Goal: Transaction & Acquisition: Purchase product/service

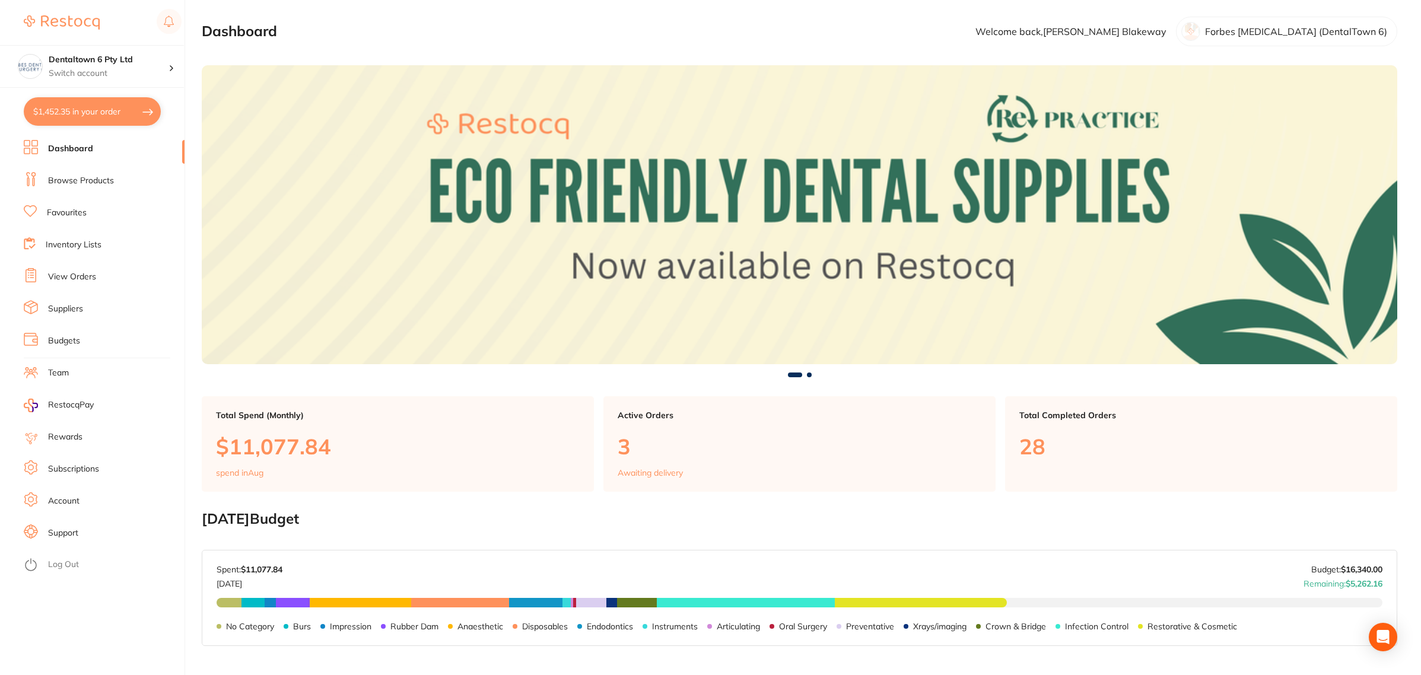
click at [82, 220] on li "Favourites" at bounding box center [104, 213] width 161 height 18
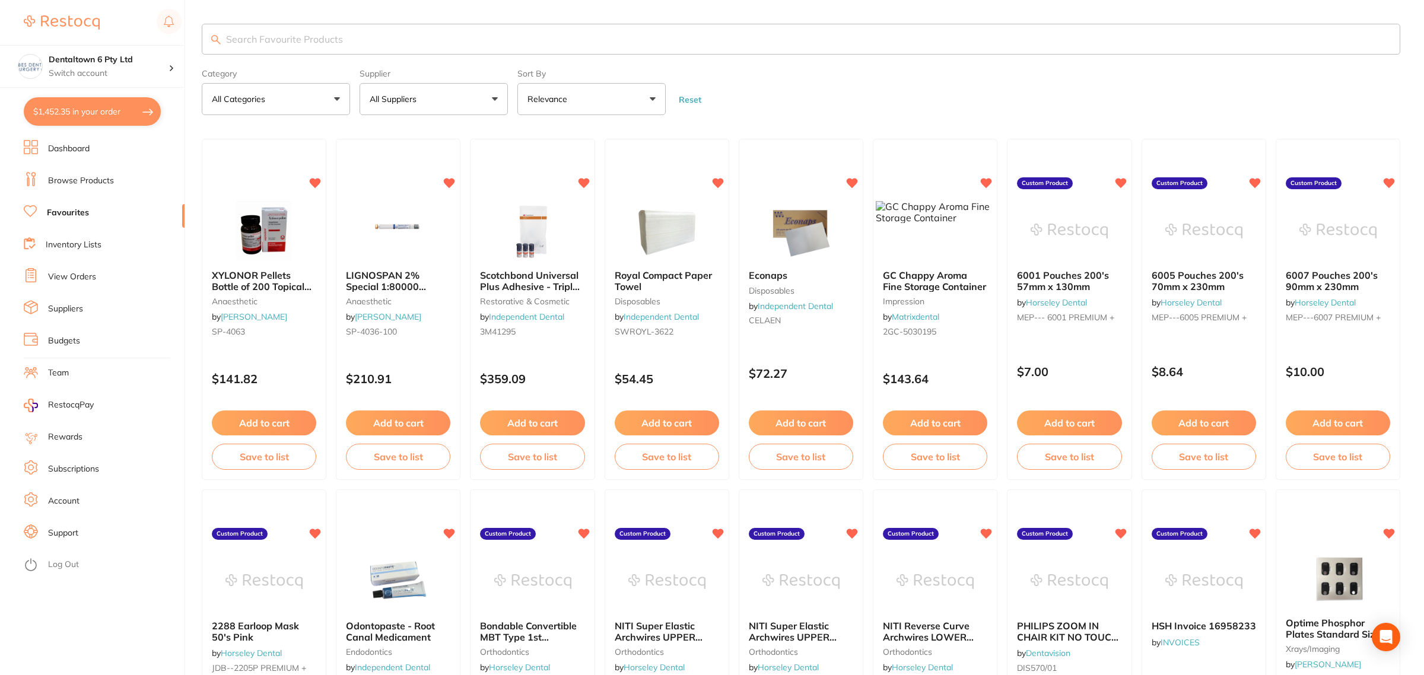
click at [363, 45] on input "search" at bounding box center [801, 39] width 1199 height 31
type input "bracket"
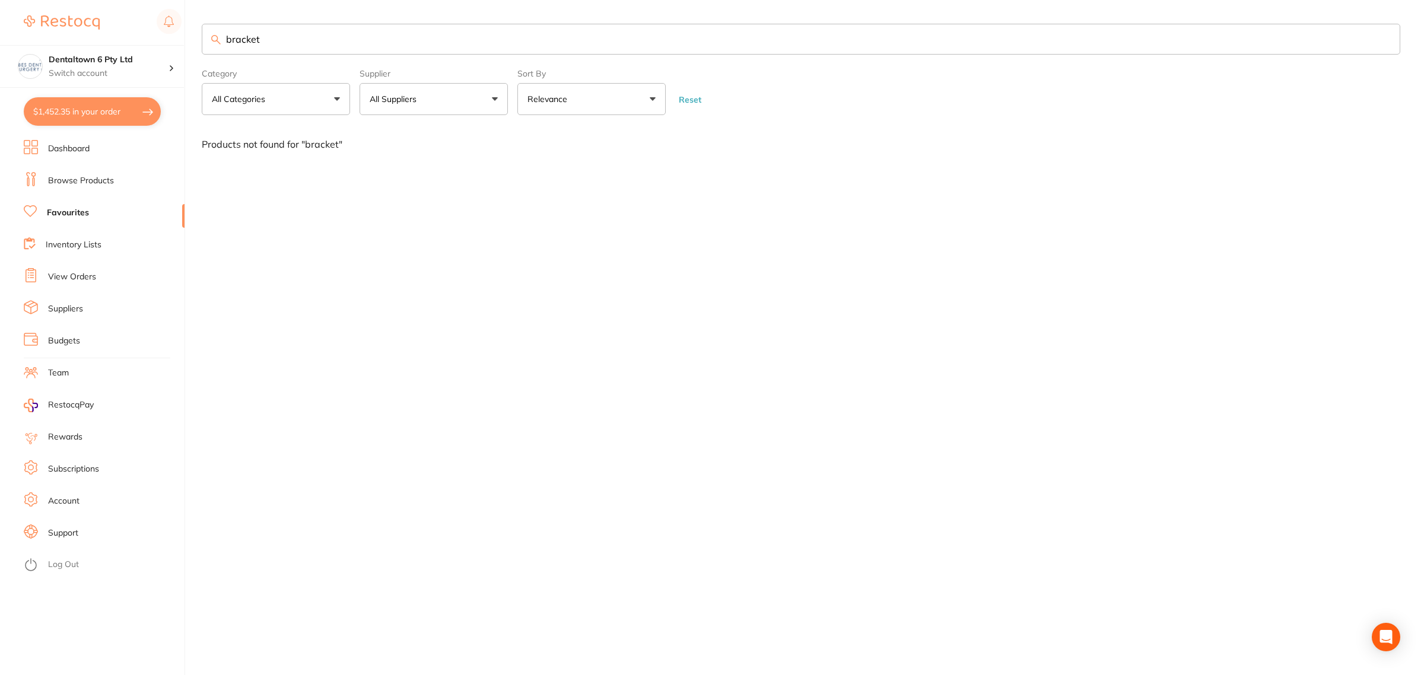
click at [84, 179] on link "Browse Products" at bounding box center [81, 181] width 66 height 12
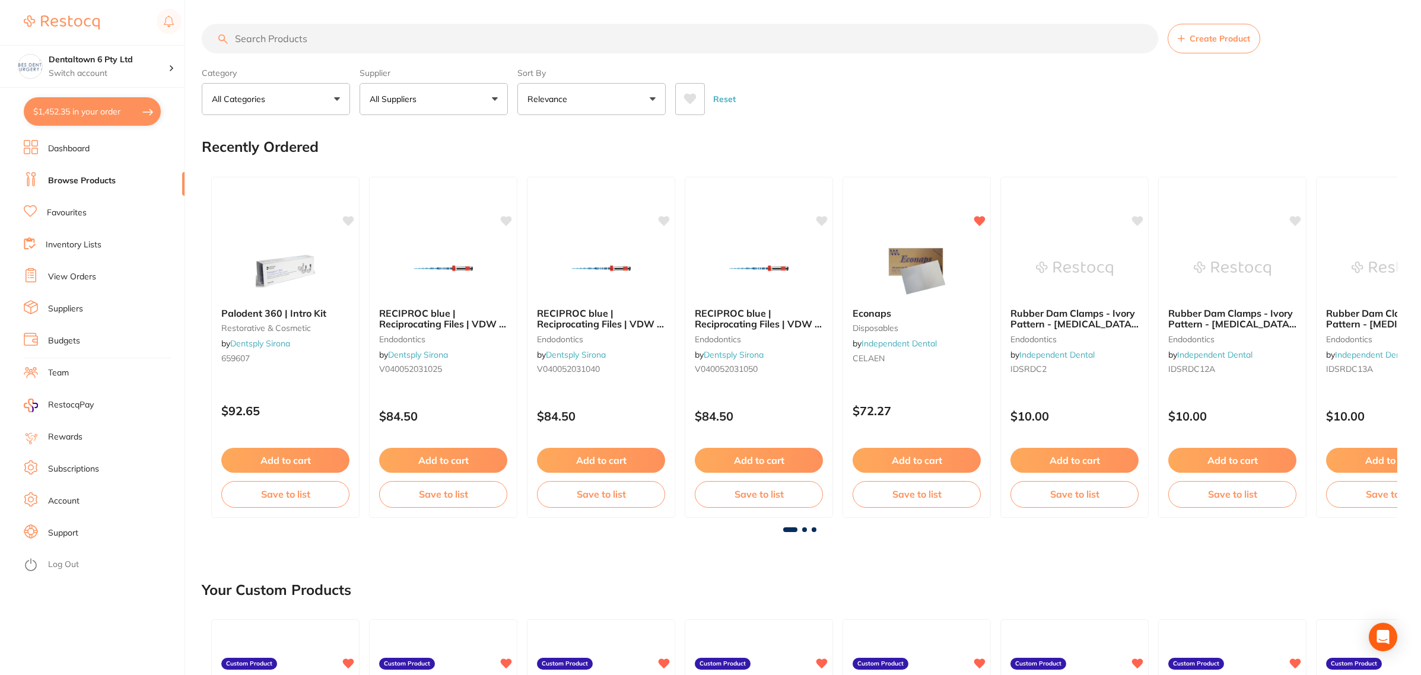
click at [279, 37] on input "search" at bounding box center [680, 39] width 957 height 30
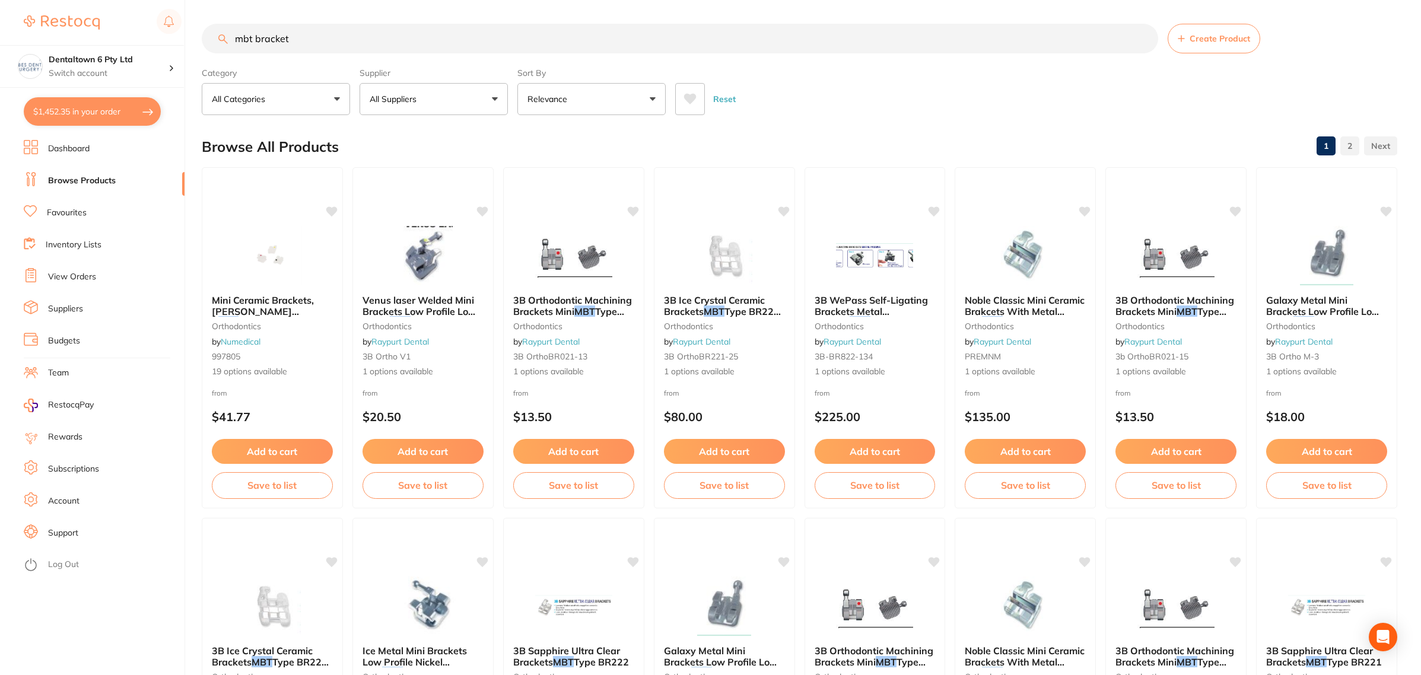
type input "mbt bracket"
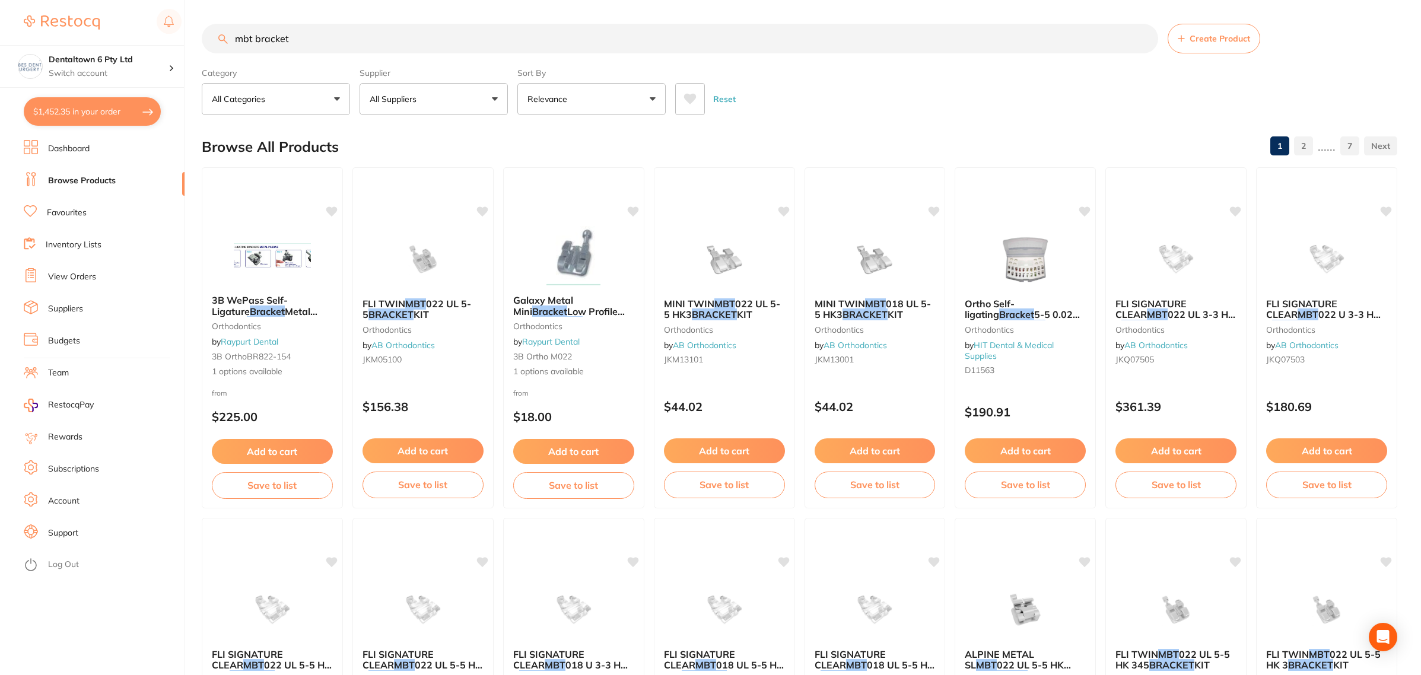
click at [1196, 47] on button "Create Product" at bounding box center [1214, 39] width 93 height 30
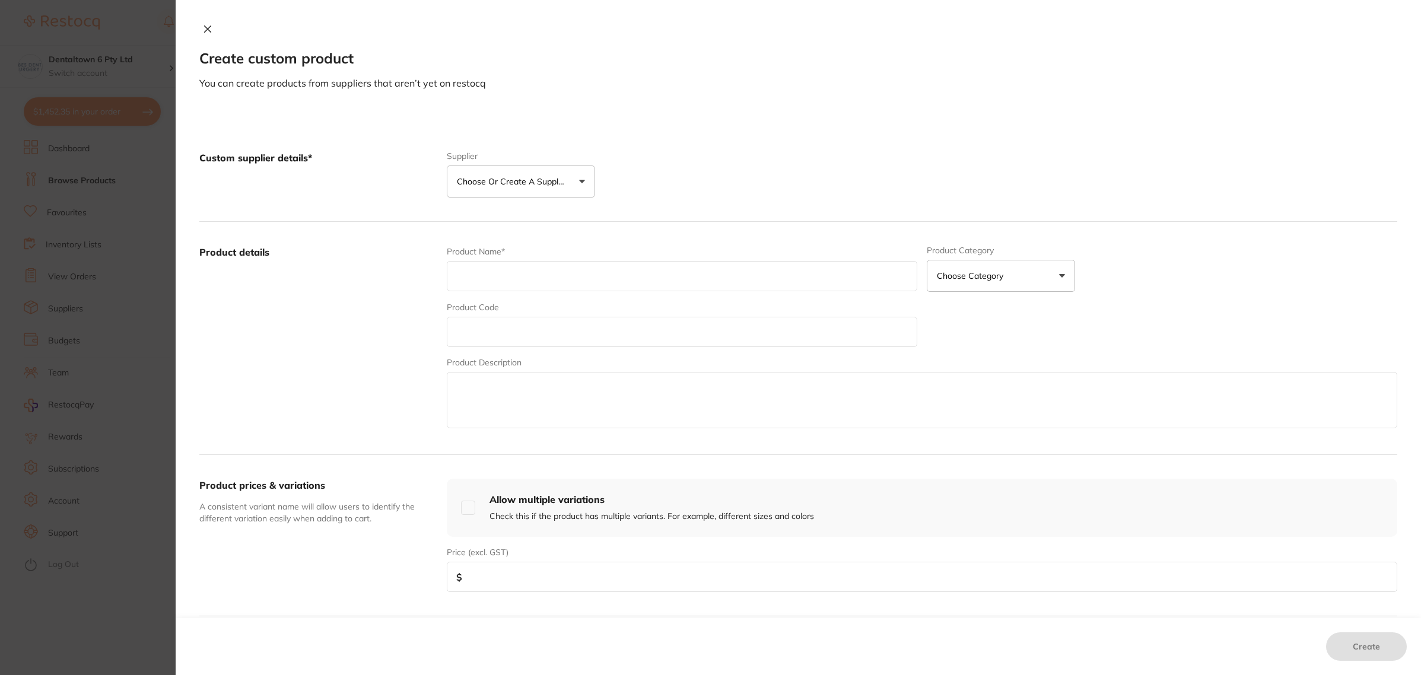
click at [507, 202] on div "Custom supplier details* Supplier Choose or create a supplier Create custom sup…" at bounding box center [798, 175] width 1198 height 94
click at [507, 179] on p "Choose or create a supplier" at bounding box center [513, 182] width 113 height 12
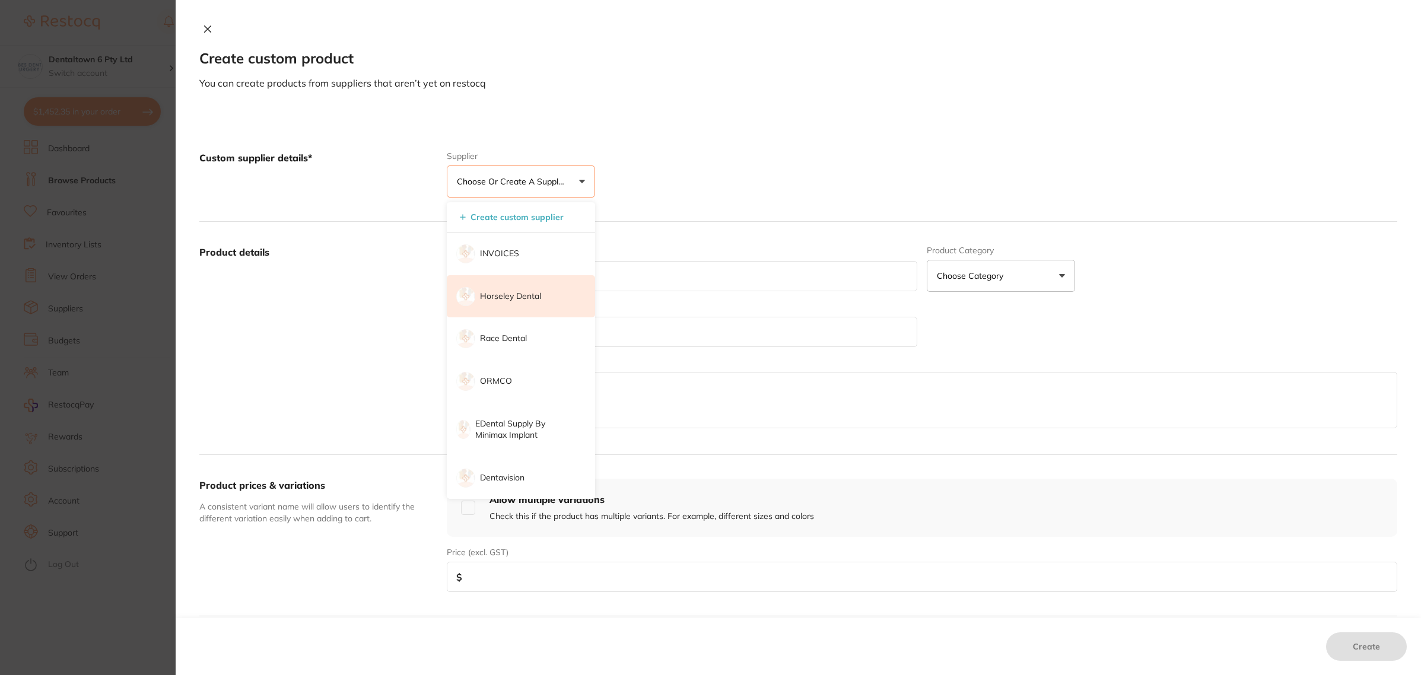
click at [494, 288] on li "Horseley Dental" at bounding box center [521, 296] width 148 height 43
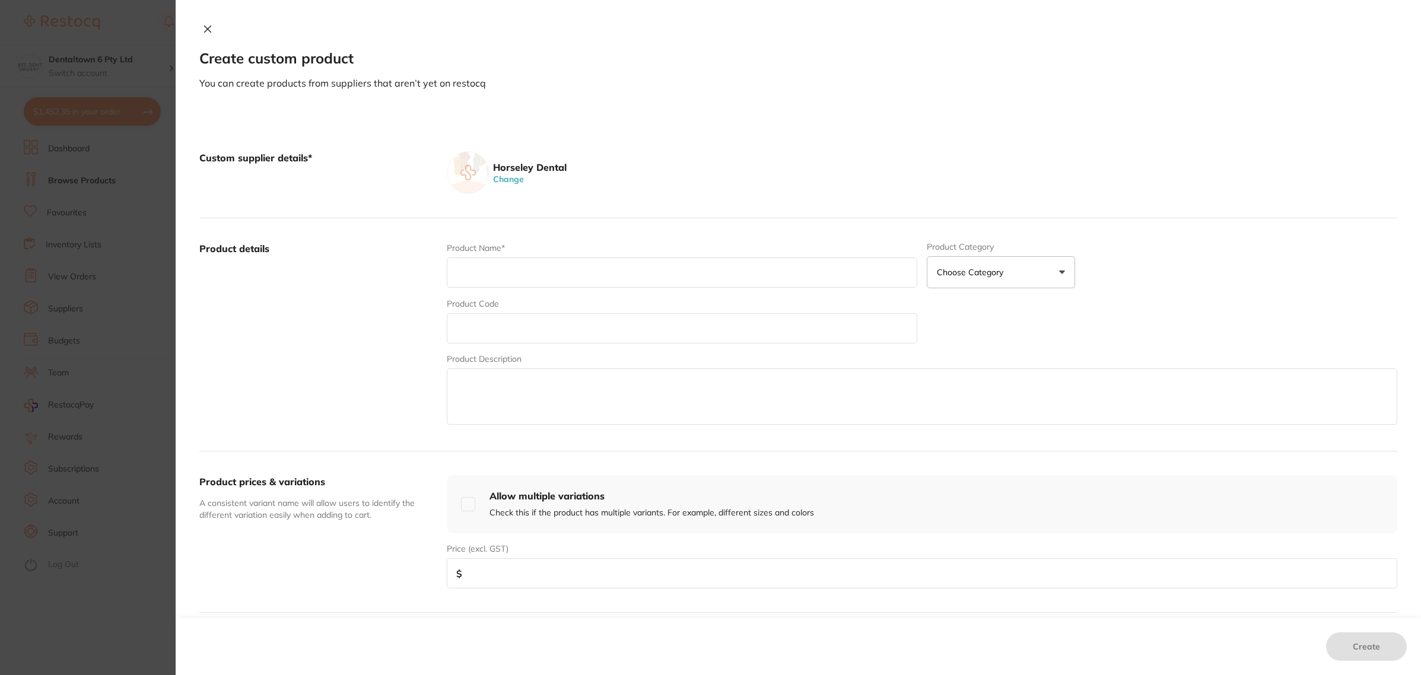
click at [495, 282] on input "text" at bounding box center [682, 273] width 471 height 30
type input "Galaxy MBT Type Bracket w Hooks 3, 4, 5"
click at [505, 325] on input "text" at bounding box center [682, 328] width 471 height 30
type input "GA-M22-02"
click at [589, 396] on textarea at bounding box center [922, 396] width 951 height 56
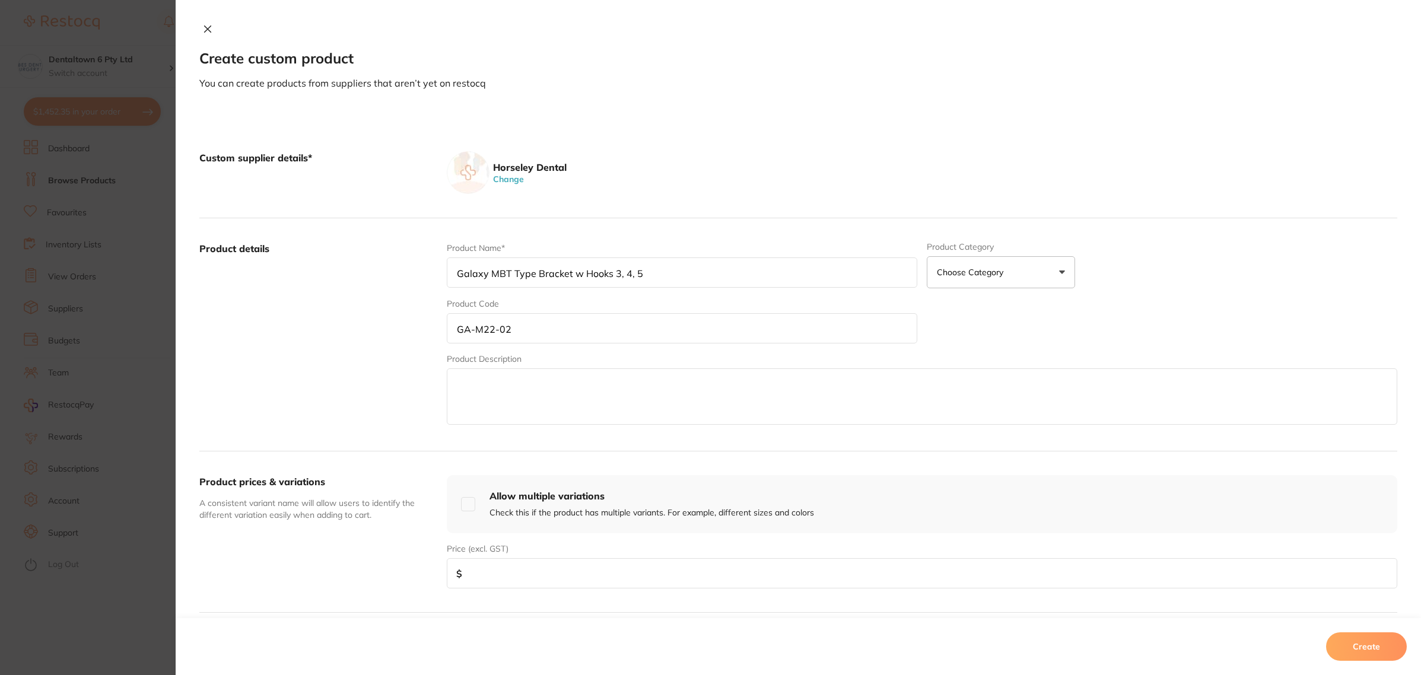
click at [559, 392] on textarea at bounding box center [922, 396] width 951 height 56
click at [961, 313] on div "Product Name* Galaxy MBT Type Bracket w Hooks 3, 4, 5 Product Category Choose C…" at bounding box center [922, 334] width 951 height 185
click at [536, 395] on textarea at bounding box center [922, 396] width 951 height 56
click at [1037, 276] on button "Choose Category" at bounding box center [1001, 272] width 148 height 32
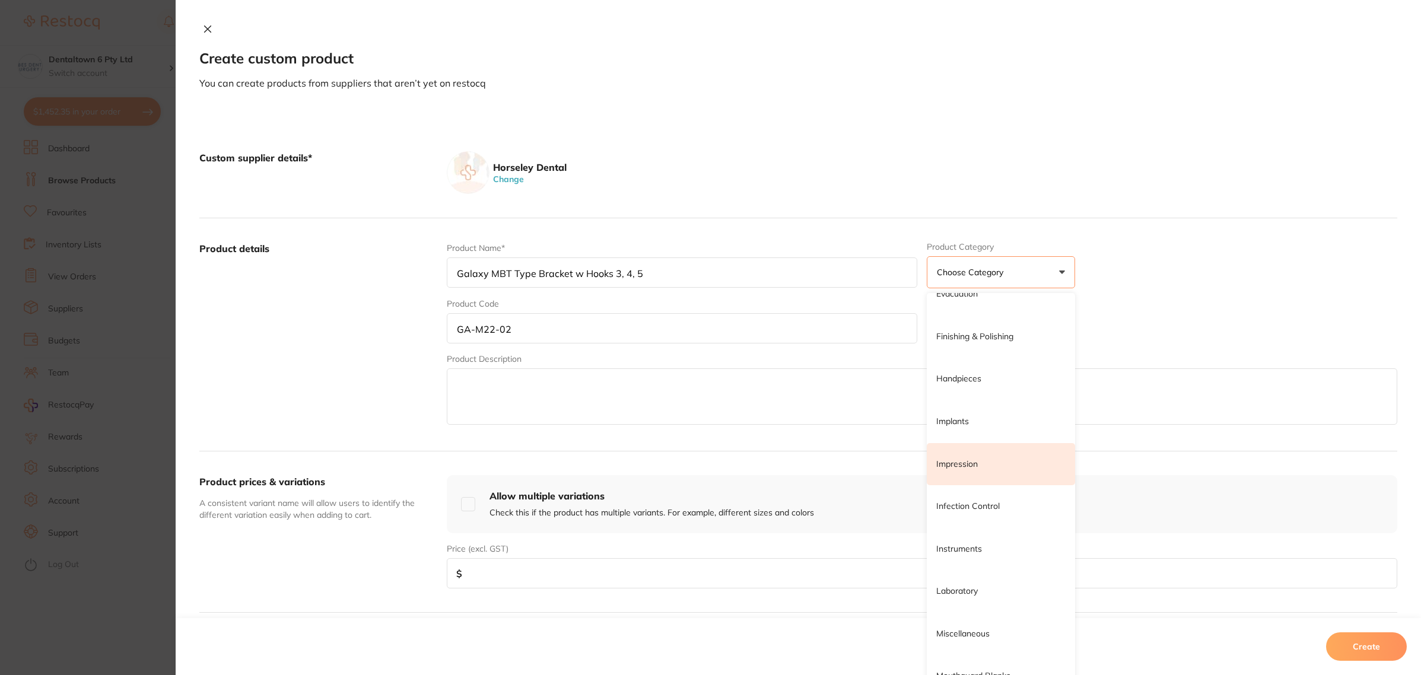
scroll to position [742, 0]
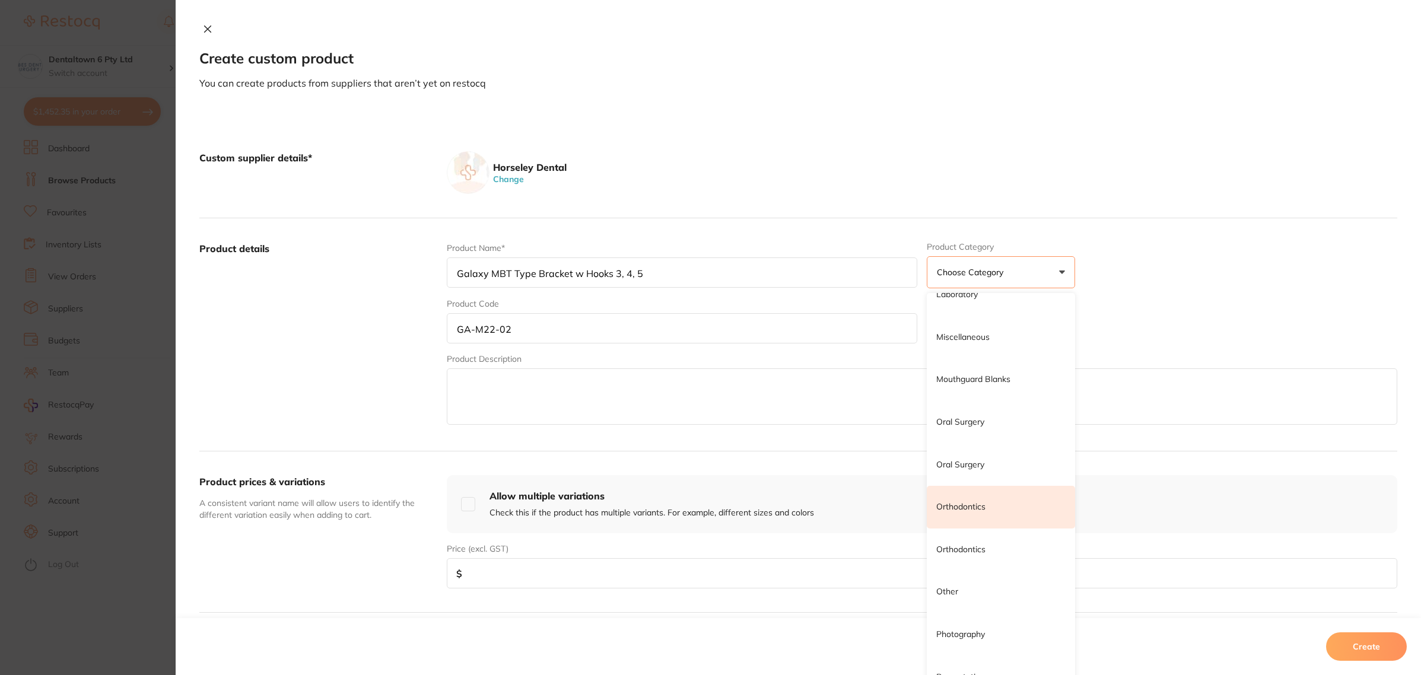
click at [971, 509] on p "Orthodontics" at bounding box center [960, 507] width 49 height 12
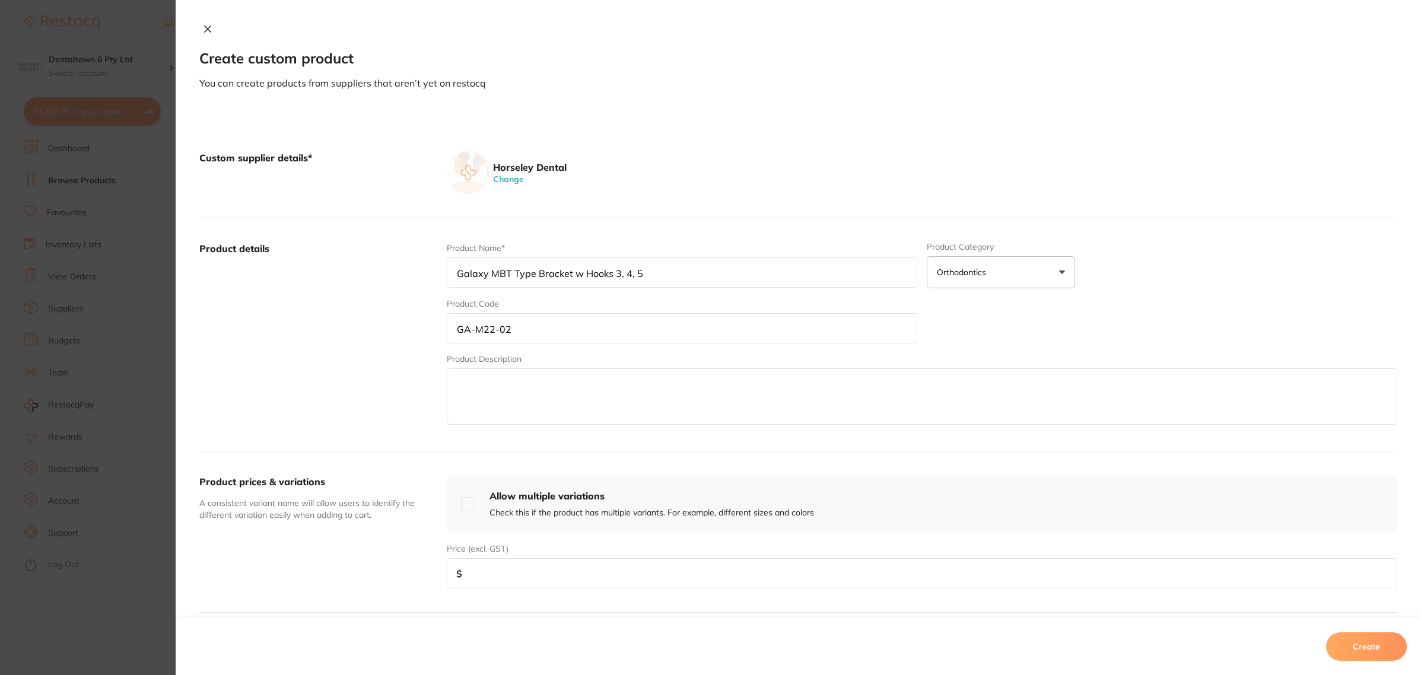
click at [516, 389] on textarea at bounding box center [922, 396] width 951 height 56
click at [1010, 330] on div "Product Name* Galaxy MBT Type Bracket w Hooks 3, 4, 5 Product Category orthodon…" at bounding box center [922, 334] width 951 height 185
click at [813, 385] on textarea at bounding box center [922, 396] width 951 height 56
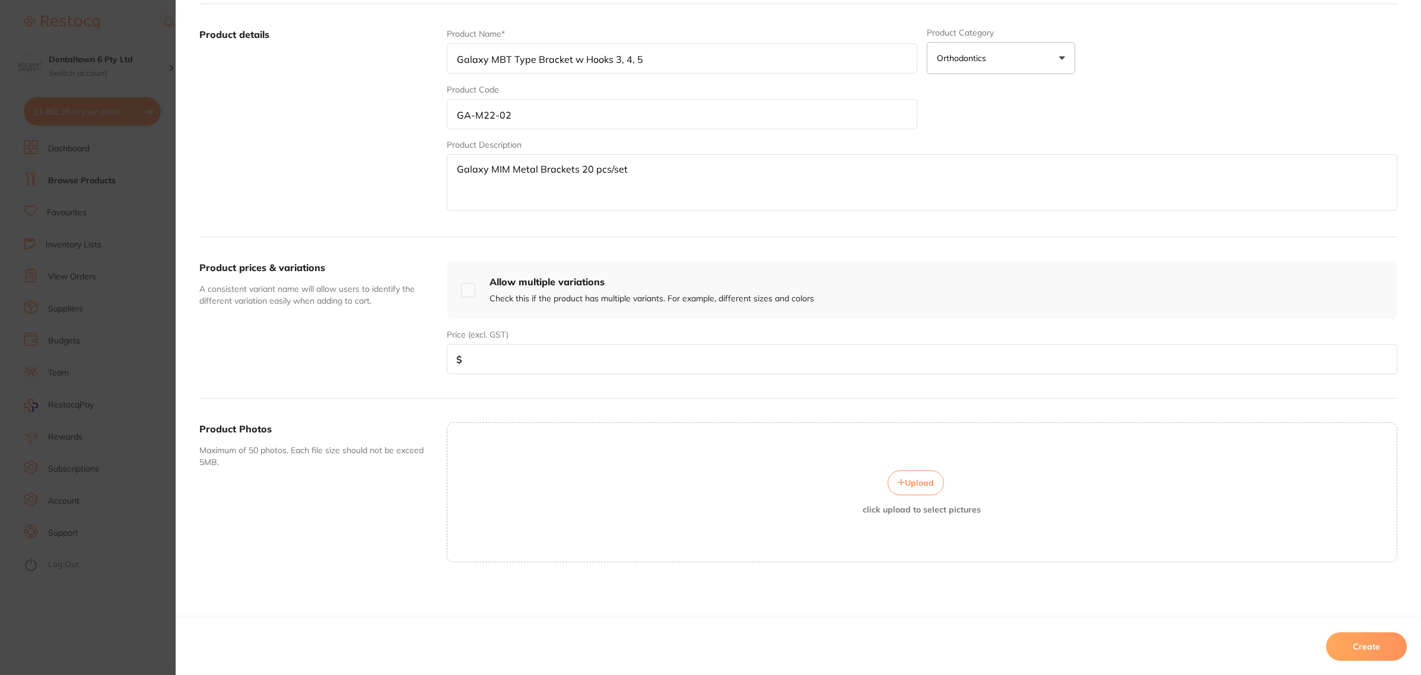
scroll to position [217, 0]
type textarea "Galaxy MIM Metal Brackets 20 pcs/set"
click at [523, 364] on input "number" at bounding box center [922, 359] width 951 height 30
click at [1363, 647] on button "Create" at bounding box center [1366, 647] width 81 height 28
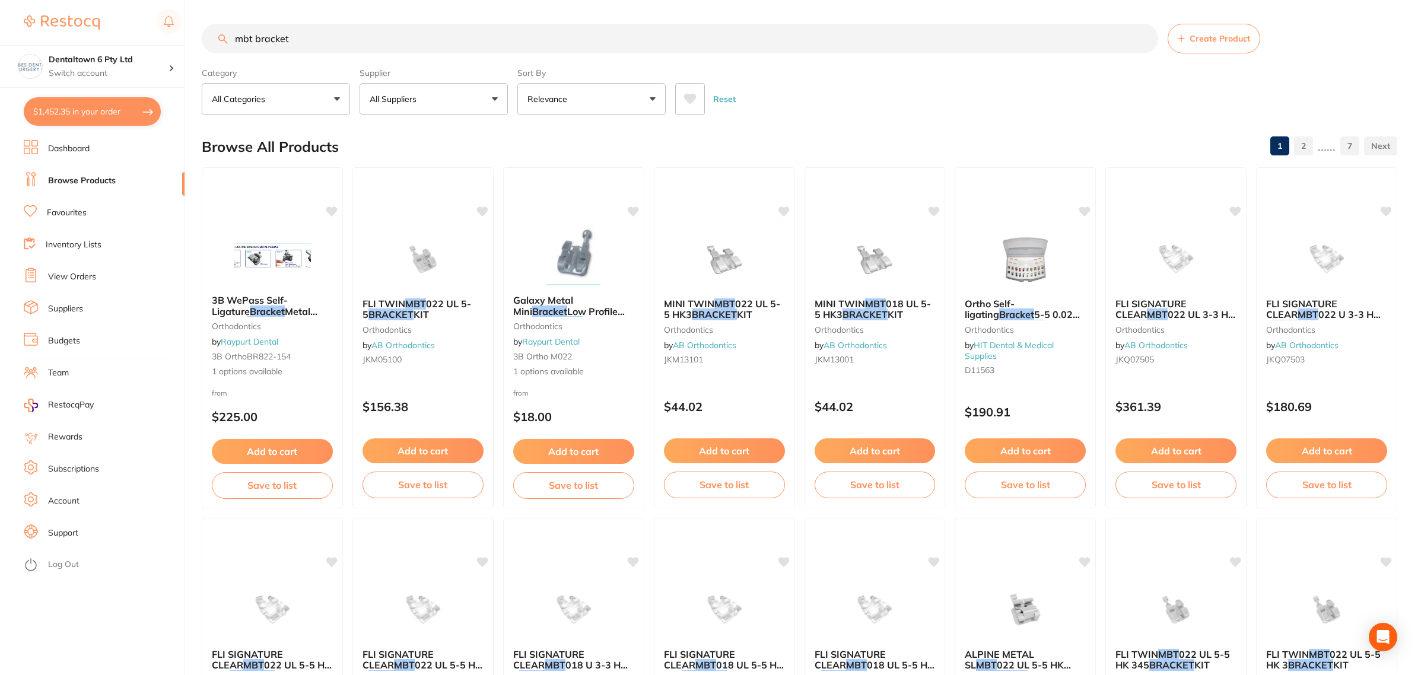
click at [442, 101] on button "All Suppliers" at bounding box center [434, 99] width 148 height 32
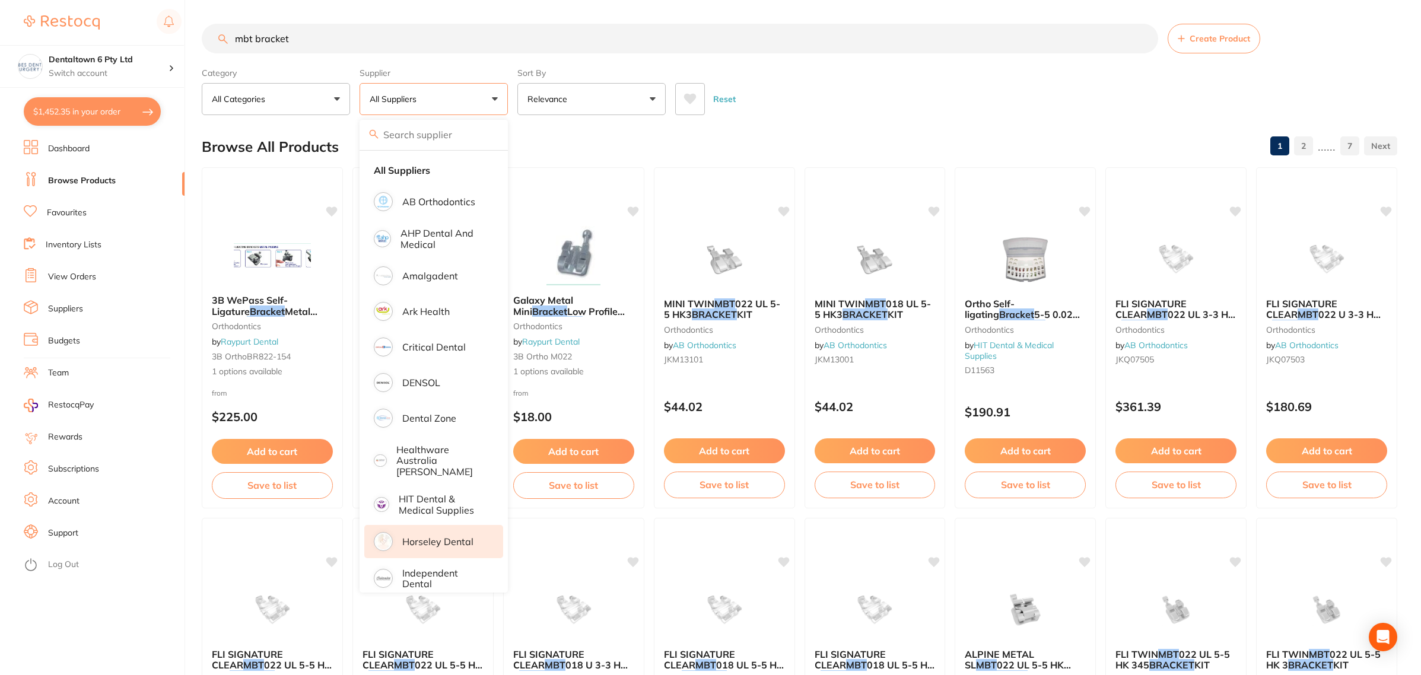
click at [428, 536] on p "Horseley Dental" at bounding box center [437, 541] width 71 height 11
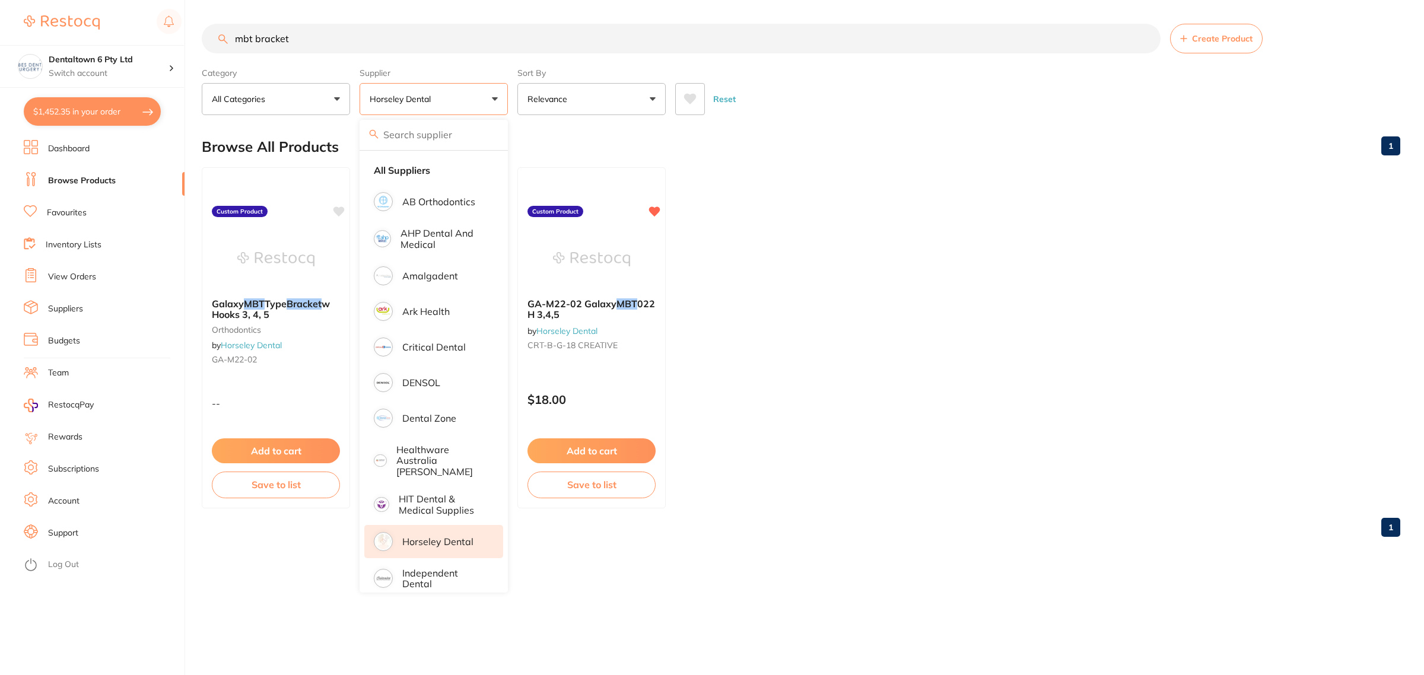
click at [832, 161] on div "Browse All Products 1" at bounding box center [801, 147] width 1199 height 40
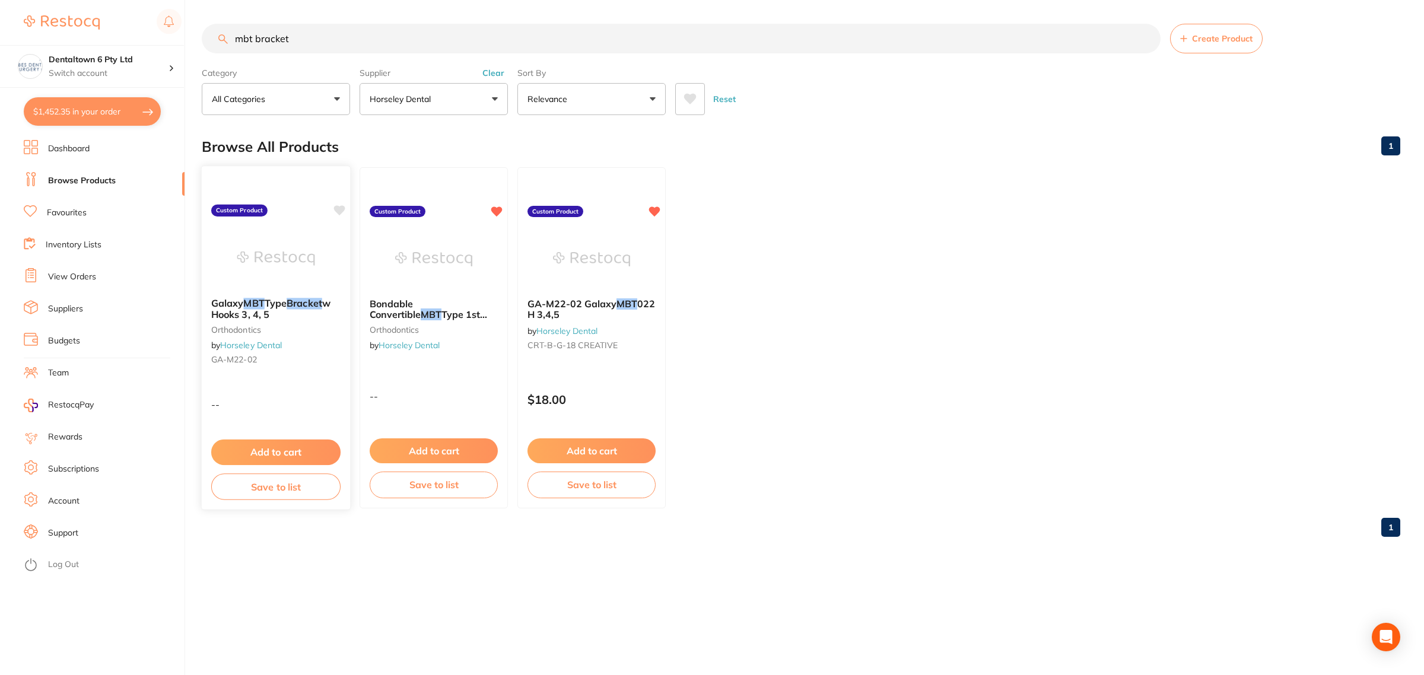
click at [297, 269] on img at bounding box center [276, 258] width 78 height 60
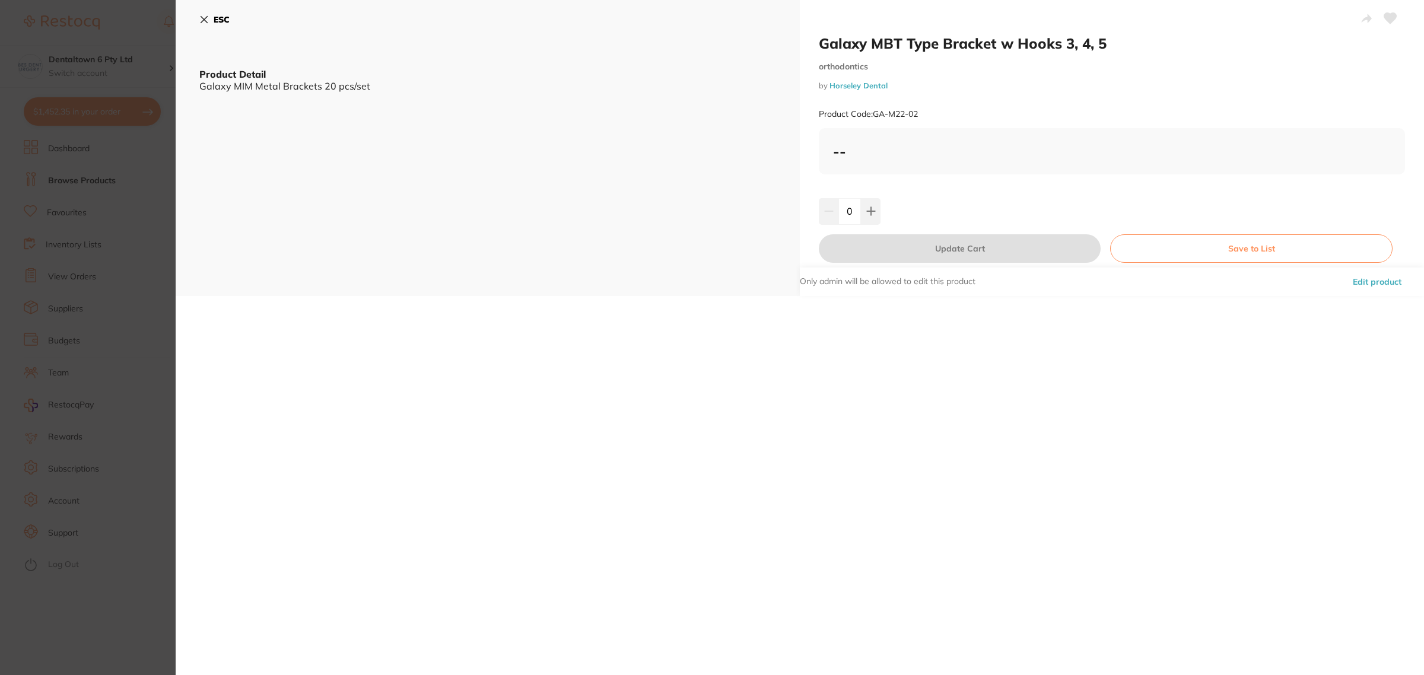
click at [1387, 278] on button "Edit product" at bounding box center [1377, 282] width 56 height 28
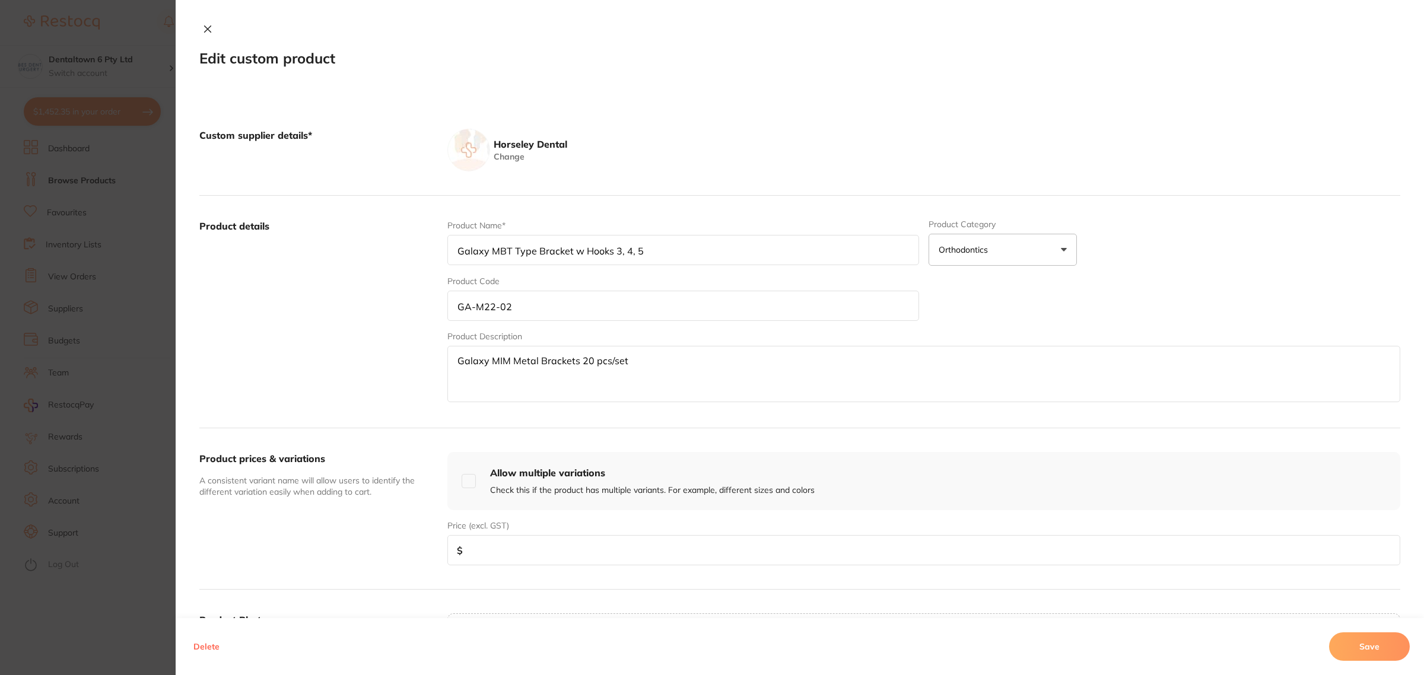
scroll to position [194, 0]
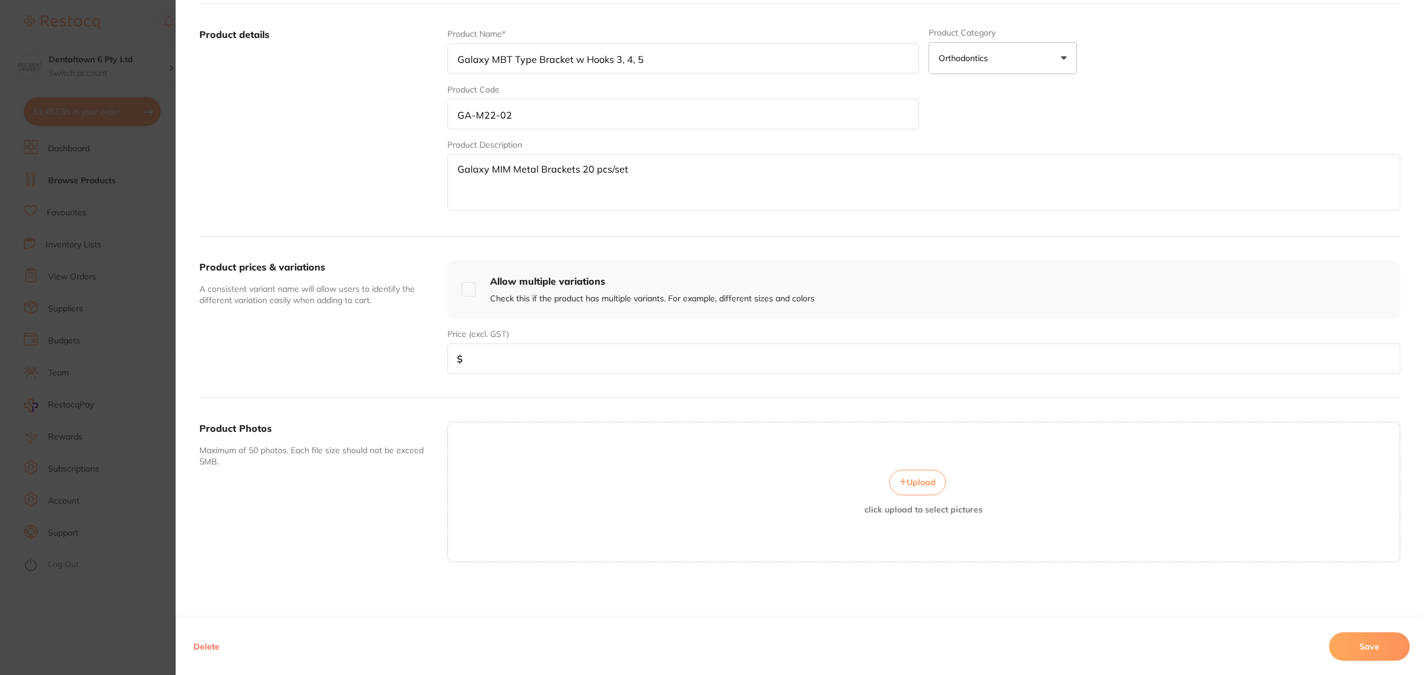
click at [208, 654] on button "Delete" at bounding box center [206, 647] width 33 height 28
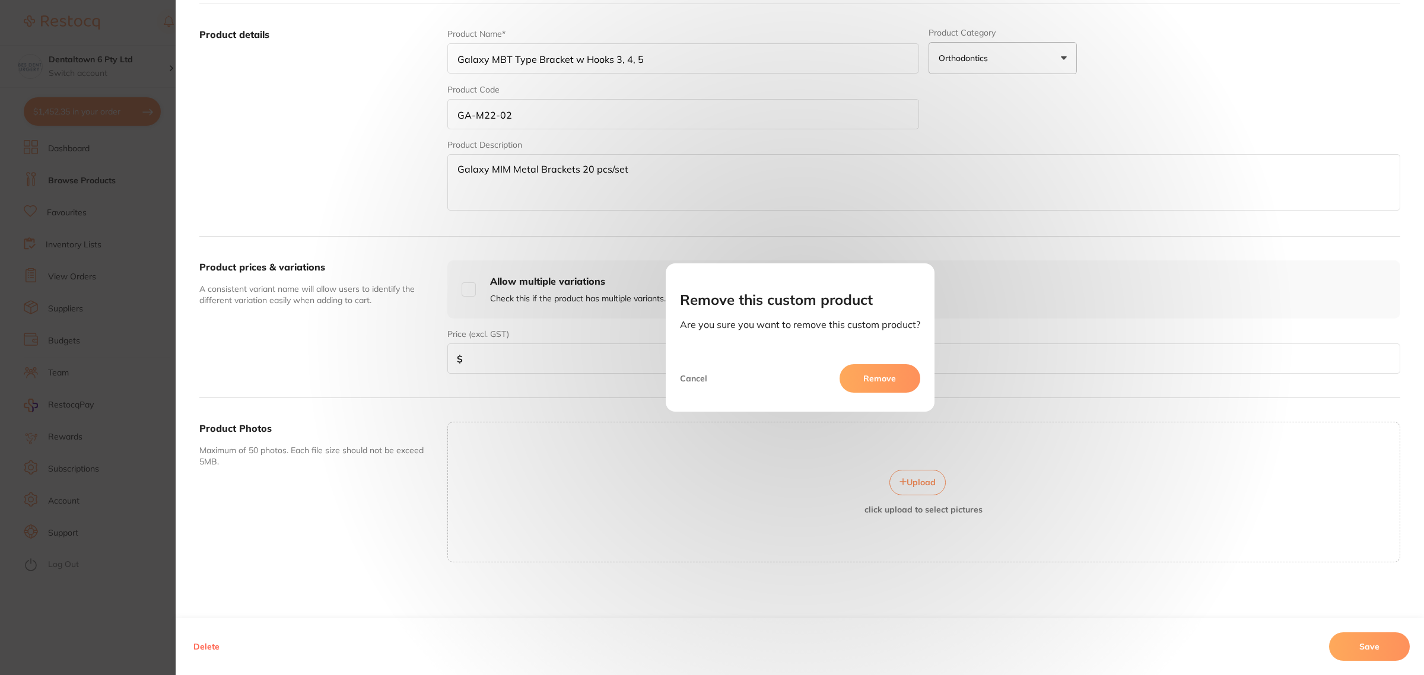
click at [879, 376] on button "Remove" at bounding box center [880, 378] width 81 height 28
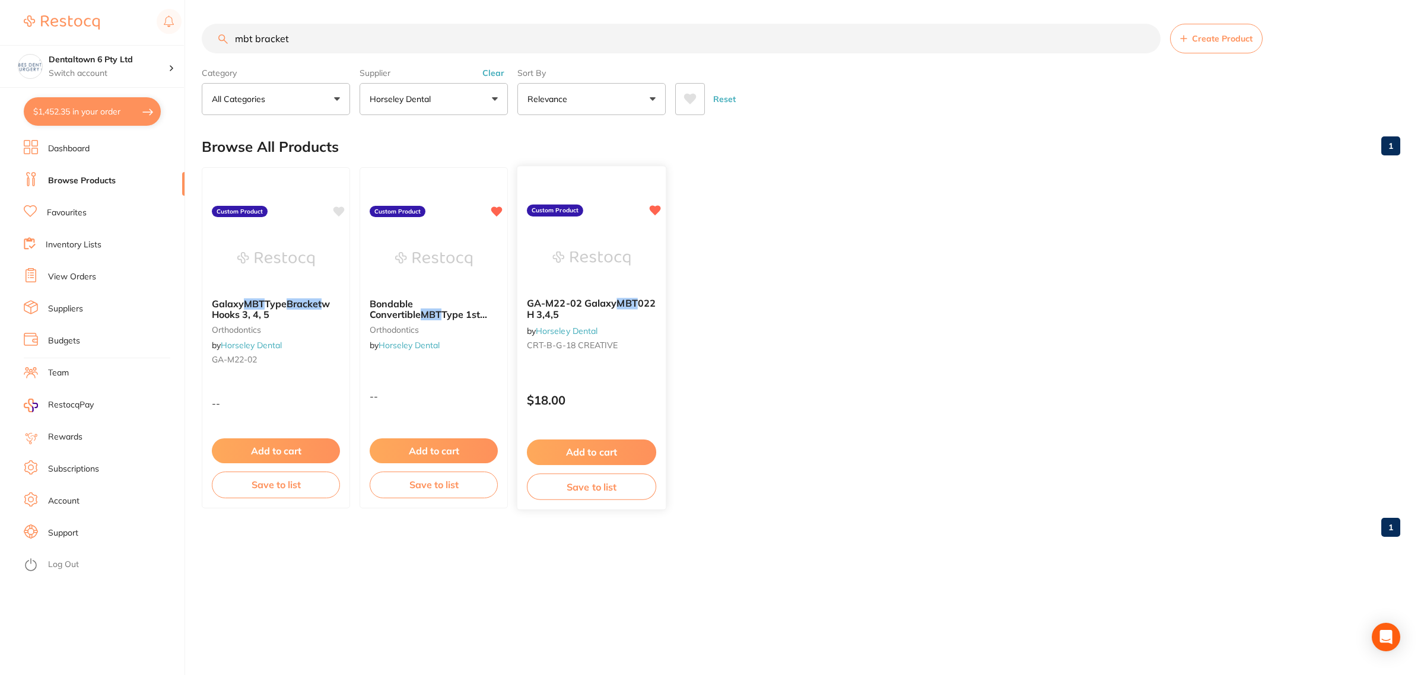
click at [573, 249] on img at bounding box center [591, 258] width 78 height 60
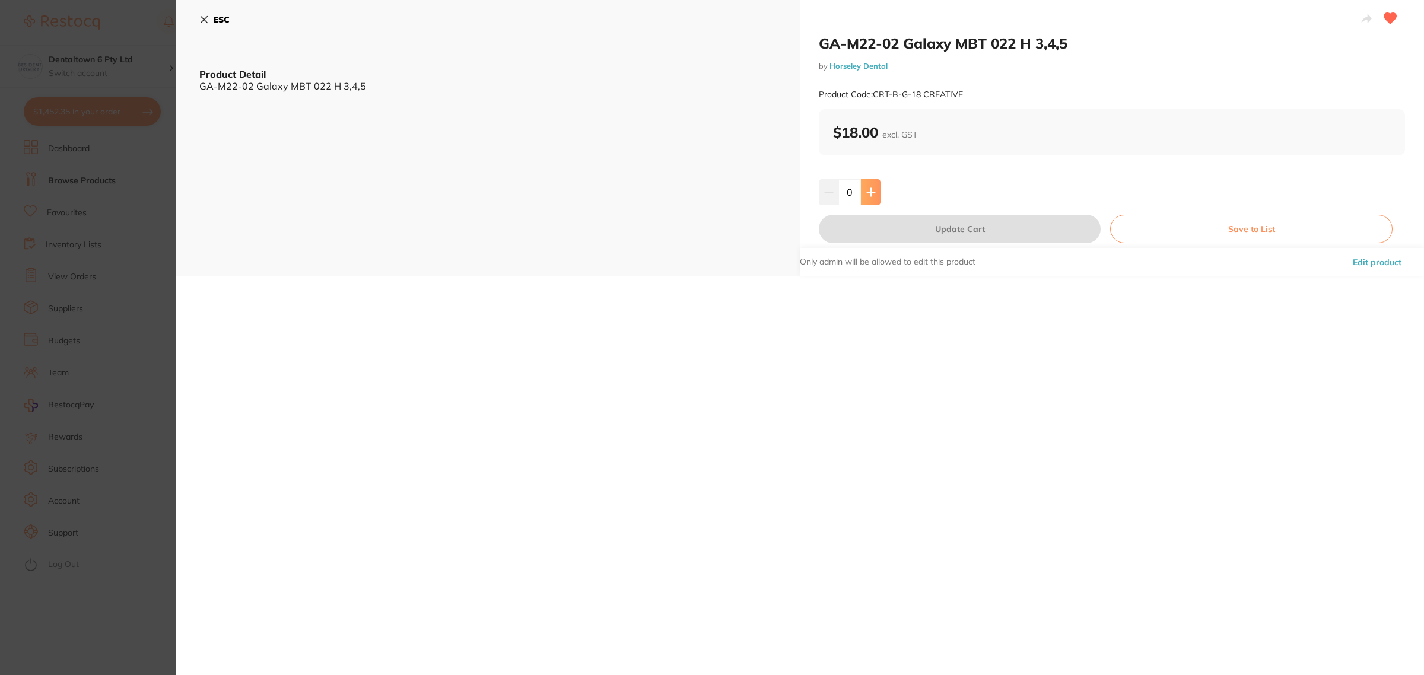
click at [869, 193] on icon at bounding box center [871, 192] width 8 height 8
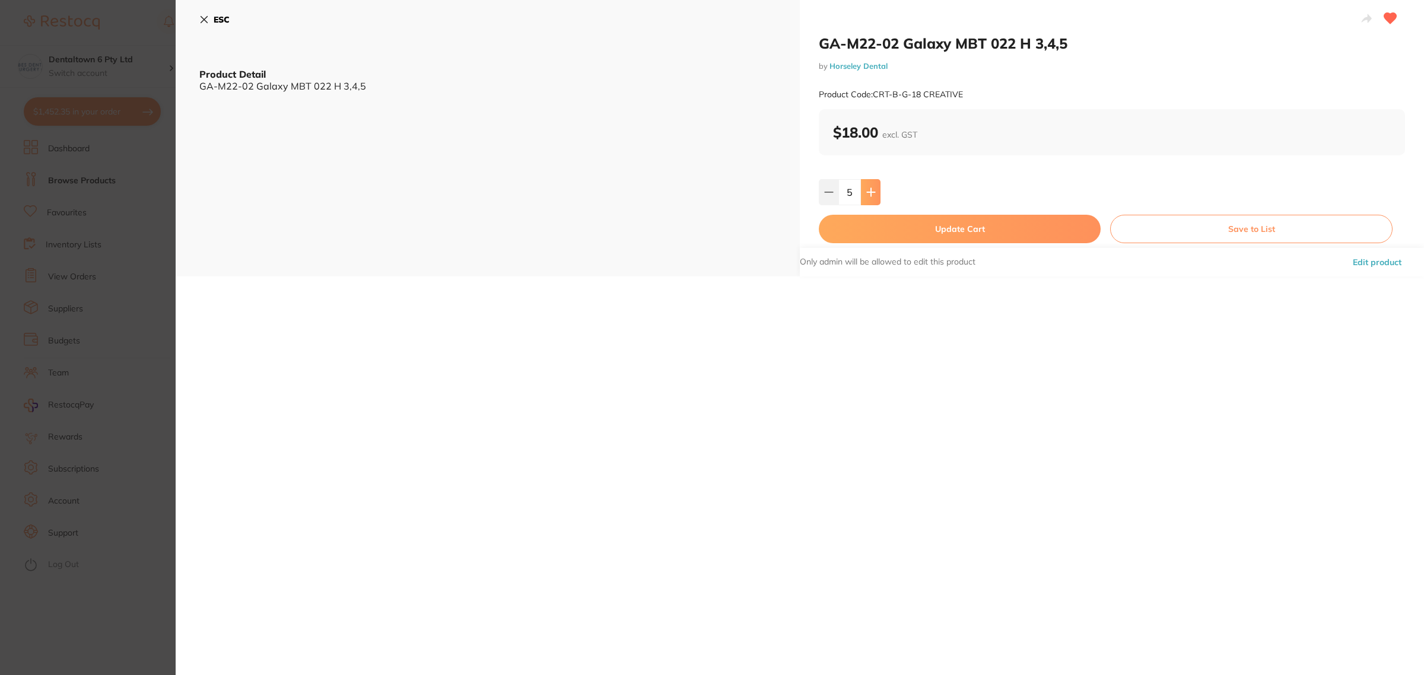
click at [869, 193] on icon at bounding box center [871, 192] width 8 height 8
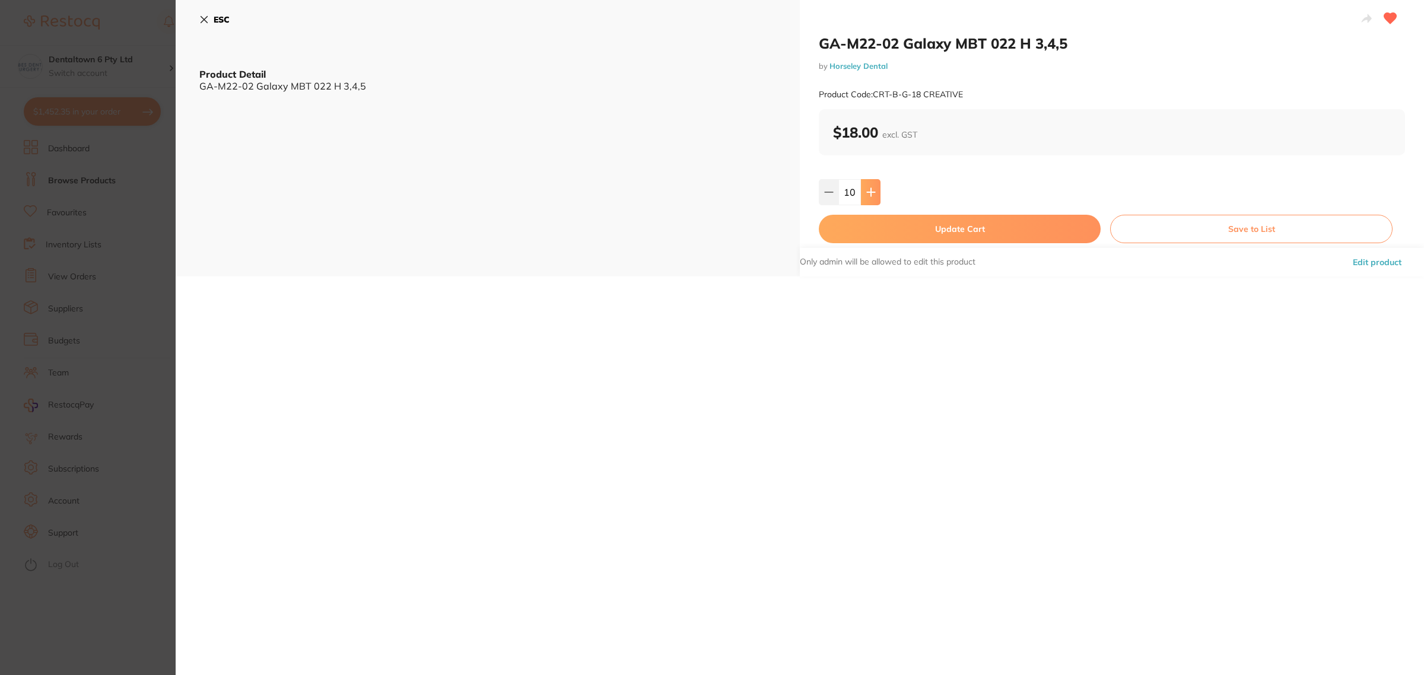
click at [869, 193] on icon at bounding box center [871, 192] width 8 height 8
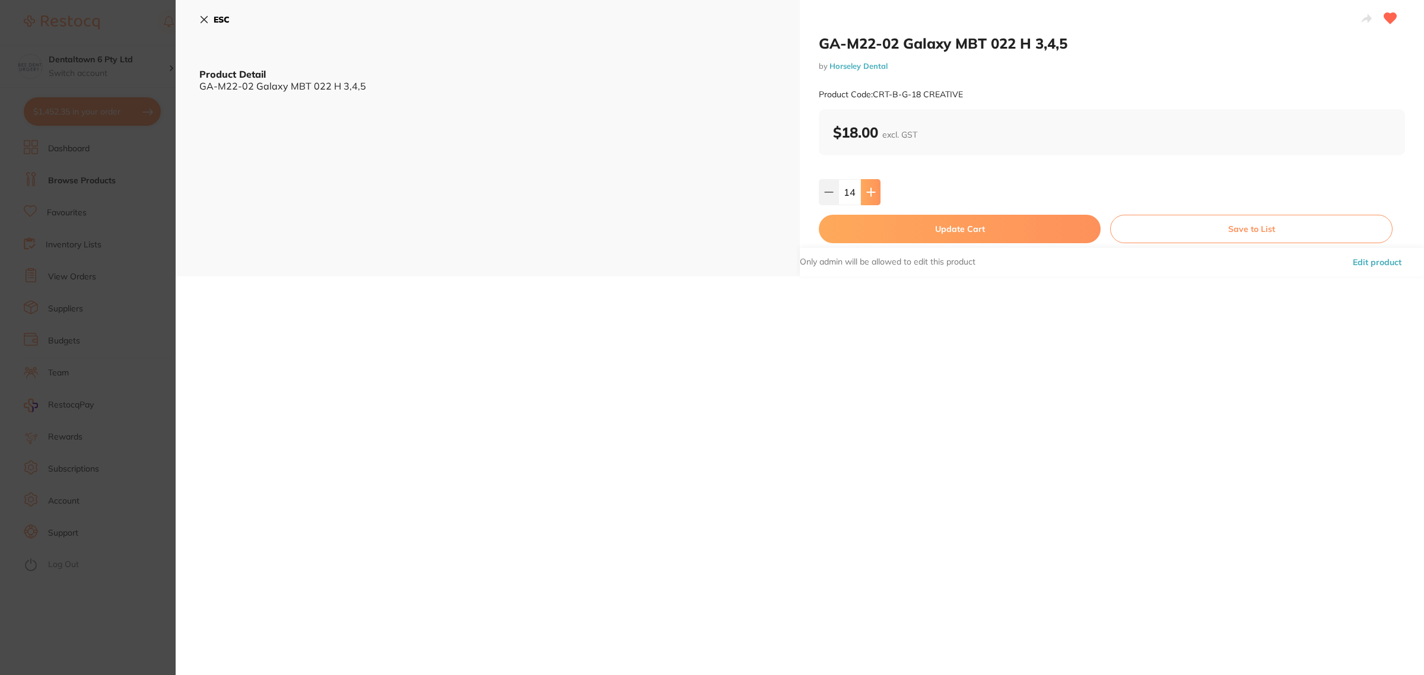
type input "15"
click at [920, 224] on button "Update Cart" at bounding box center [960, 229] width 282 height 28
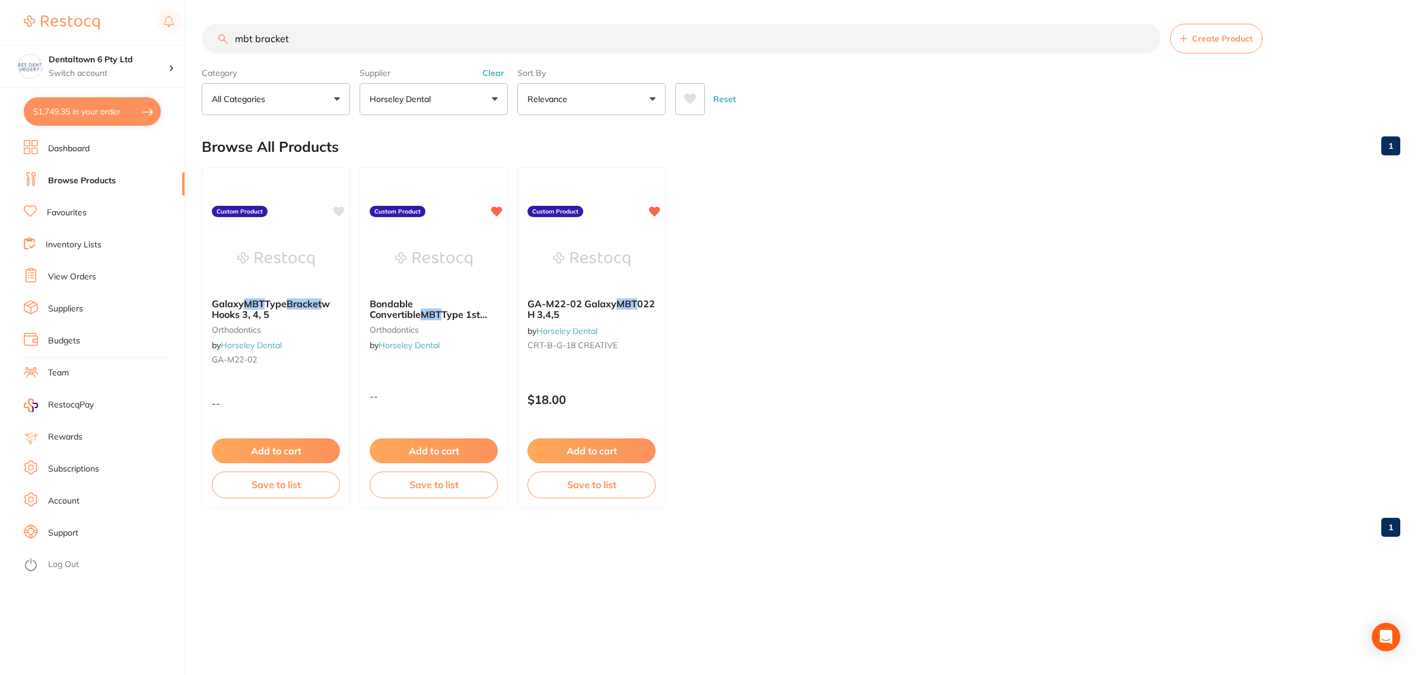
click at [86, 116] on button "$1,749.35 in your order" at bounding box center [92, 111] width 137 height 28
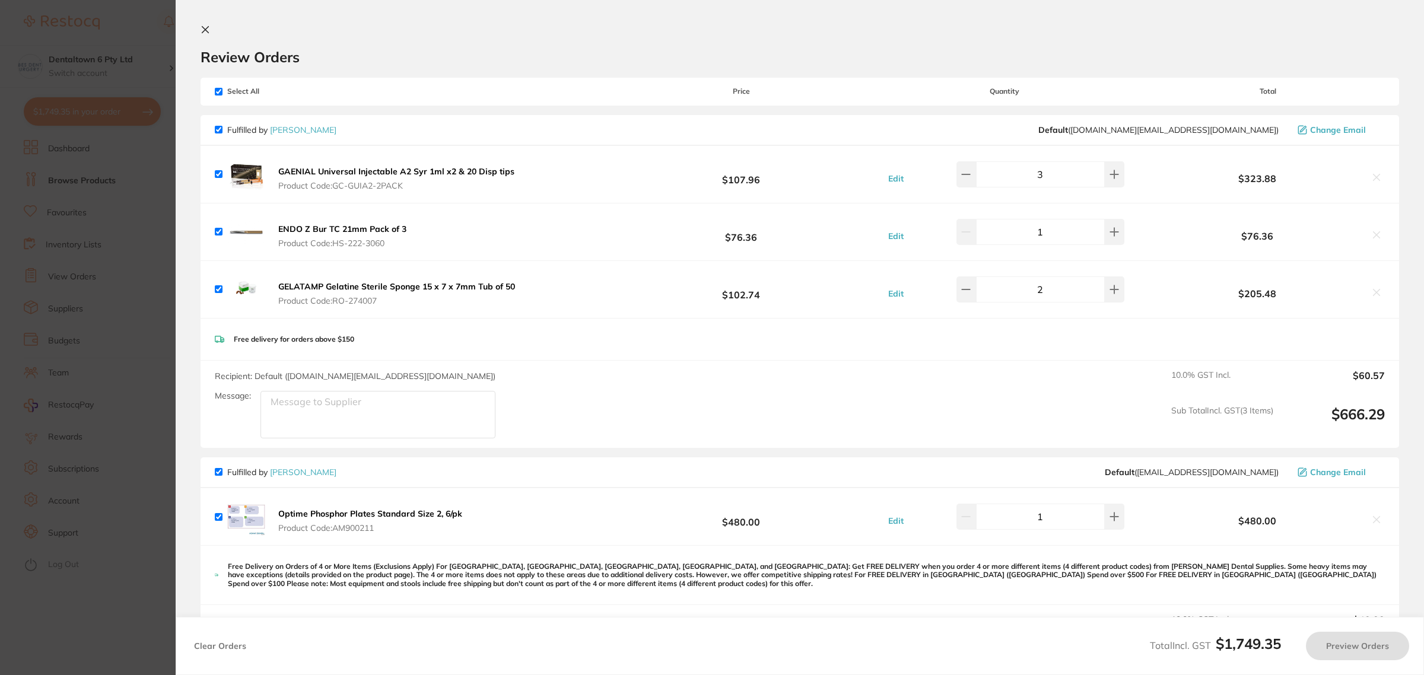
checkbox input "true"
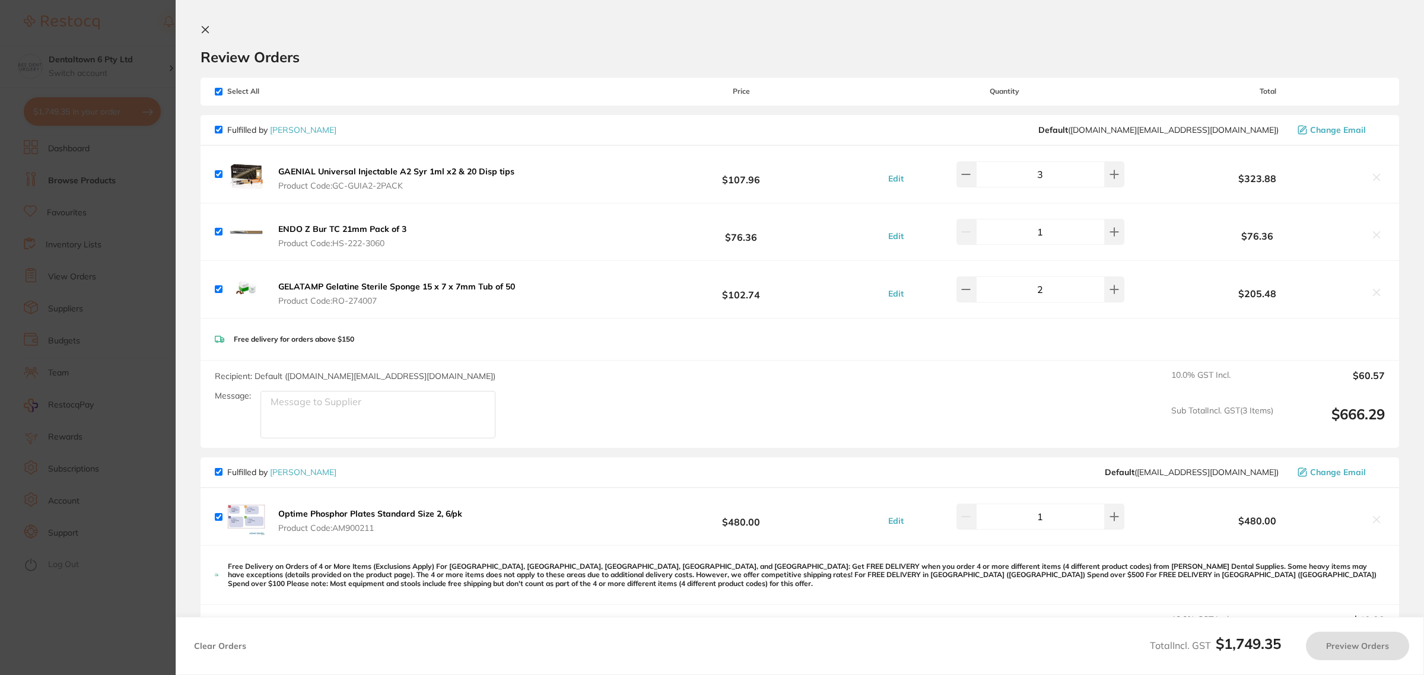
checkbox input "true"
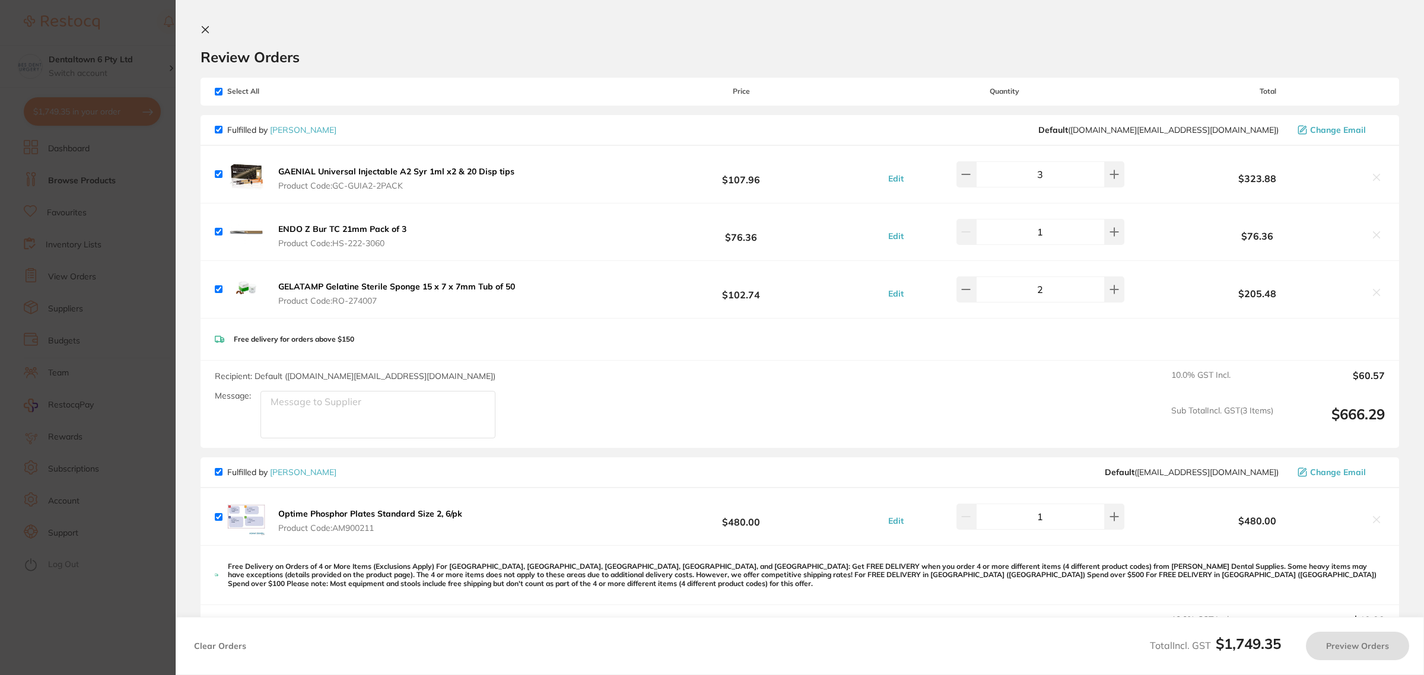
checkbox input "true"
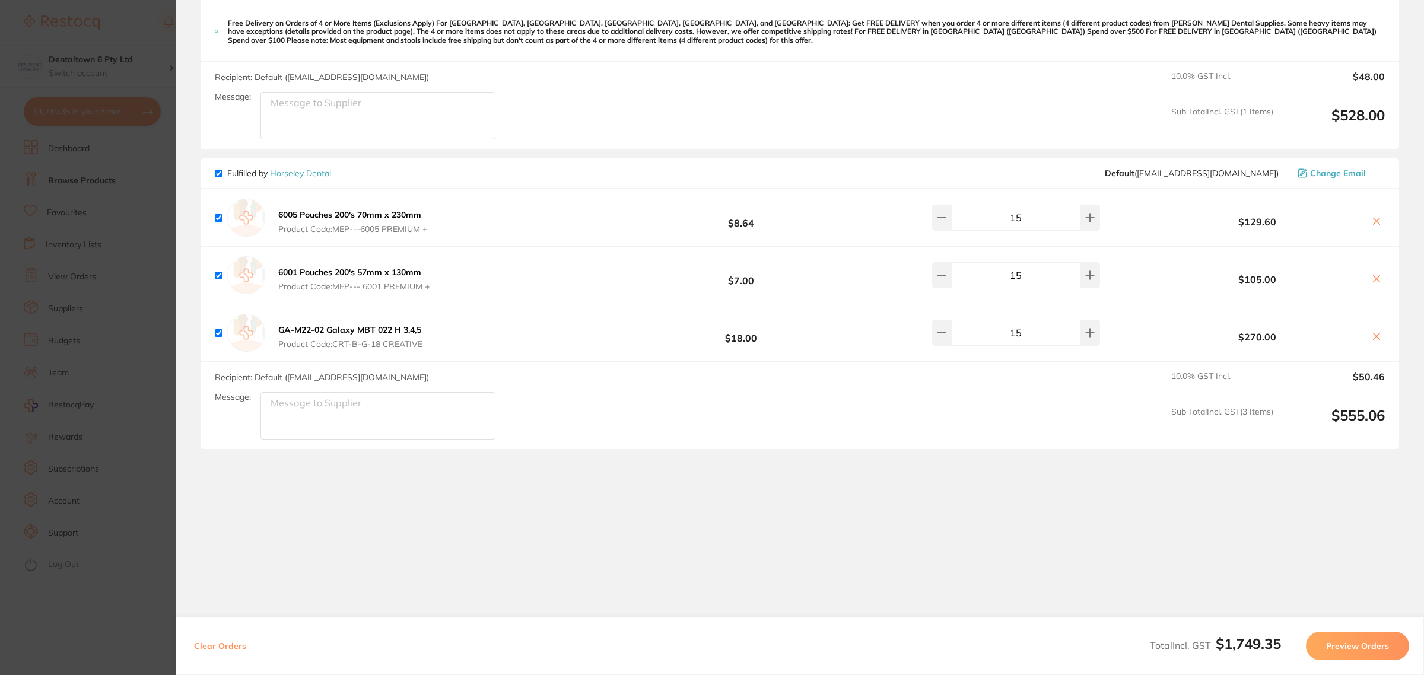
scroll to position [545, 0]
drag, startPoint x: 1006, startPoint y: 332, endPoint x: 971, endPoint y: 331, distance: 35.0
click at [973, 330] on input "15" at bounding box center [1016, 332] width 129 height 26
click at [1040, 324] on input "15" at bounding box center [1016, 332] width 129 height 26
drag, startPoint x: 1034, startPoint y: 322, endPoint x: 977, endPoint y: 378, distance: 79.3
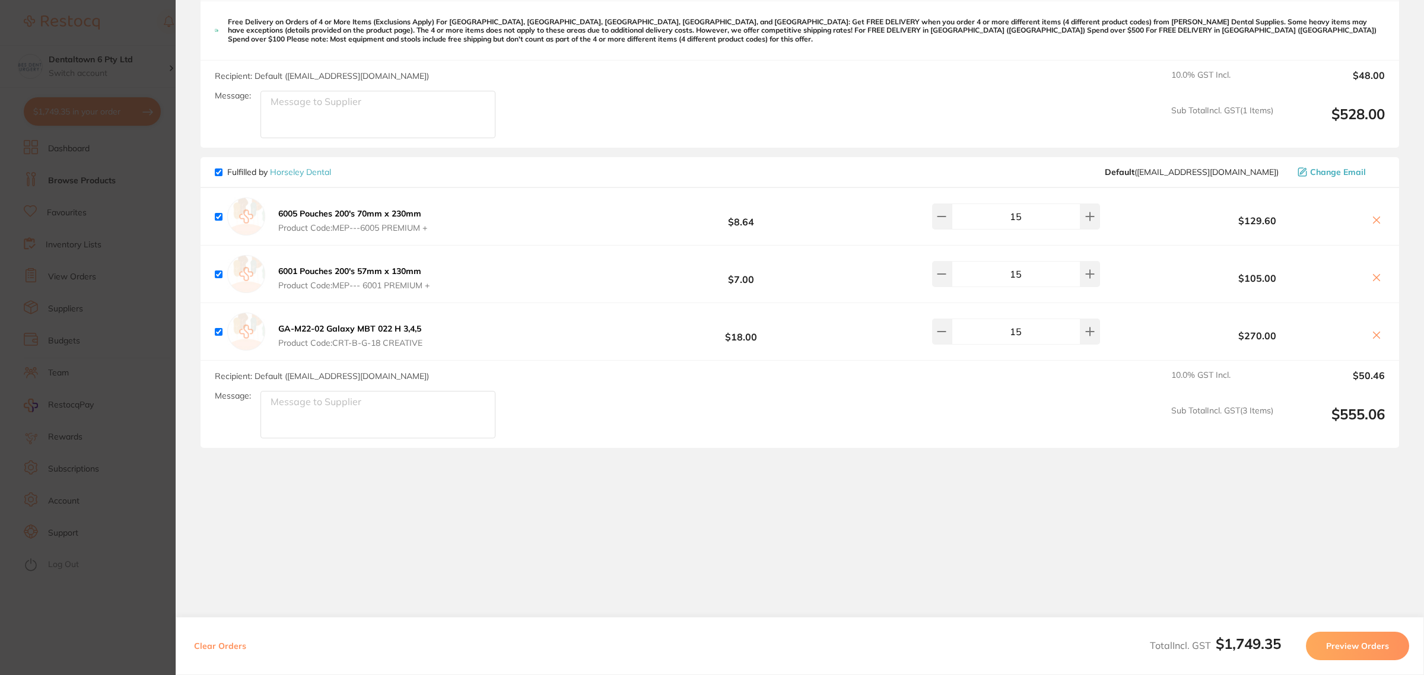
click at [983, 335] on input "15" at bounding box center [1016, 332] width 129 height 26
type input "10"
click at [1004, 440] on div "Recipient: Default ( [EMAIL_ADDRESS][DOMAIN_NAME] ) Message: 10.0 % GST Incl. $…" at bounding box center [800, 404] width 1199 height 87
click at [1309, 561] on section "Review Orders Your orders are being processed and we will notify you once we ha…" at bounding box center [800, 337] width 1248 height 675
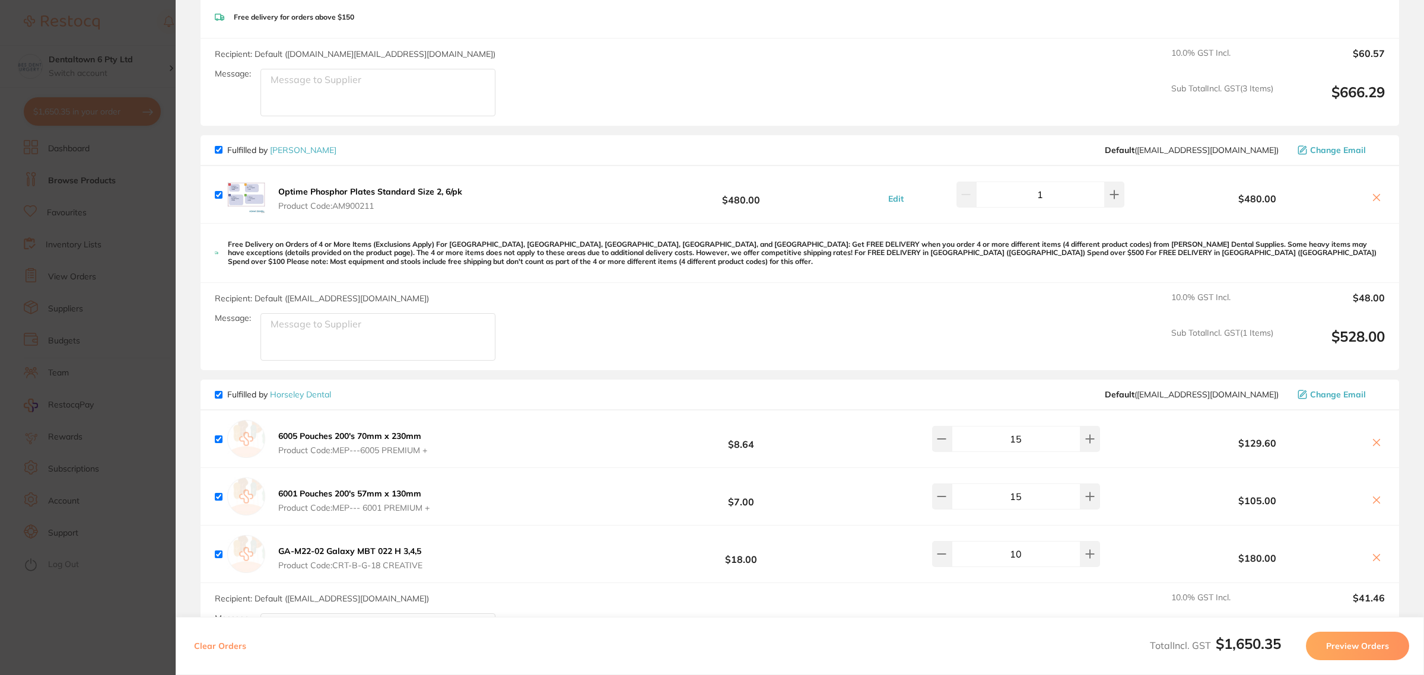
click at [134, 271] on section "Update RRP Set your pre negotiated price for this item. Item Agreed RRP (excl. …" at bounding box center [712, 337] width 1424 height 675
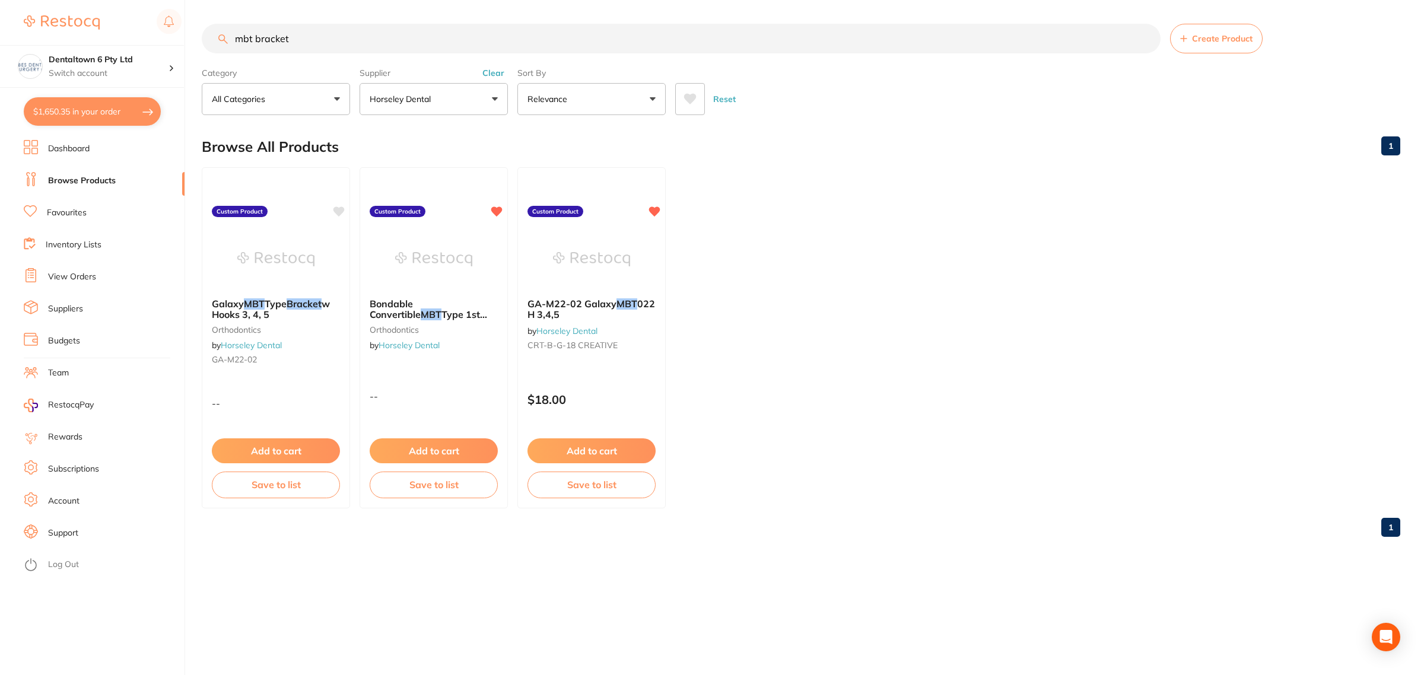
click at [92, 209] on li "Favourites" at bounding box center [104, 213] width 161 height 18
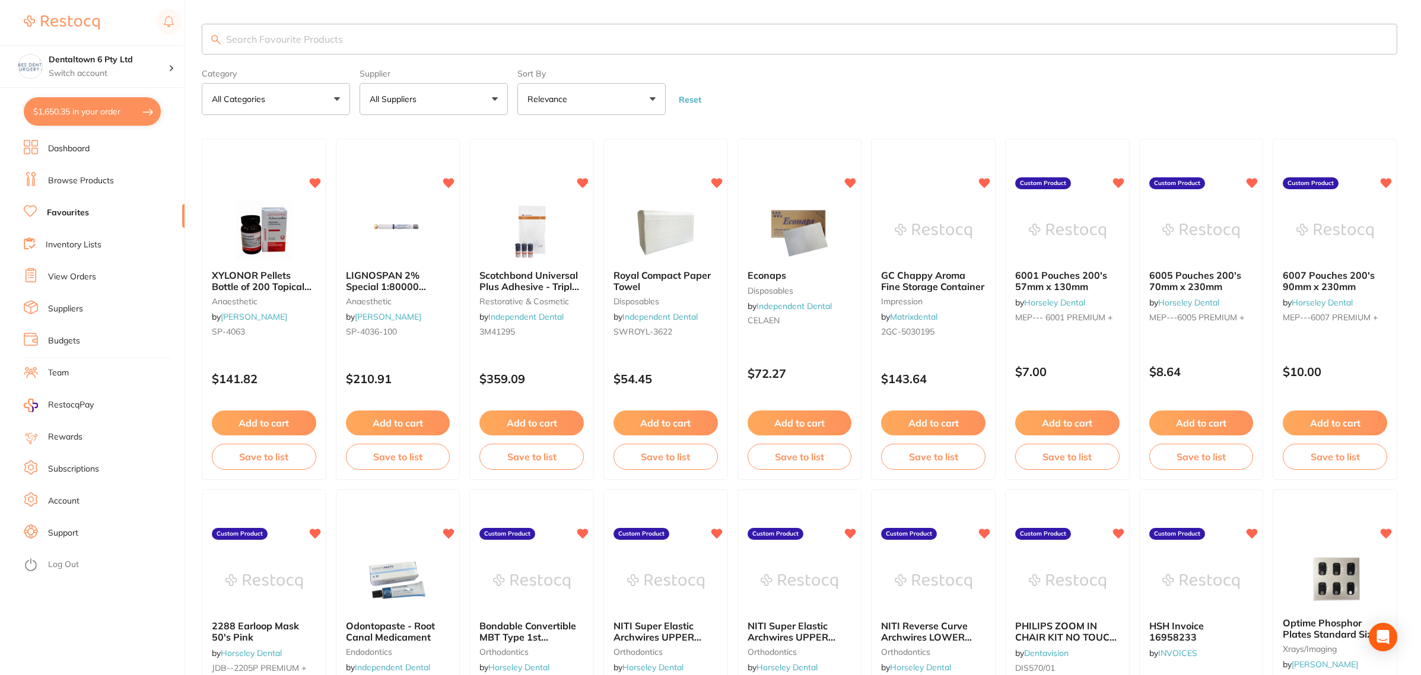
drag, startPoint x: 423, startPoint y: 109, endPoint x: 435, endPoint y: 120, distance: 16.4
click at [430, 110] on button "All Suppliers" at bounding box center [434, 99] width 148 height 32
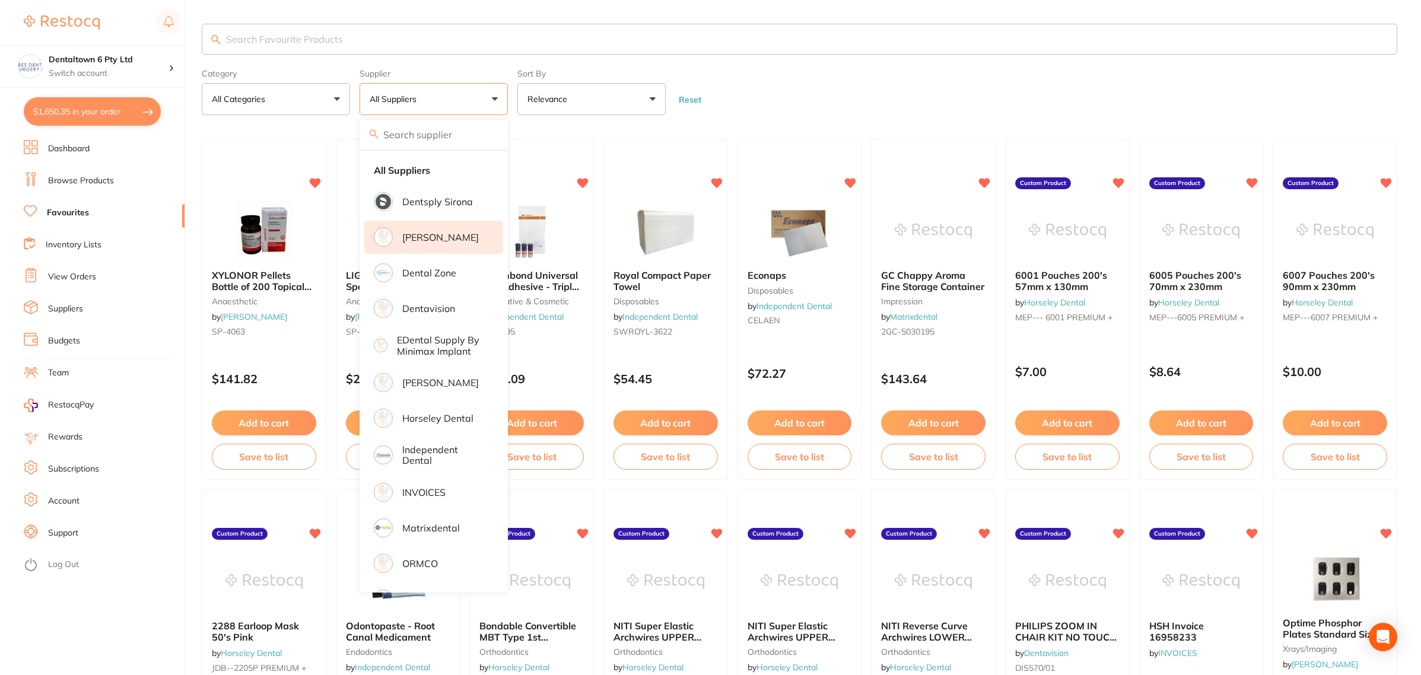
click at [420, 230] on li "[PERSON_NAME]" at bounding box center [433, 237] width 139 height 33
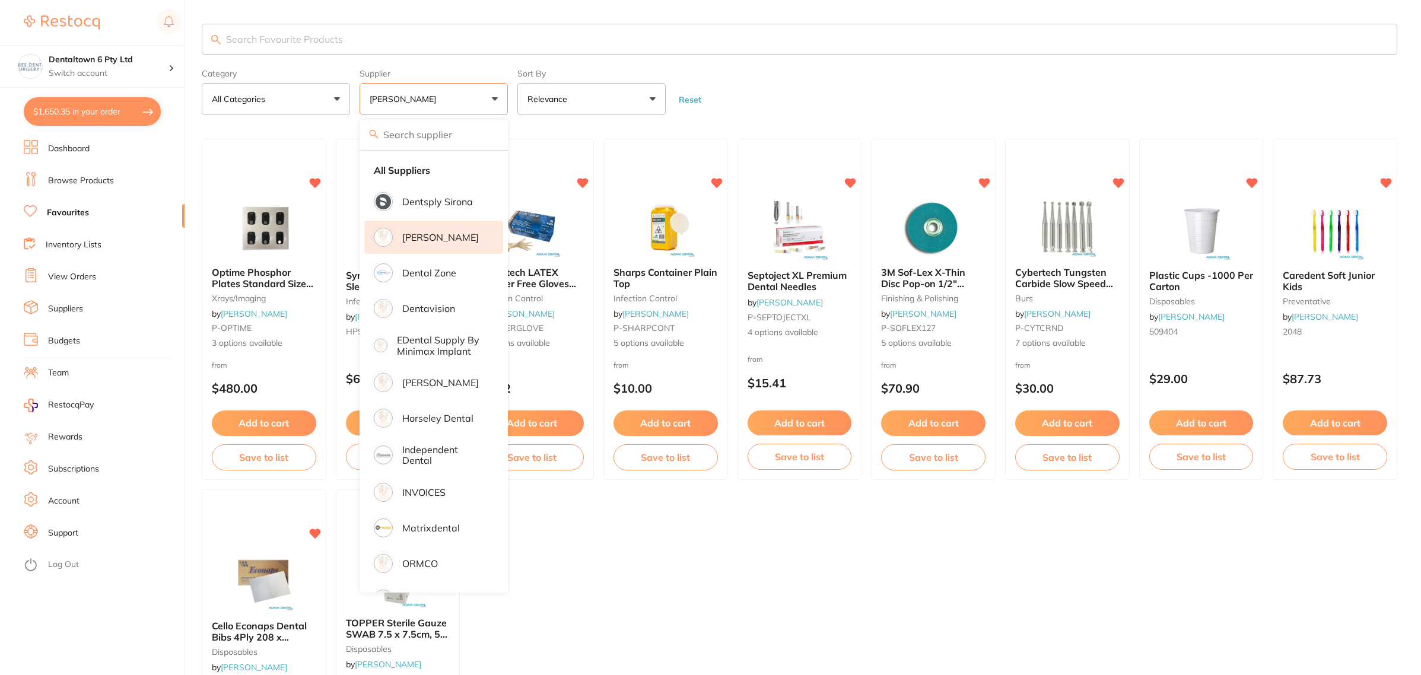
click at [891, 105] on form "Category All Categories All Categories burs disposables finishing & polishing i…" at bounding box center [800, 89] width 1196 height 51
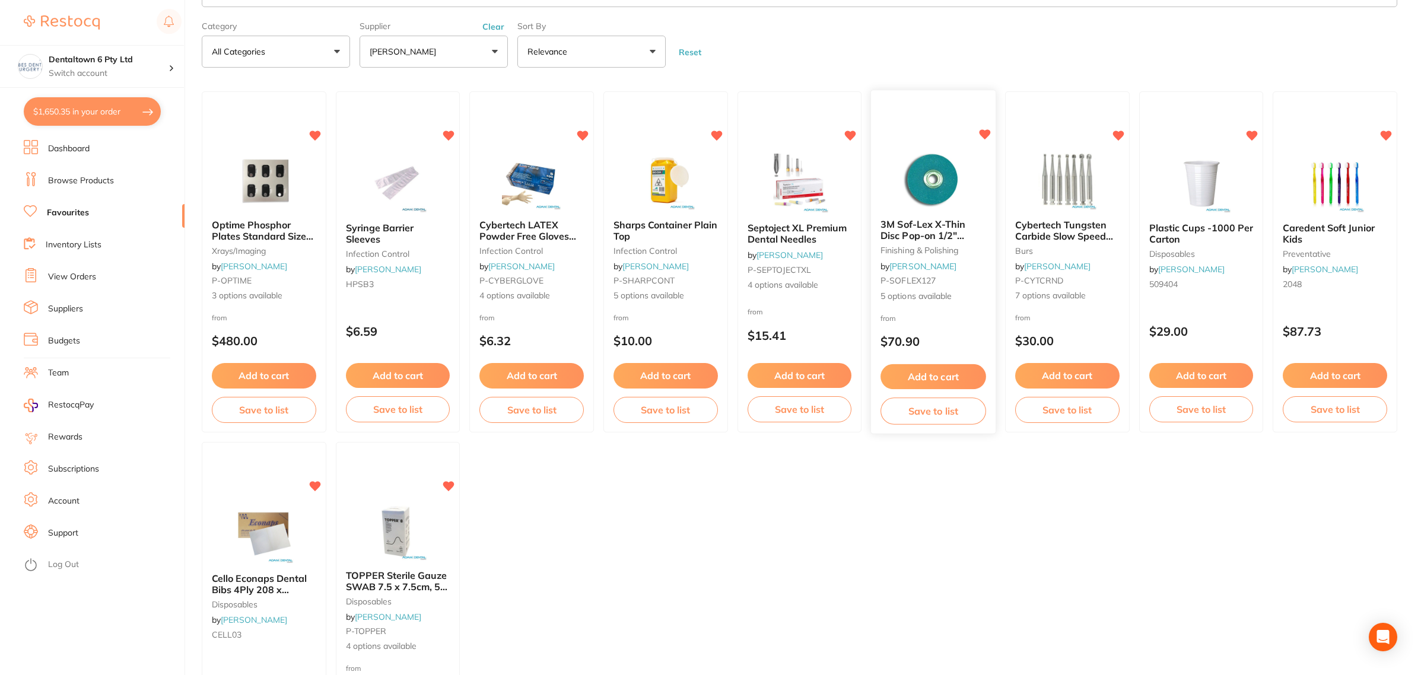
scroll to position [74, 0]
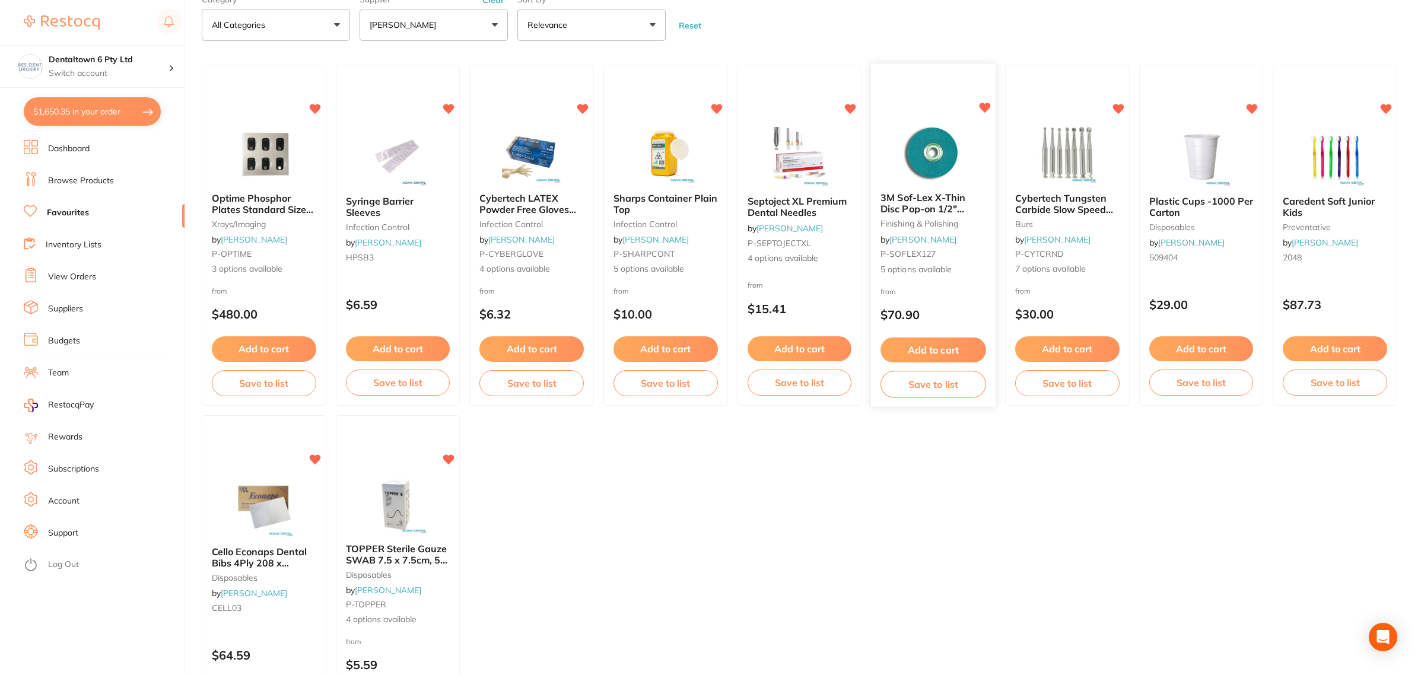
click at [923, 170] on img at bounding box center [934, 153] width 78 height 60
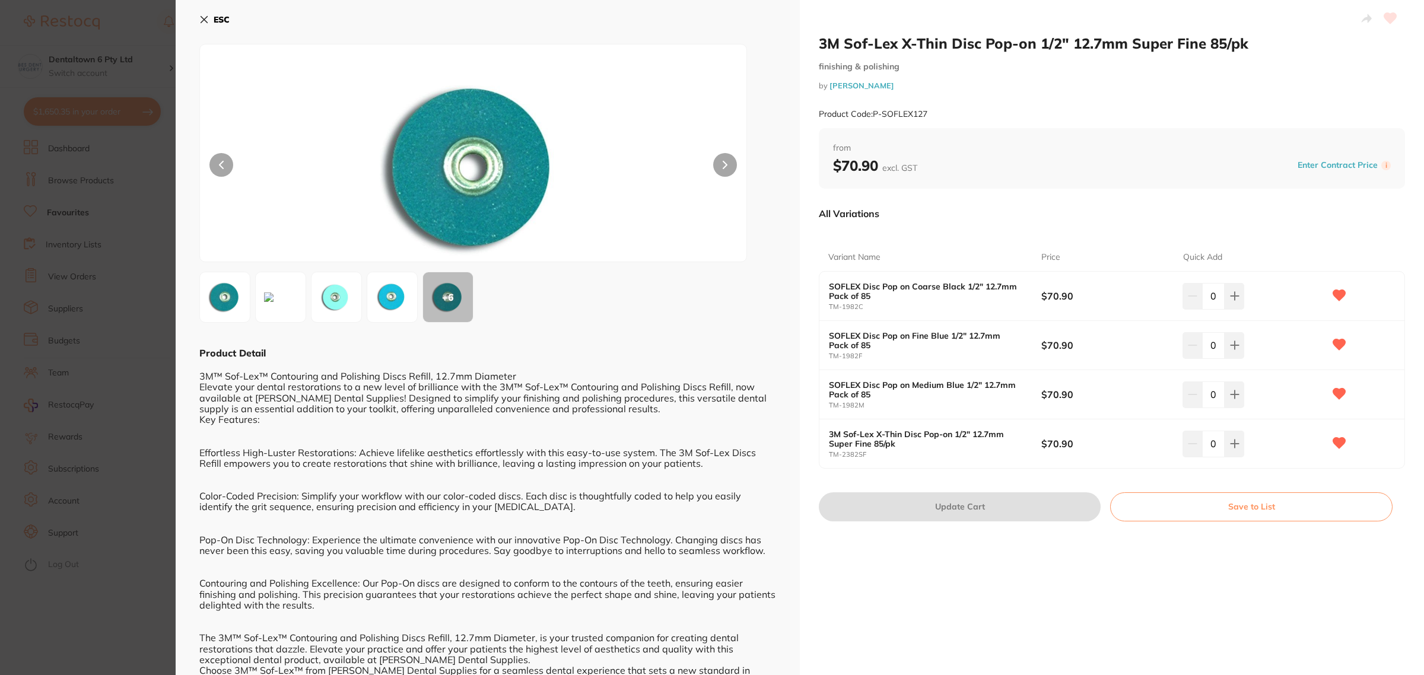
click at [88, 270] on section "3M Sof-Lex X-Thin Disc Pop-on 1/2" 12.7mm Super Fine 85/pk finishing & polishin…" at bounding box center [712, 337] width 1424 height 675
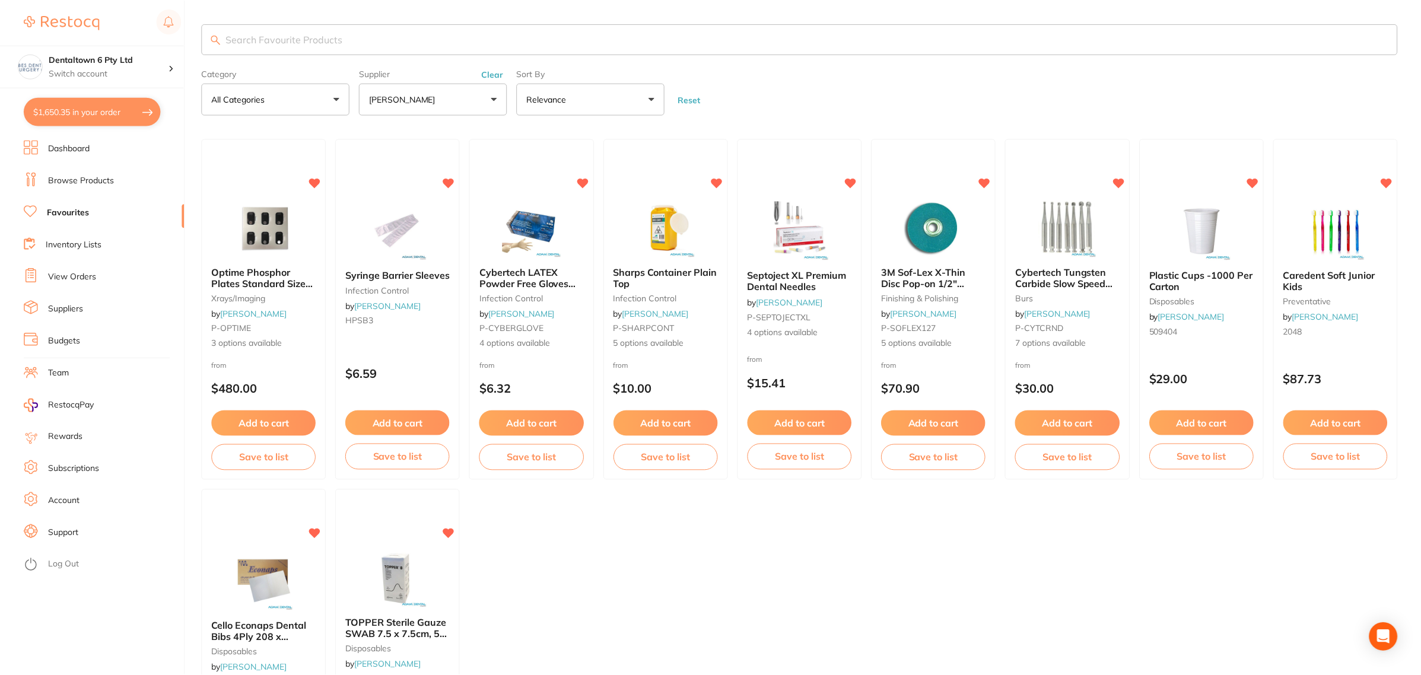
scroll to position [74, 0]
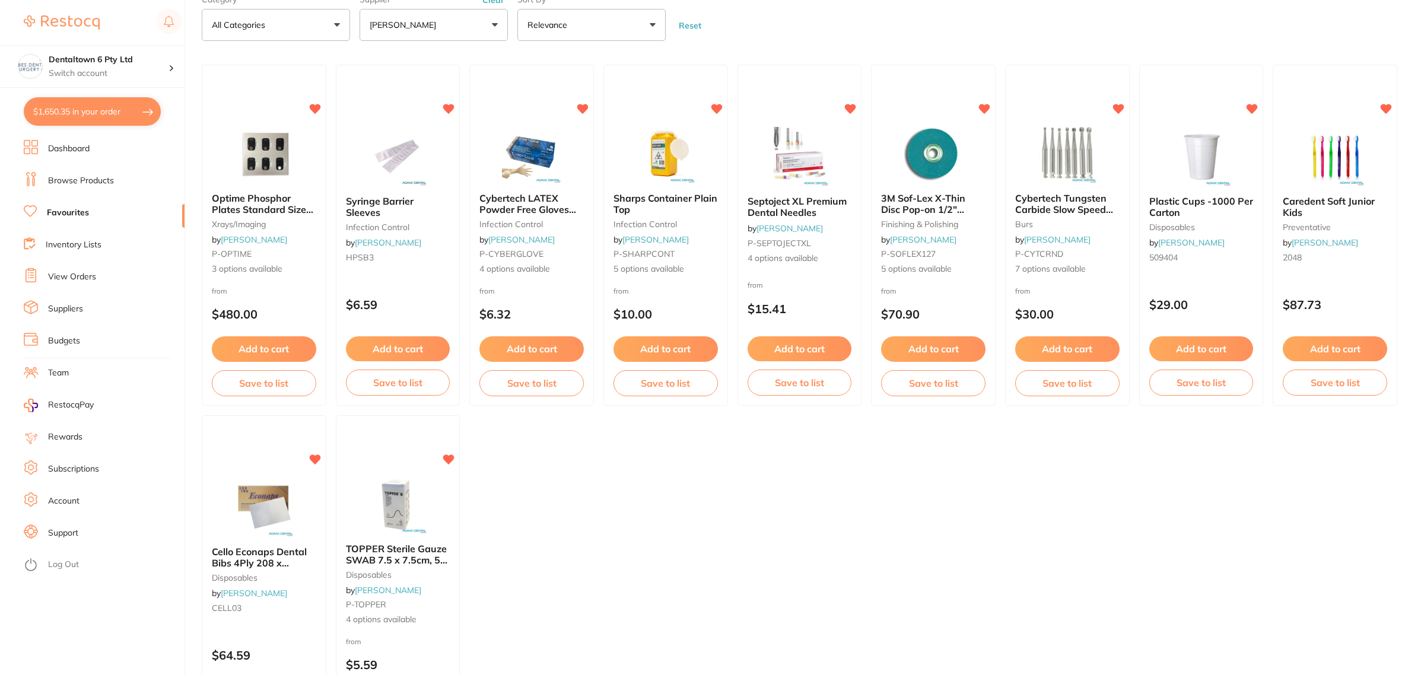
click at [98, 151] on li "Dashboard" at bounding box center [104, 149] width 161 height 18
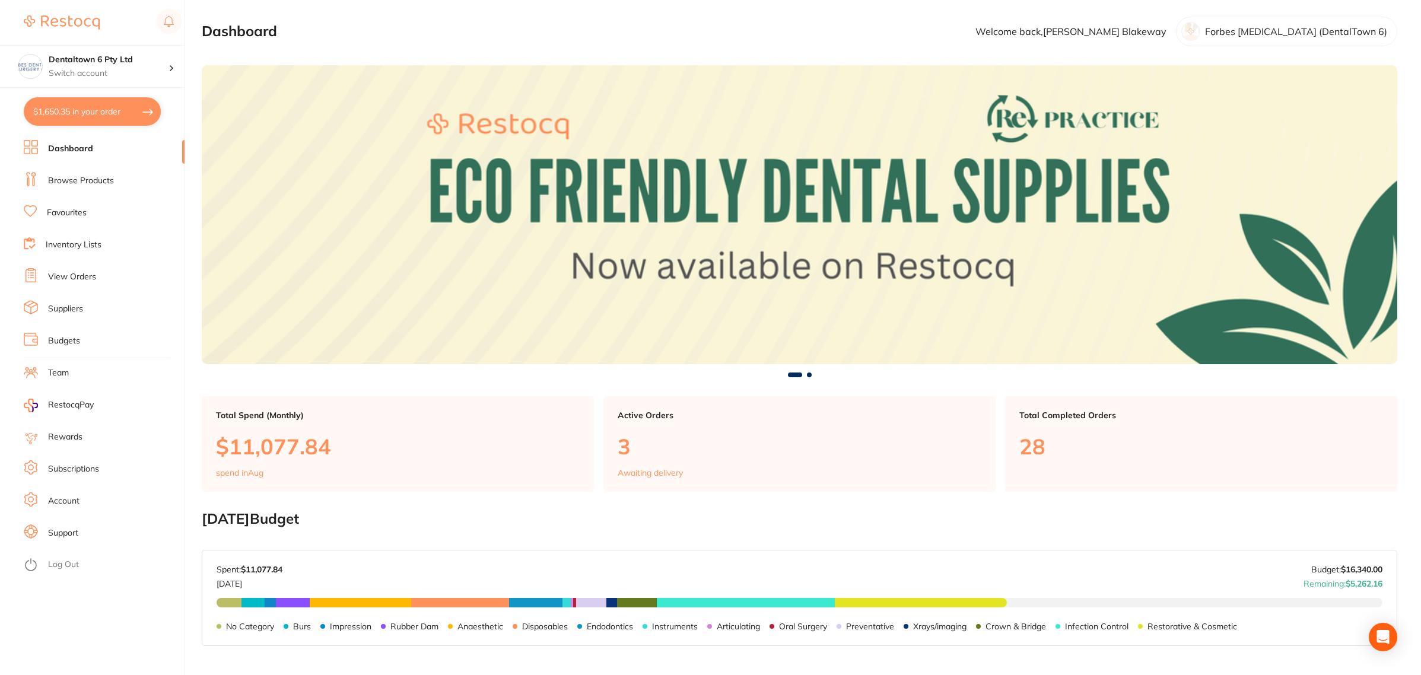
click at [94, 173] on li "Browse Products" at bounding box center [104, 181] width 161 height 18
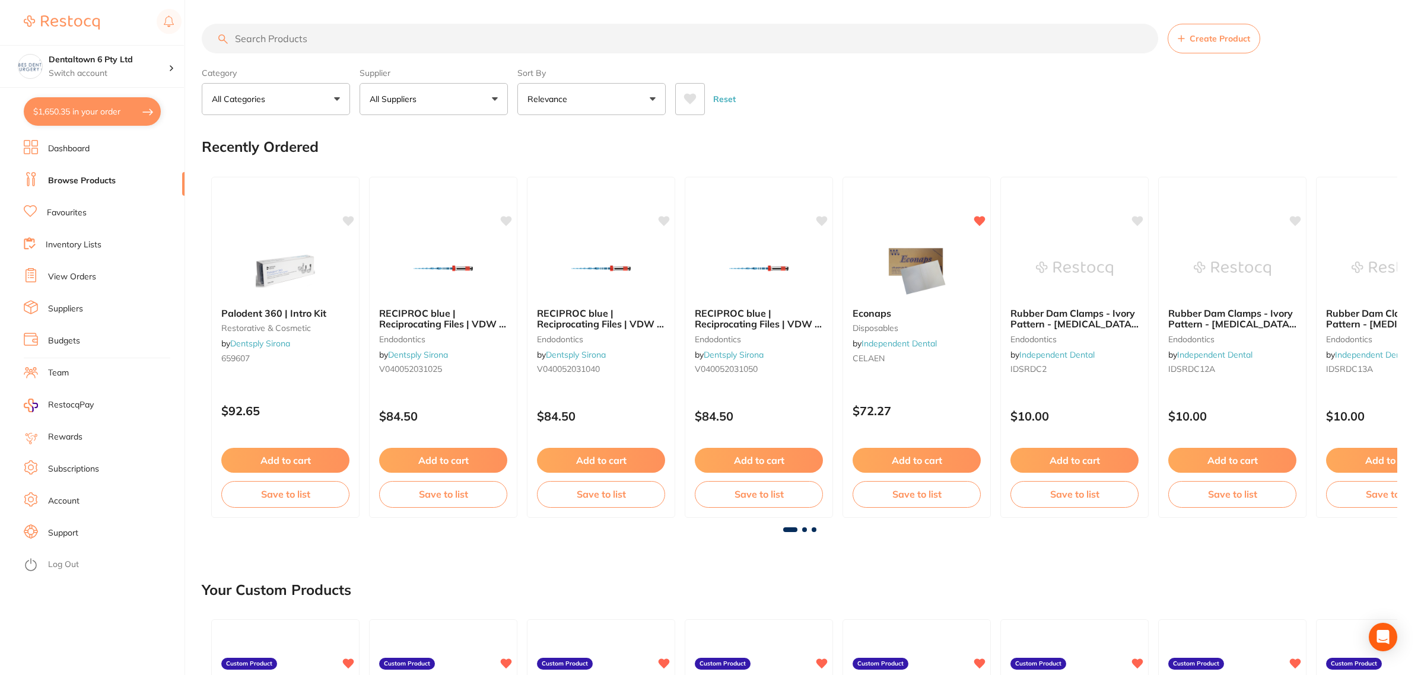
click at [68, 217] on link "Favourites" at bounding box center [67, 213] width 40 height 12
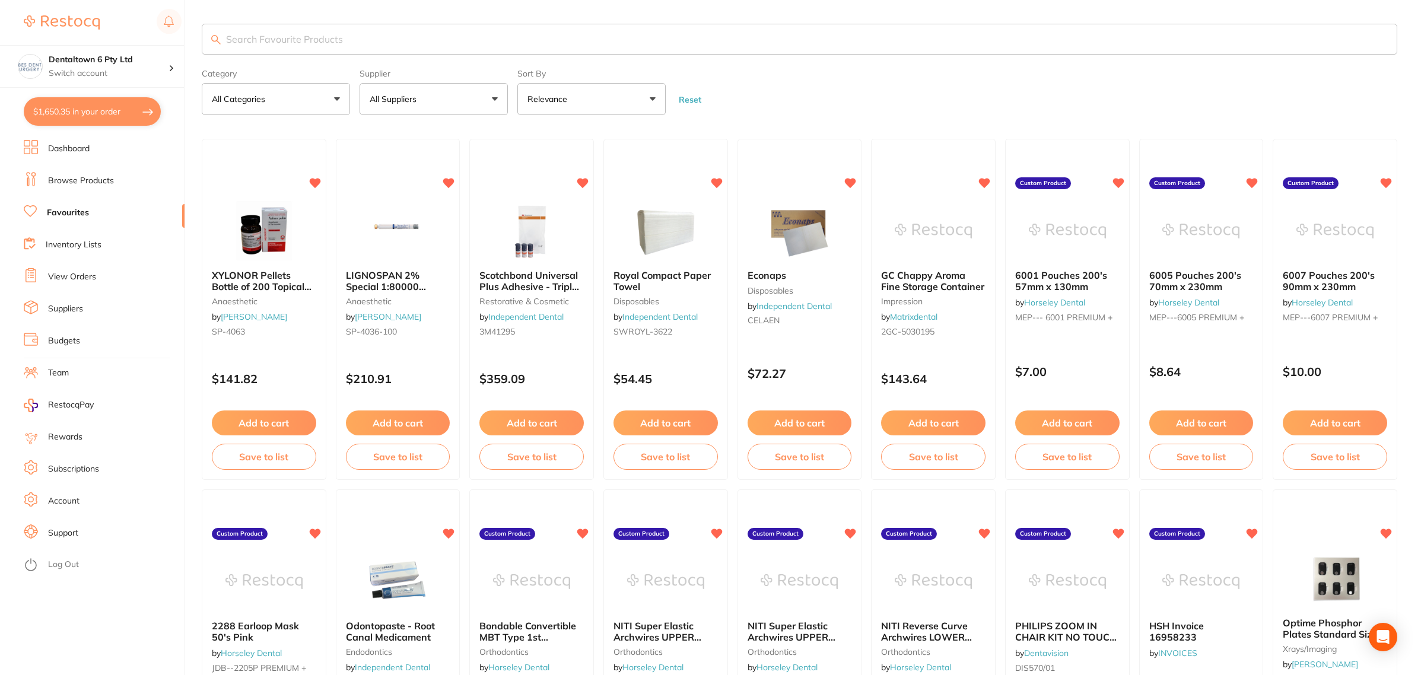
click at [390, 30] on input "search" at bounding box center [800, 39] width 1196 height 31
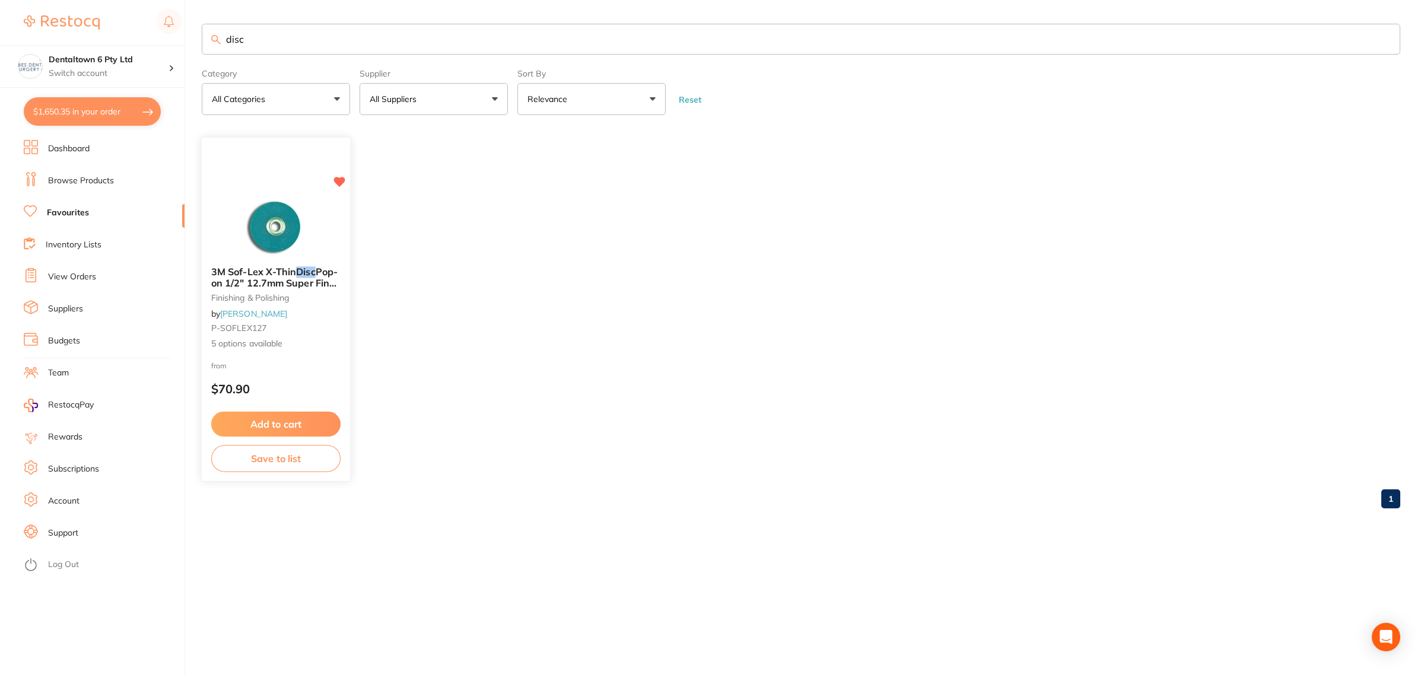
click at [285, 234] on img at bounding box center [276, 227] width 78 height 60
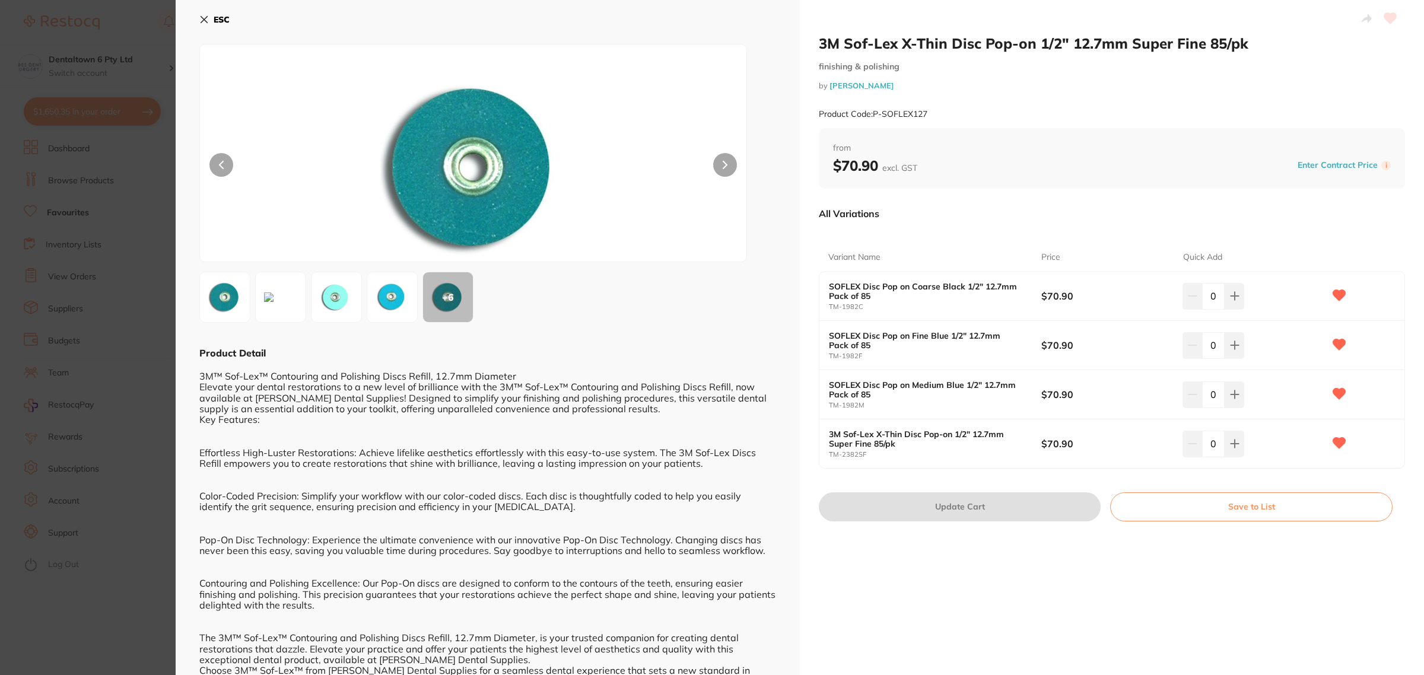
click at [209, 19] on button "ESC" at bounding box center [214, 19] width 30 height 20
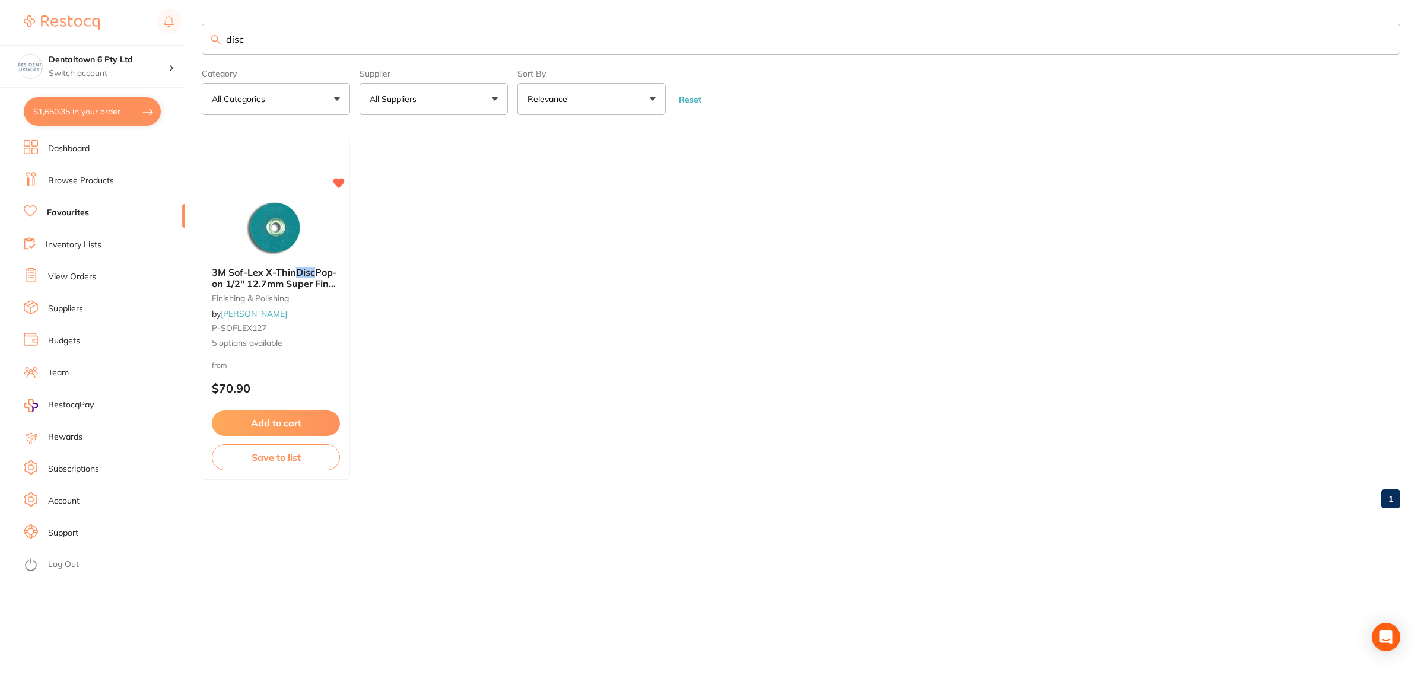
click at [261, 39] on input "disc" at bounding box center [801, 39] width 1199 height 31
drag, startPoint x: 224, startPoint y: 33, endPoint x: 173, endPoint y: 30, distance: 51.1
click at [174, 30] on div "$1,650.35 Dentaltown 6 Pty Ltd Switch account Forbes [MEDICAL_DATA] (DentalTown…" at bounding box center [712, 337] width 1424 height 675
type input "clip flow"
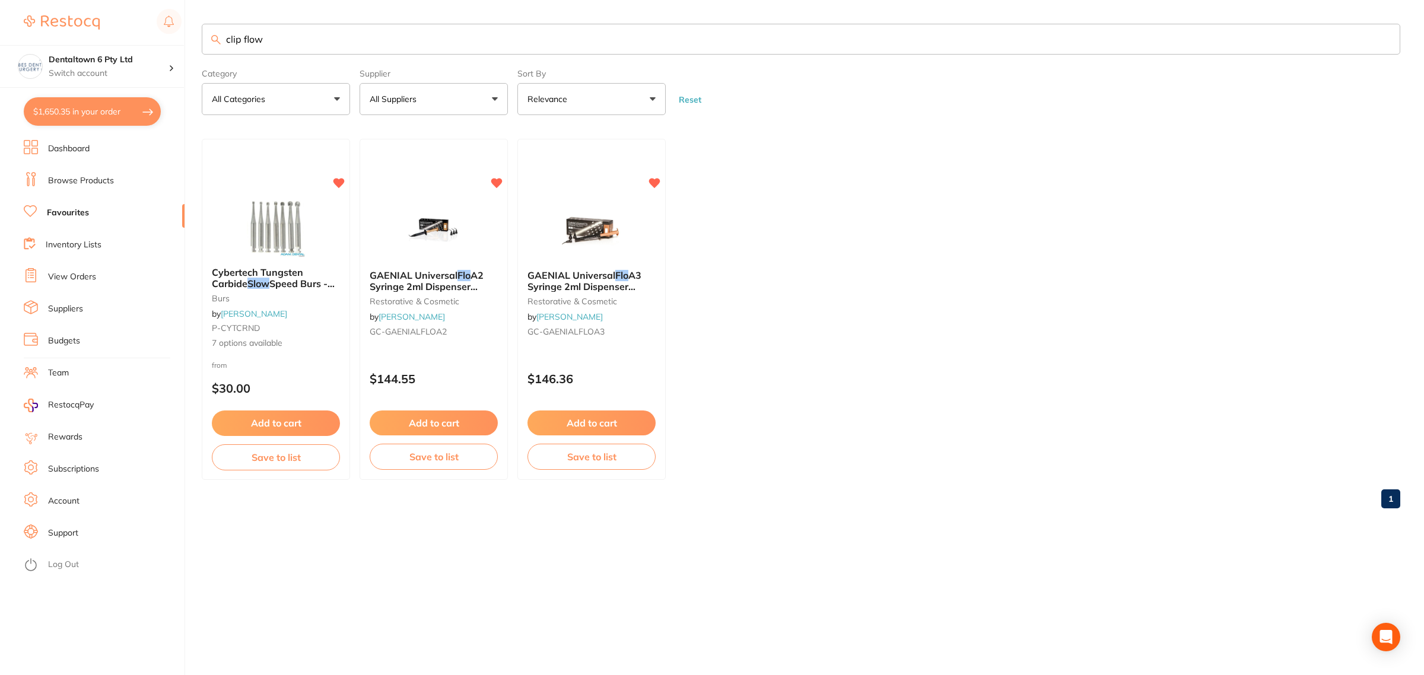
click at [63, 188] on li "Browse Products" at bounding box center [104, 181] width 161 height 18
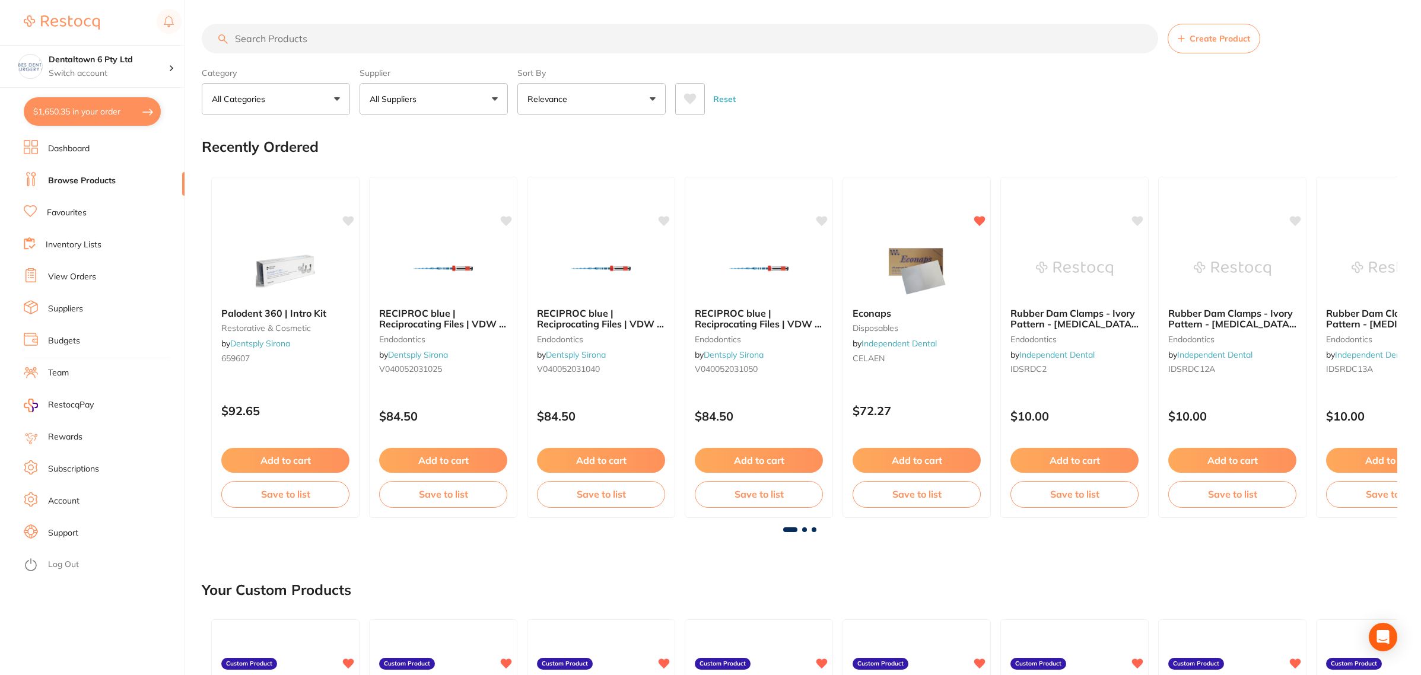
click at [321, 34] on input "search" at bounding box center [680, 39] width 957 height 30
type input "clip flow"
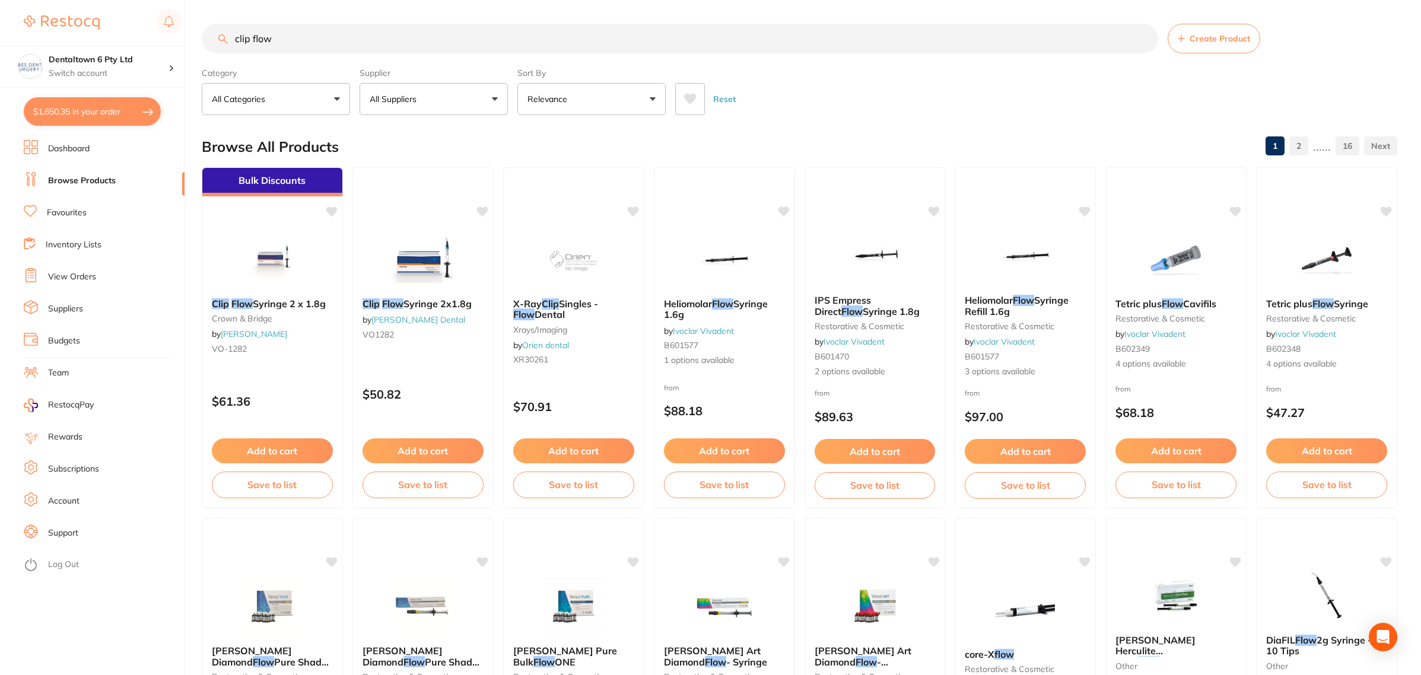
click at [469, 104] on button "All Suppliers" at bounding box center [434, 99] width 148 height 32
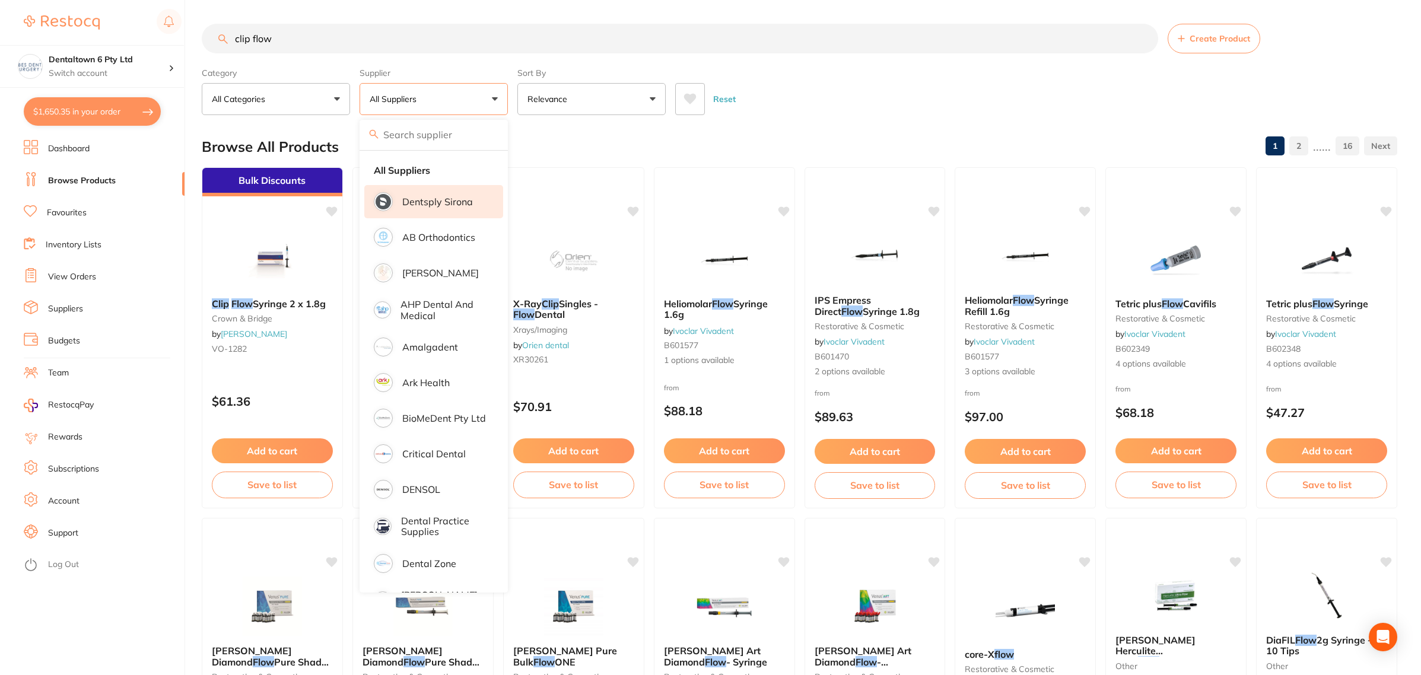
click at [420, 205] on p "Dentsply Sirona" at bounding box center [437, 201] width 71 height 11
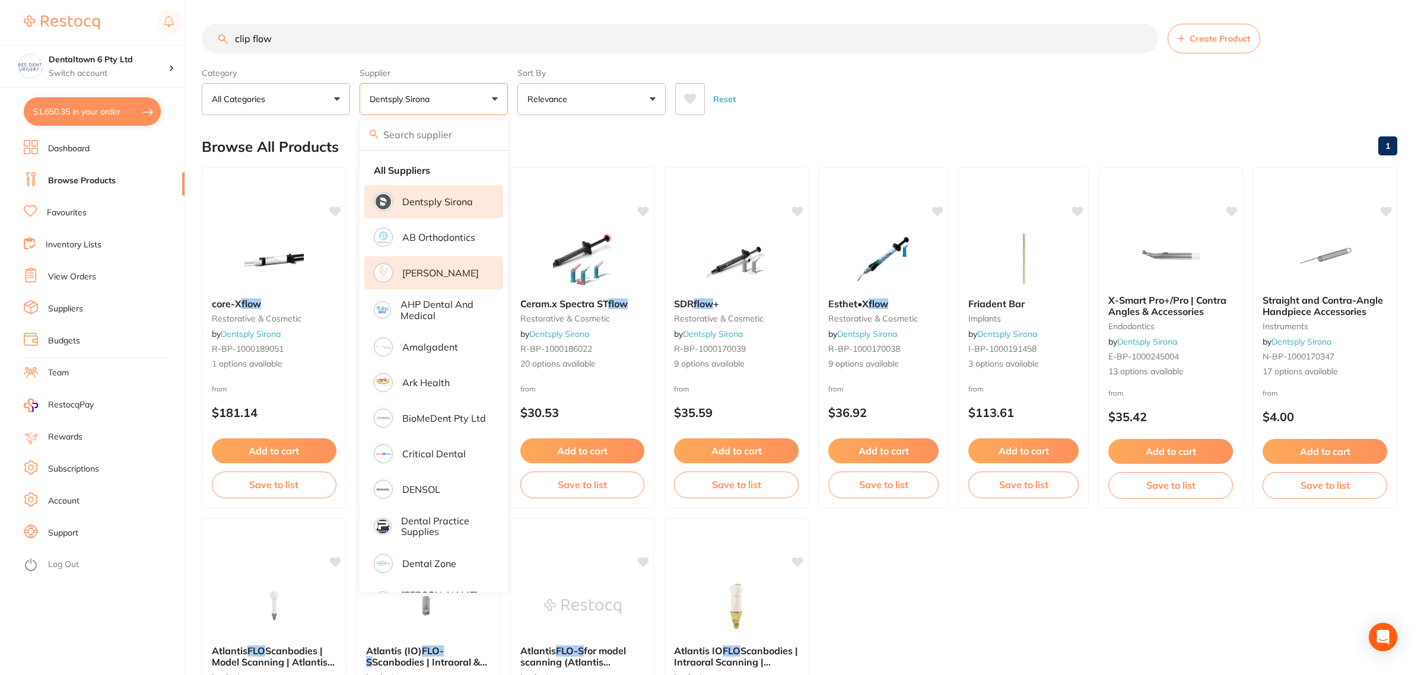
click at [425, 277] on p "[PERSON_NAME]" at bounding box center [440, 273] width 77 height 11
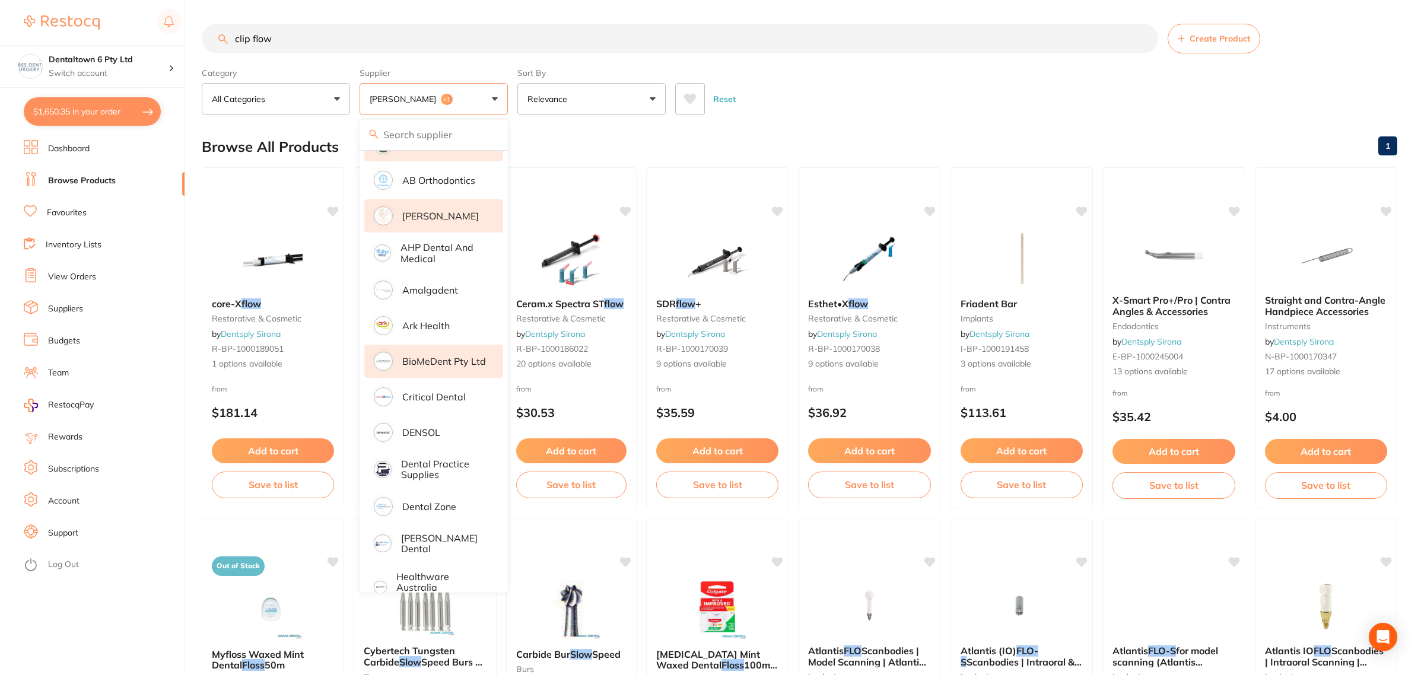
scroll to position [148, 0]
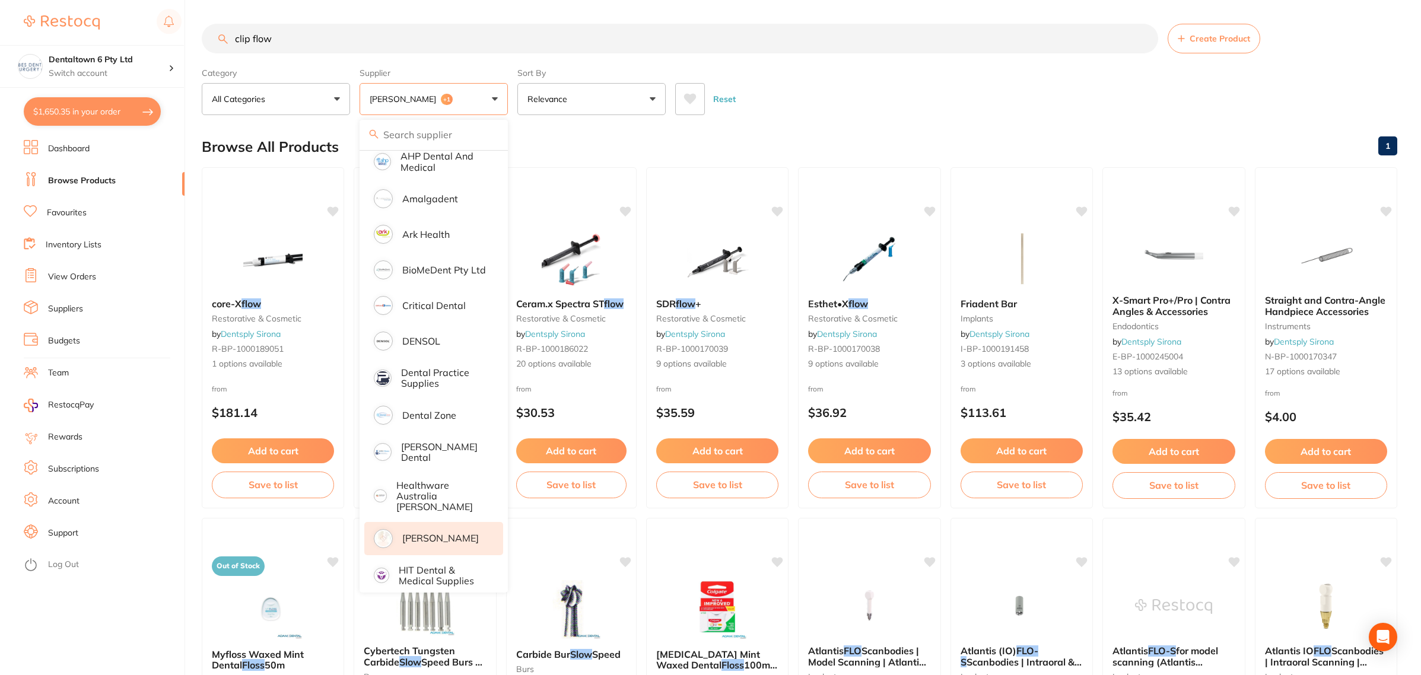
click at [429, 535] on p "[PERSON_NAME]" at bounding box center [440, 538] width 77 height 11
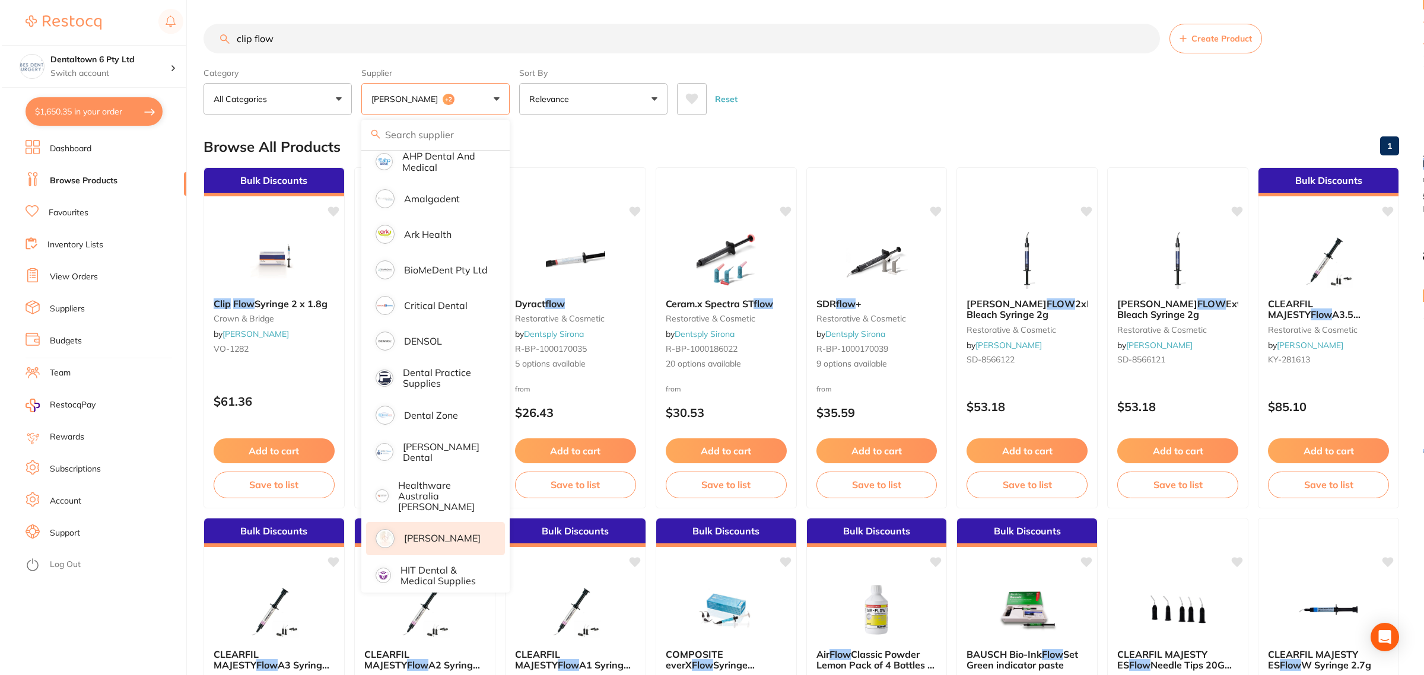
scroll to position [445, 0]
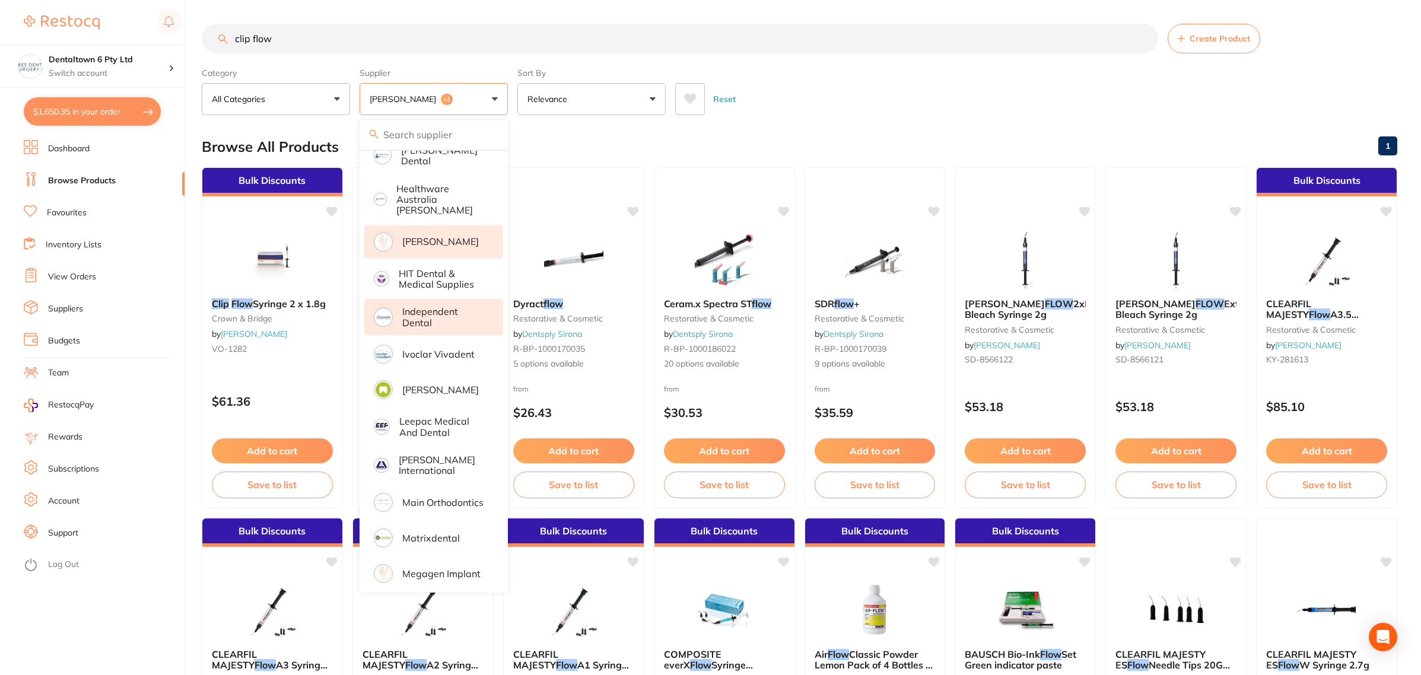
click at [418, 307] on p "Independent Dental" at bounding box center [444, 317] width 84 height 22
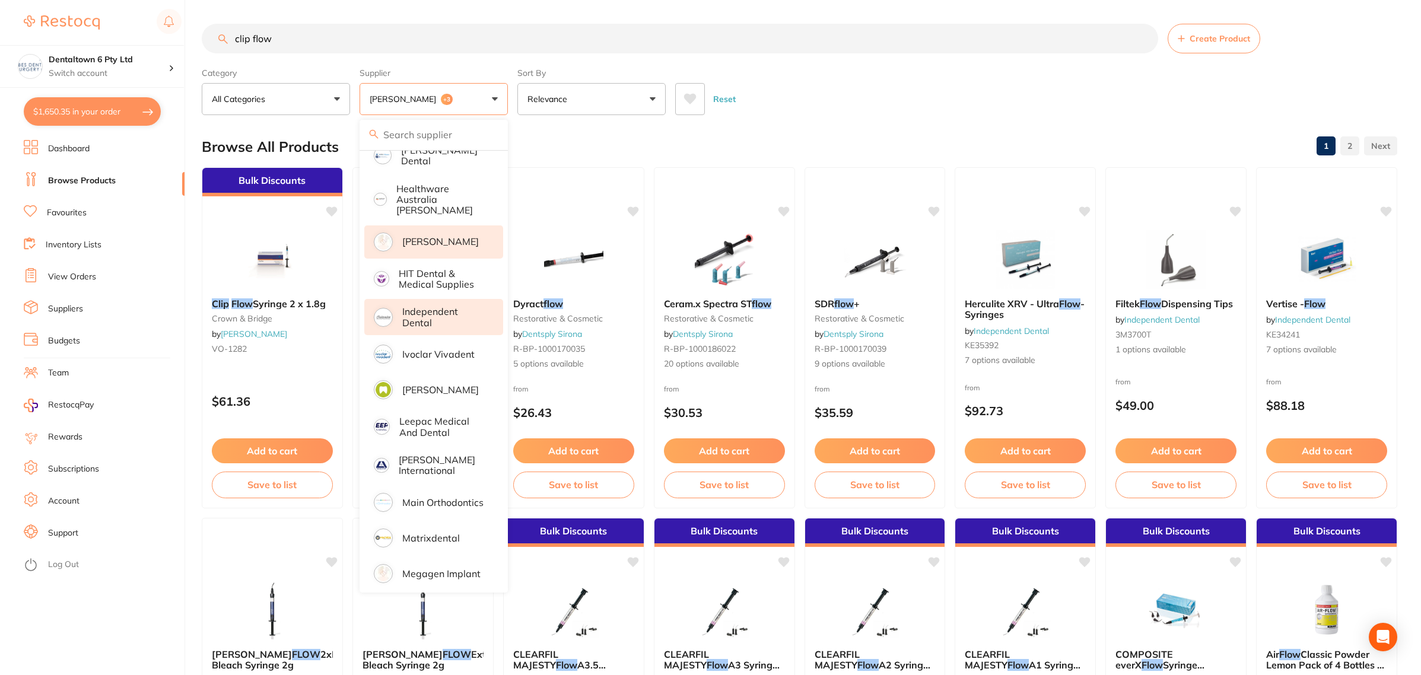
click at [850, 112] on div "Reset" at bounding box center [1031, 95] width 713 height 42
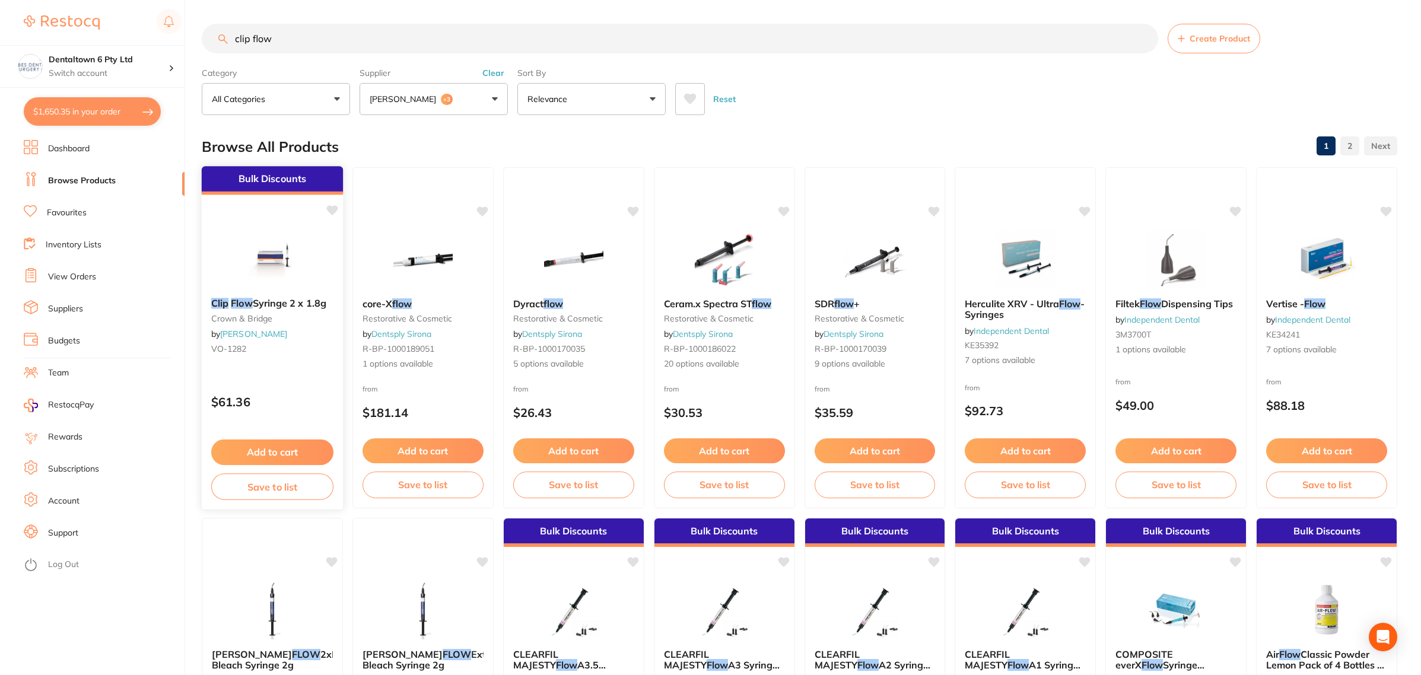
click at [294, 249] on img at bounding box center [272, 258] width 78 height 60
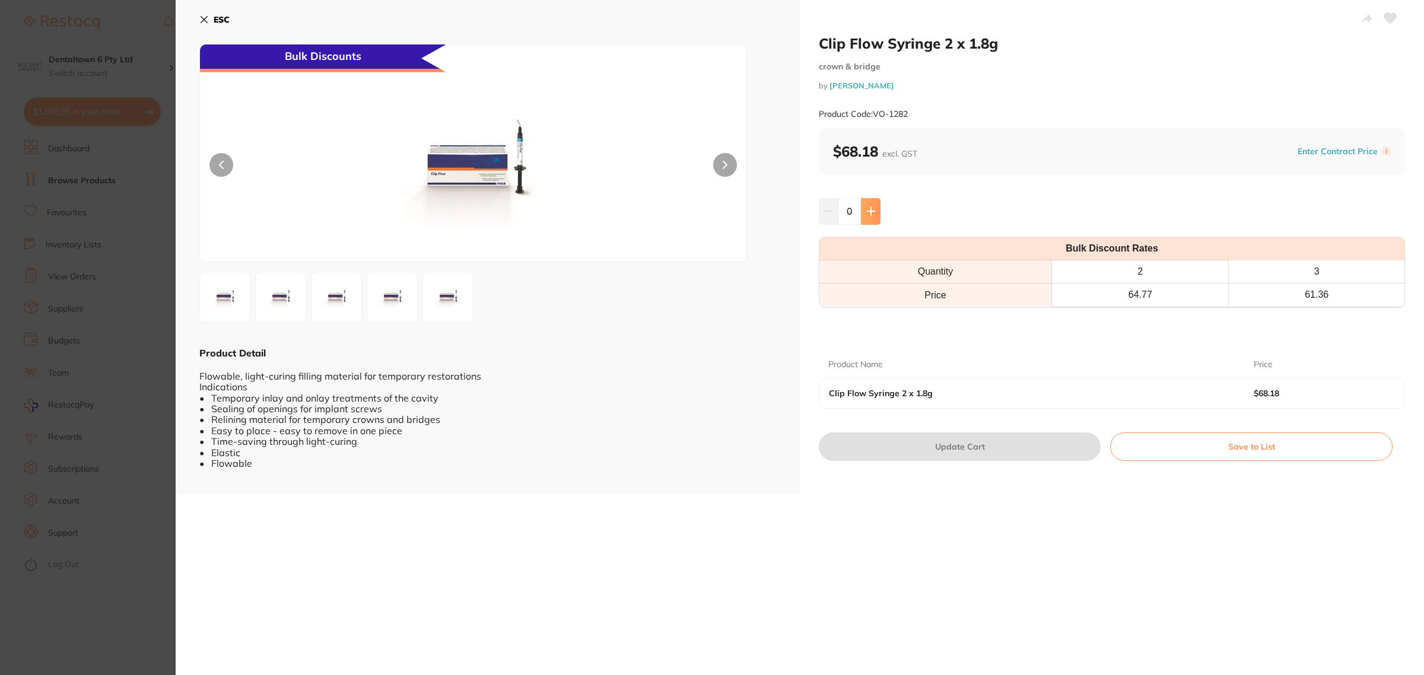
click at [868, 202] on button at bounding box center [871, 211] width 20 height 26
type input "3"
click at [1043, 451] on button "Update Cart" at bounding box center [960, 447] width 282 height 28
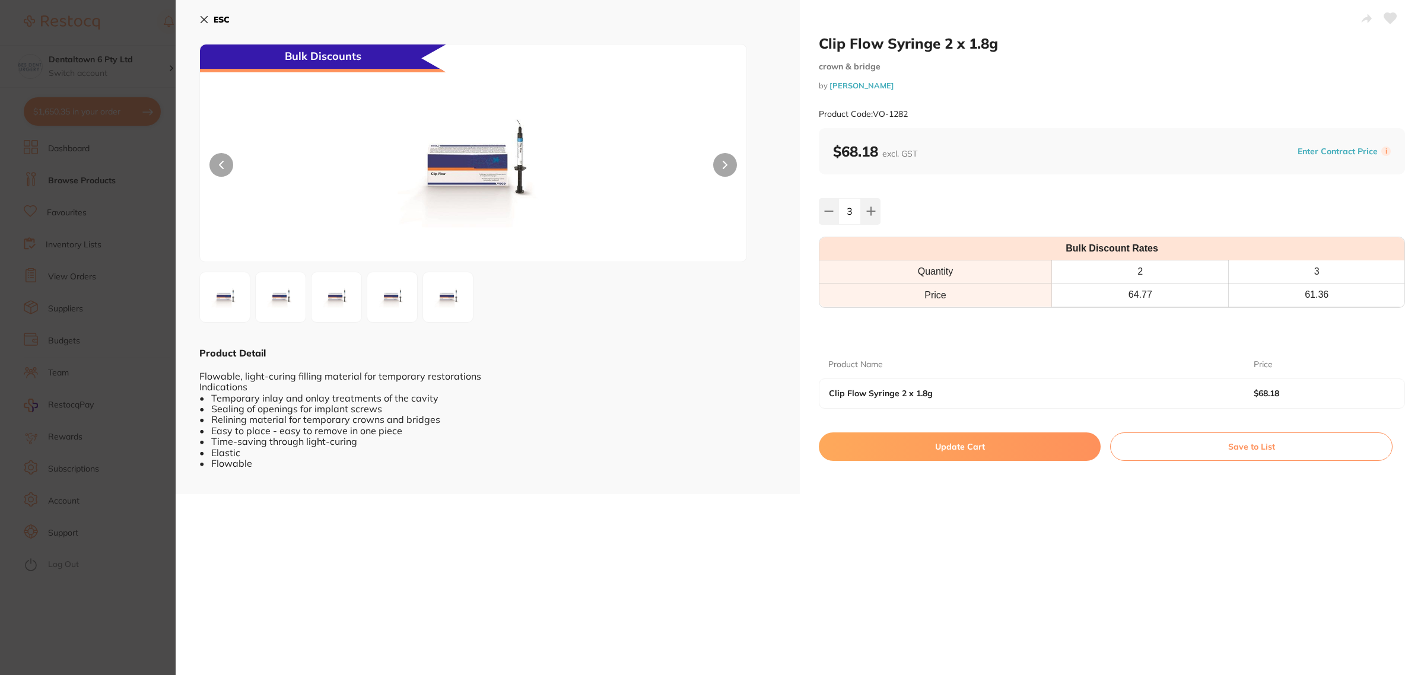
checkbox input "false"
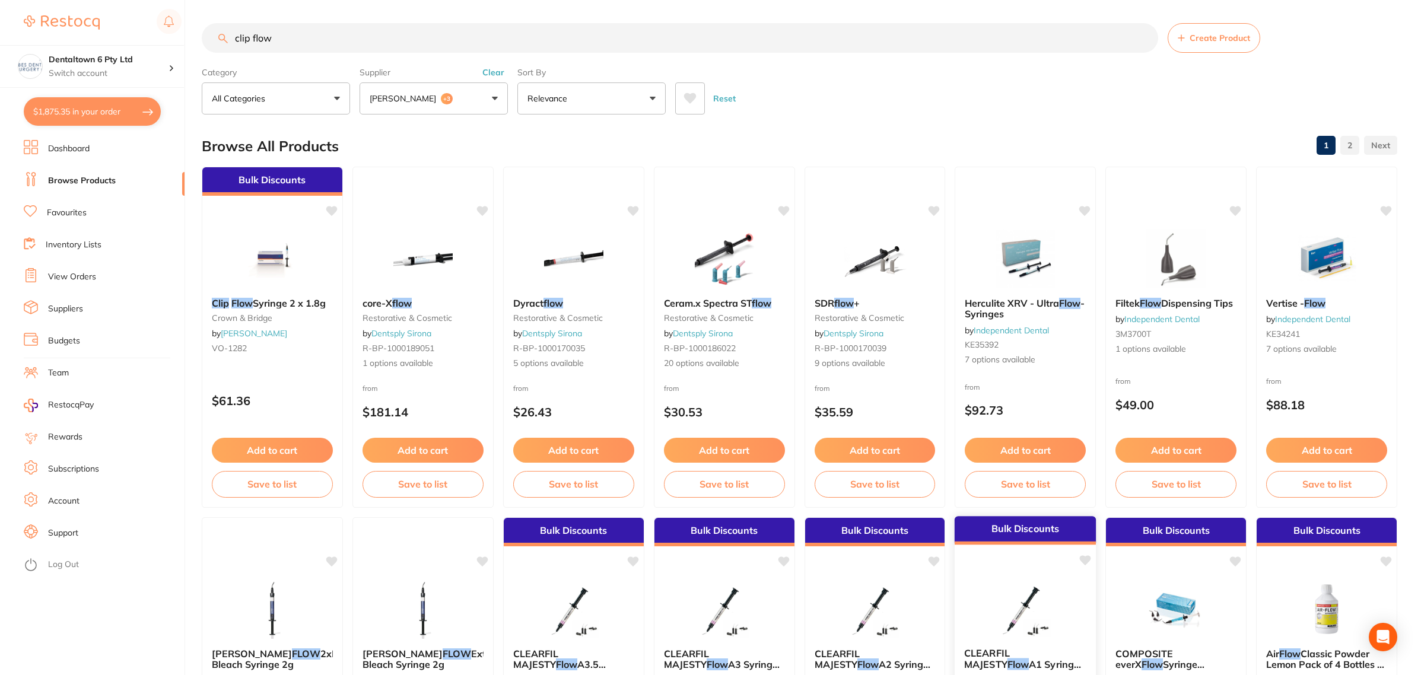
scroll to position [428, 0]
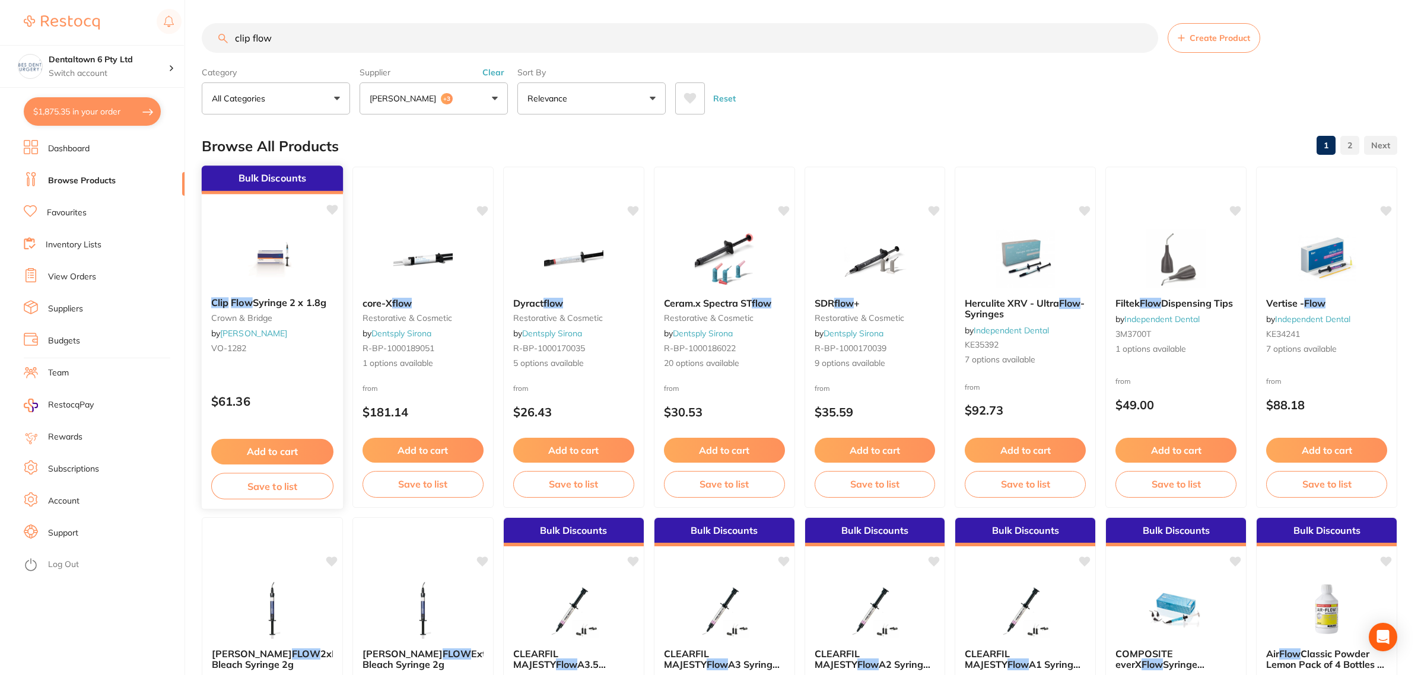
click at [332, 211] on icon at bounding box center [331, 210] width 11 height 10
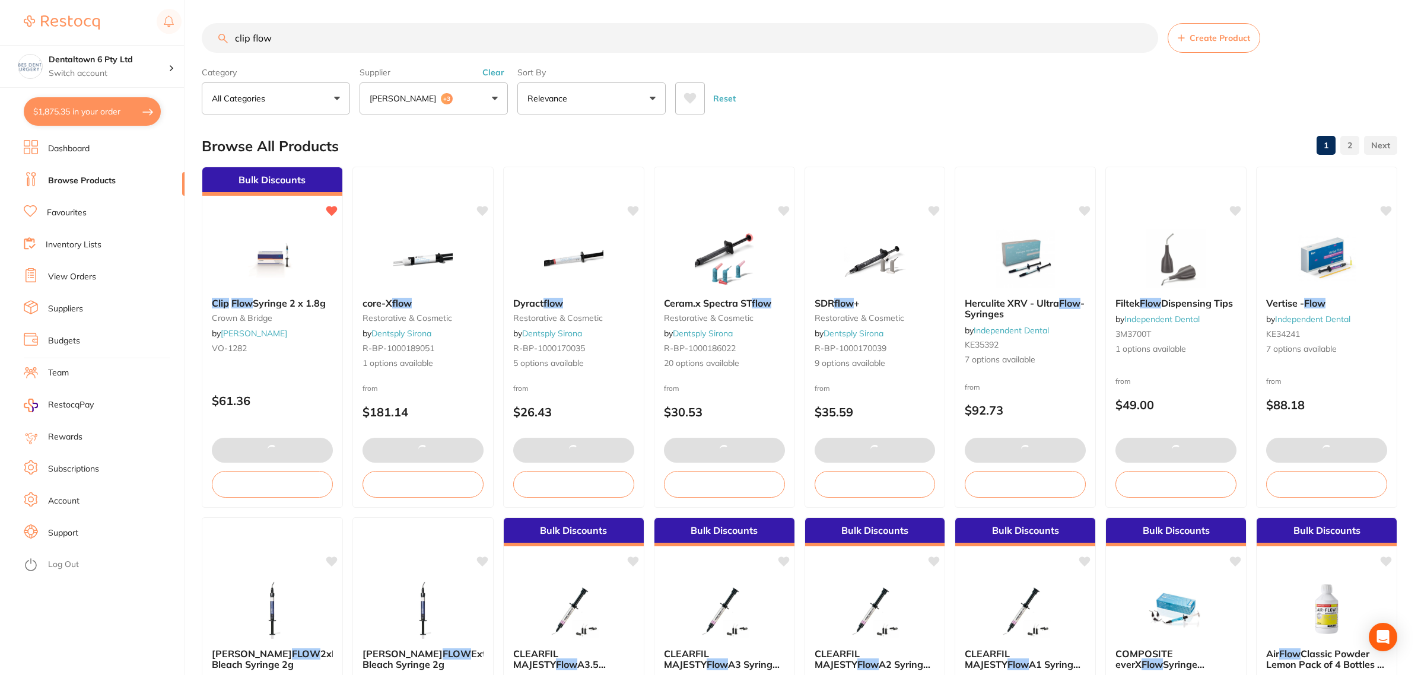
click at [106, 112] on button "$1,875.35 in your order" at bounding box center [92, 111] width 137 height 28
checkbox input "true"
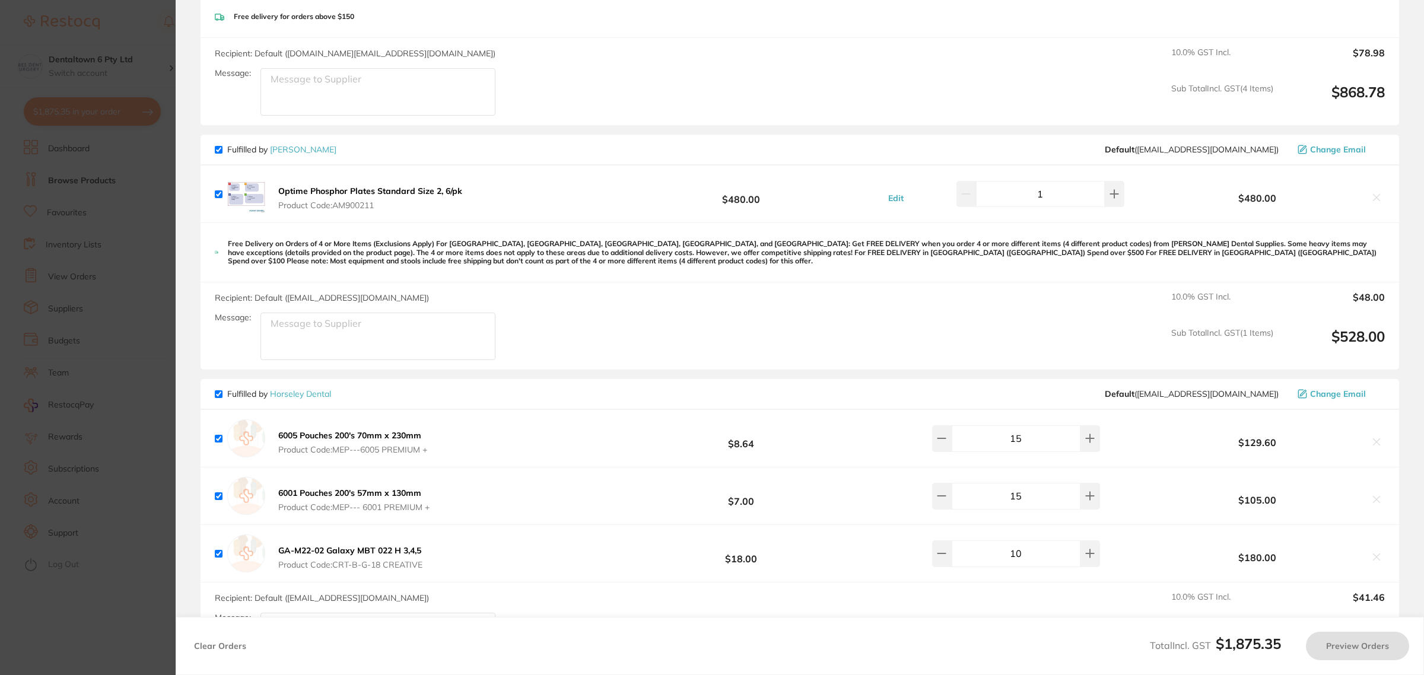
checkbox input "false"
checkbox input "true"
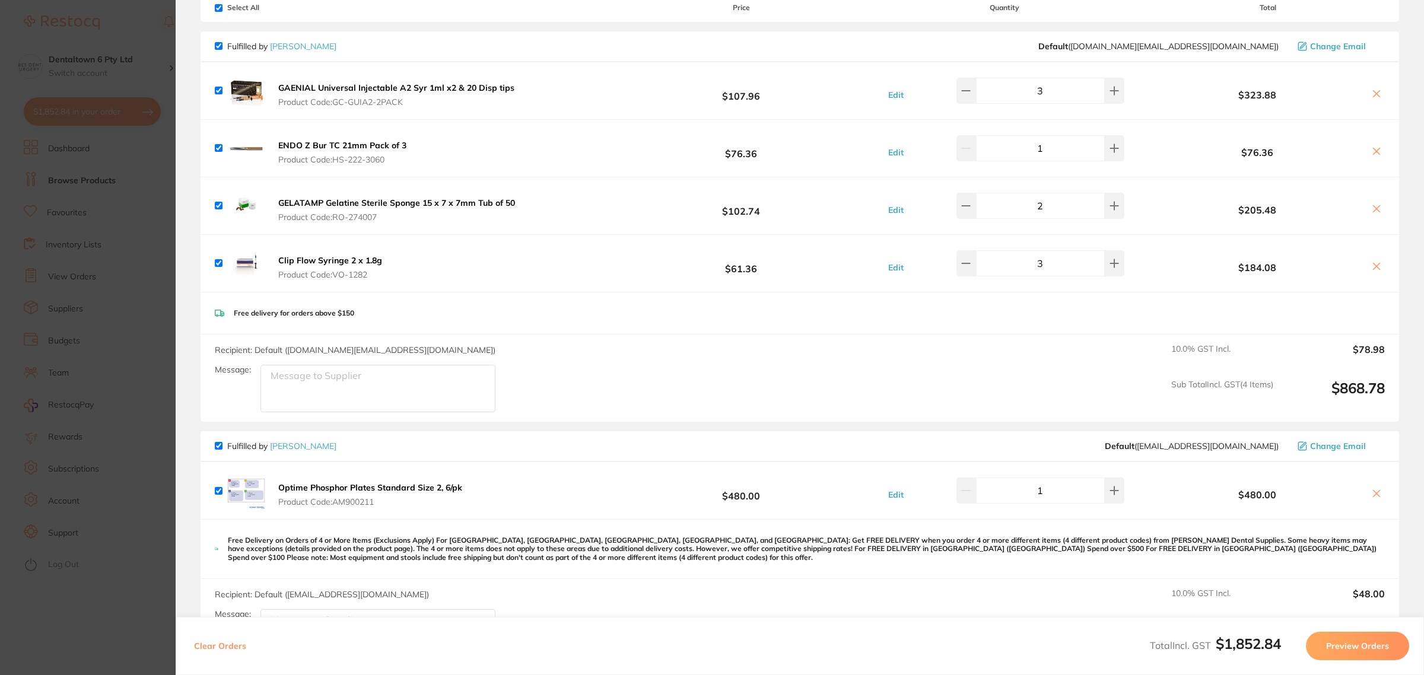
click at [72, 148] on section "Update RRP Set your pre negotiated price for this item. Item Agreed RRP (excl. …" at bounding box center [712, 337] width 1424 height 675
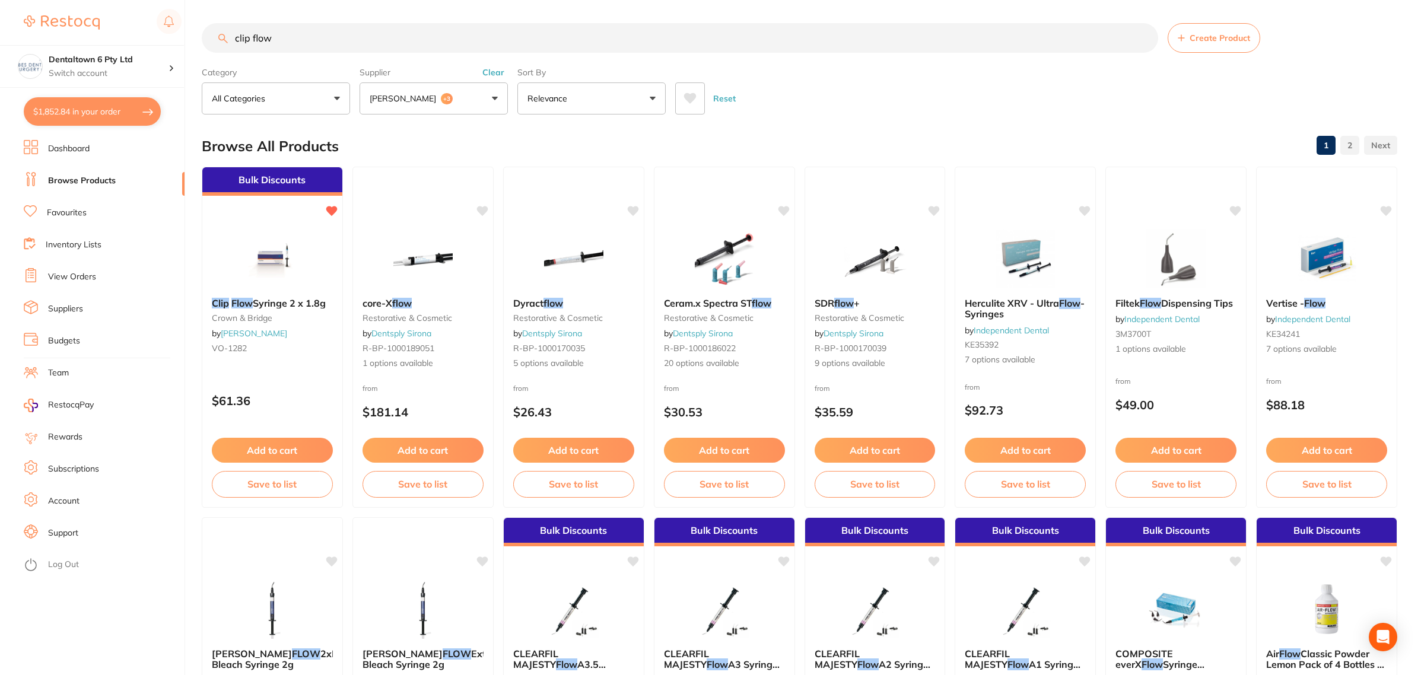
scroll to position [0, 0]
drag, startPoint x: 323, startPoint y: 33, endPoint x: 227, endPoint y: 157, distance: 157.4
click at [132, 36] on div "$1,852.84 Dentaltown 6 Pty Ltd Switch account Forbes [MEDICAL_DATA] (DentalTown…" at bounding box center [710, 337] width 1421 height 675
type input "morita spray"
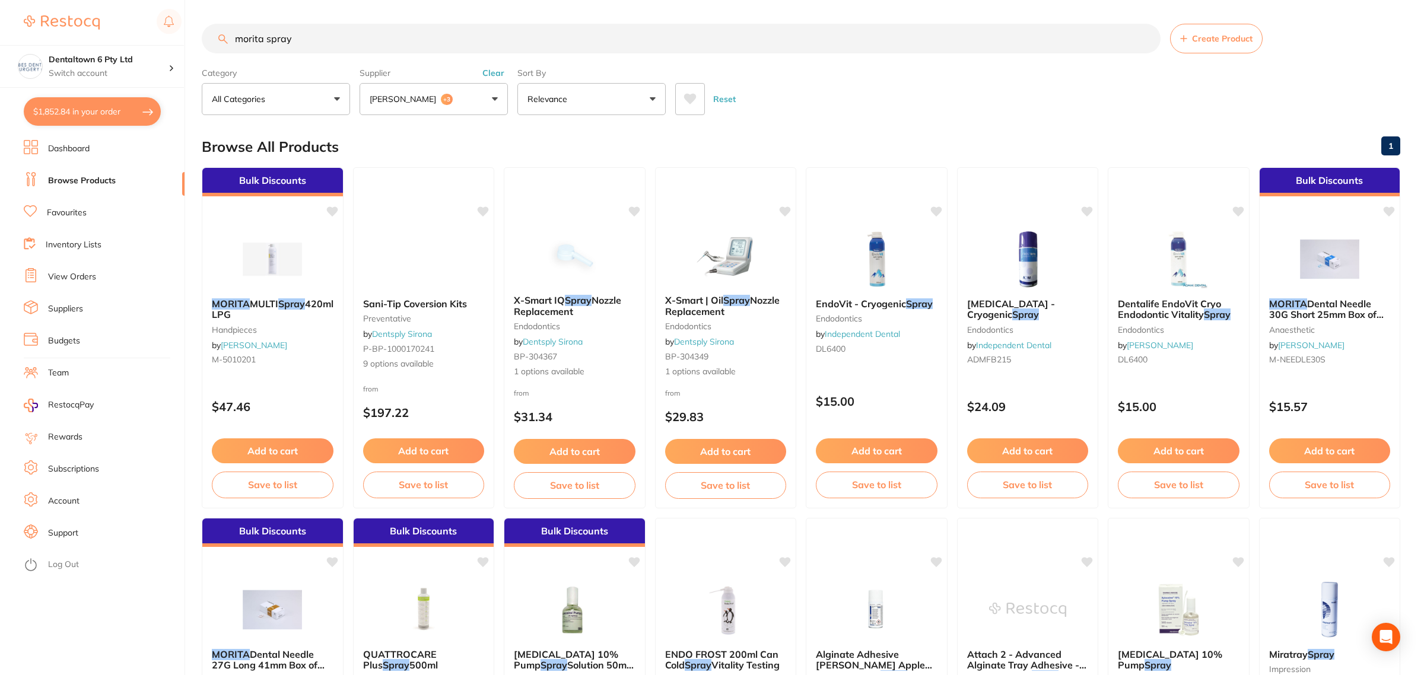
scroll to position [364, 0]
click at [218, 236] on div at bounding box center [272, 258] width 141 height 60
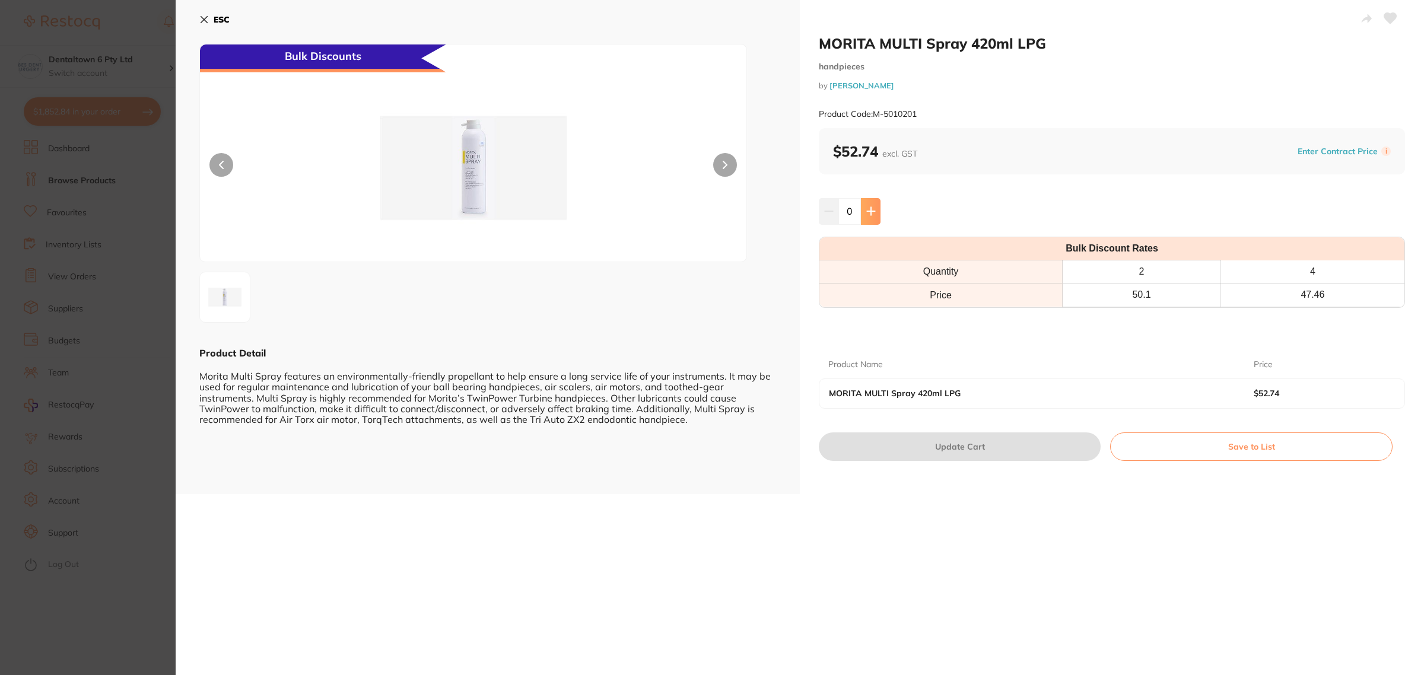
click at [866, 211] on icon at bounding box center [870, 210] width 9 height 9
type input "2"
click at [953, 460] on button "Update Cart" at bounding box center [960, 447] width 282 height 28
checkbox input "false"
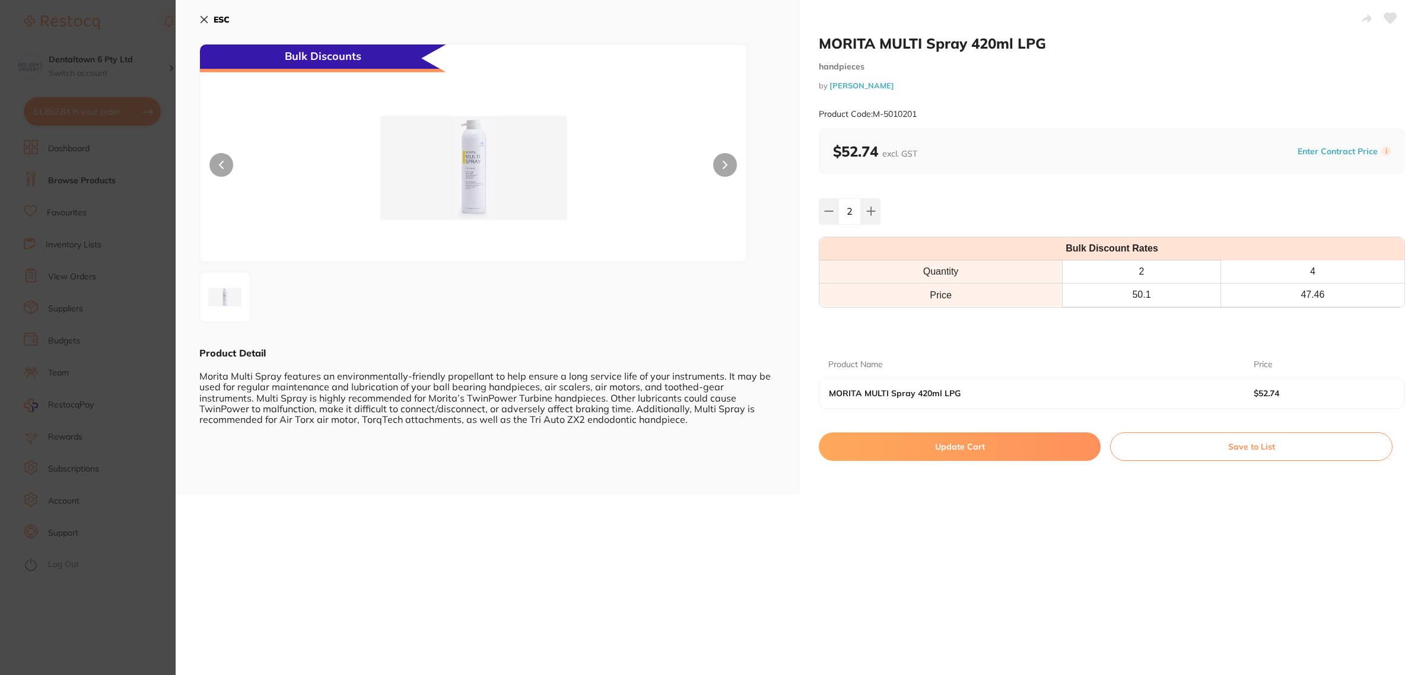
checkbox input "false"
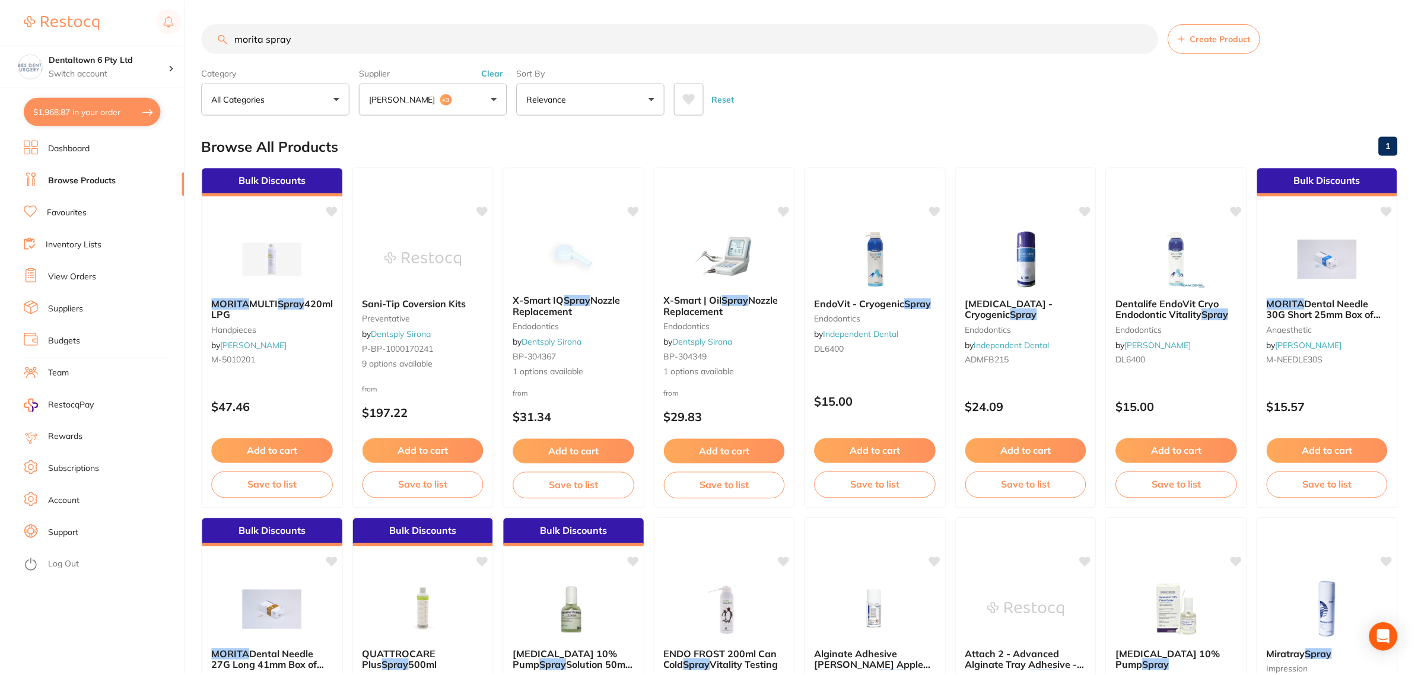
scroll to position [1, 0]
drag, startPoint x: 310, startPoint y: 37, endPoint x: 346, endPoint y: 51, distance: 38.1
click at [310, 37] on input "morita spray" at bounding box center [680, 38] width 957 height 30
drag, startPoint x: 346, startPoint y: 51, endPoint x: 156, endPoint y: 28, distance: 191.3
click at [164, 24] on div "$1,963.06 Dentaltown 6 Pty Ltd Switch account Forbes [MEDICAL_DATA] (DentalTown…" at bounding box center [710, 336] width 1421 height 675
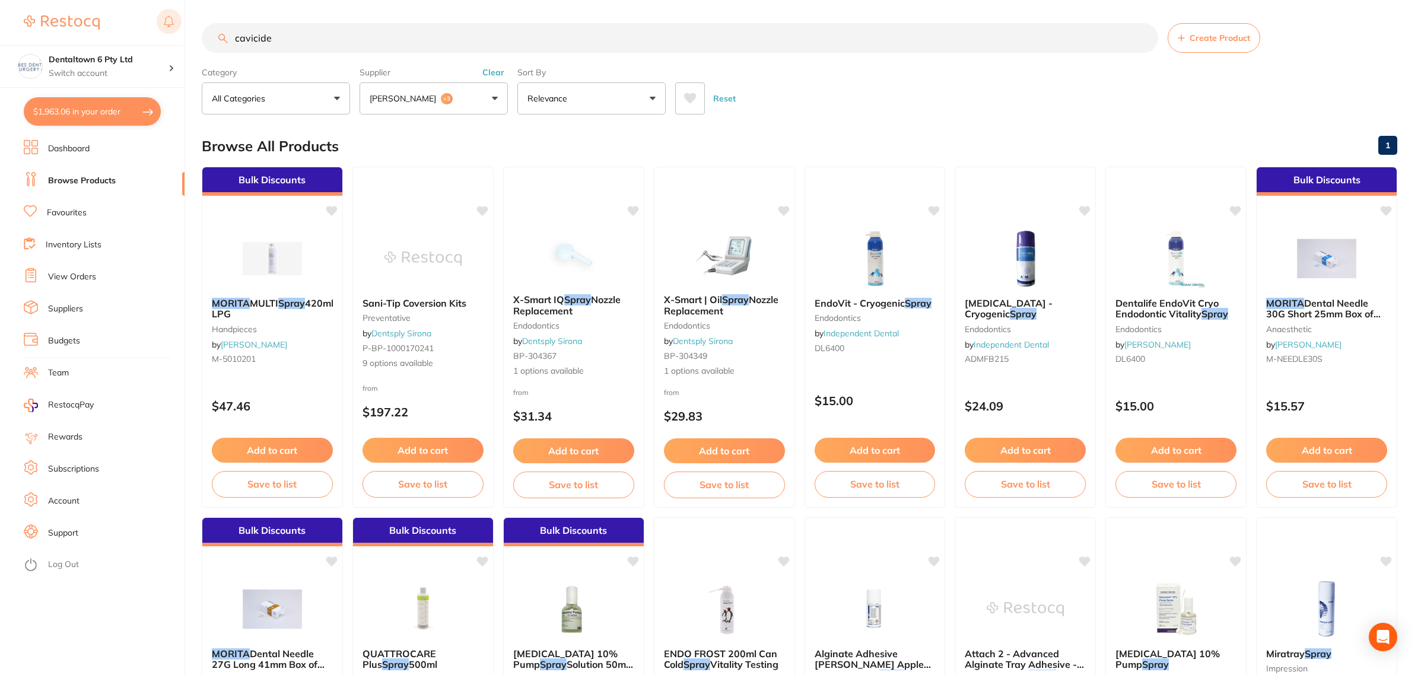
type input "cavicide"
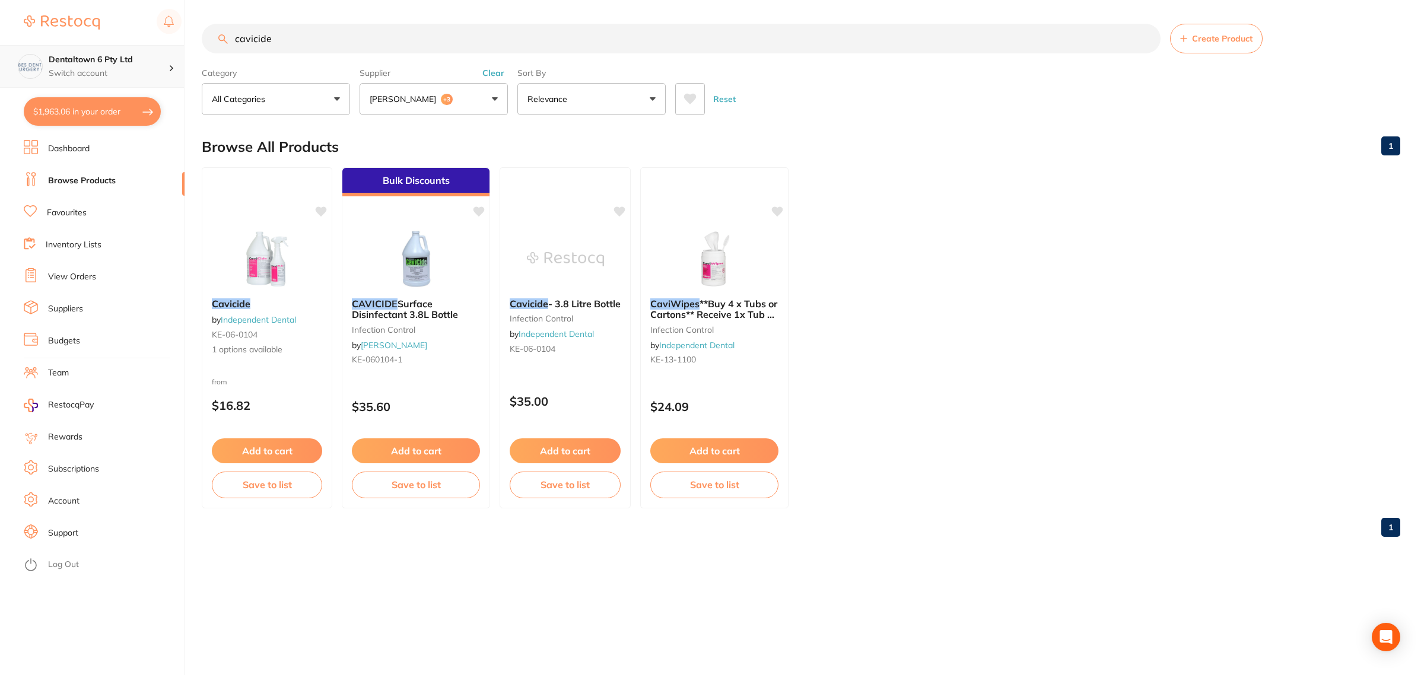
scroll to position [84, 0]
click at [244, 267] on img at bounding box center [267, 258] width 78 height 60
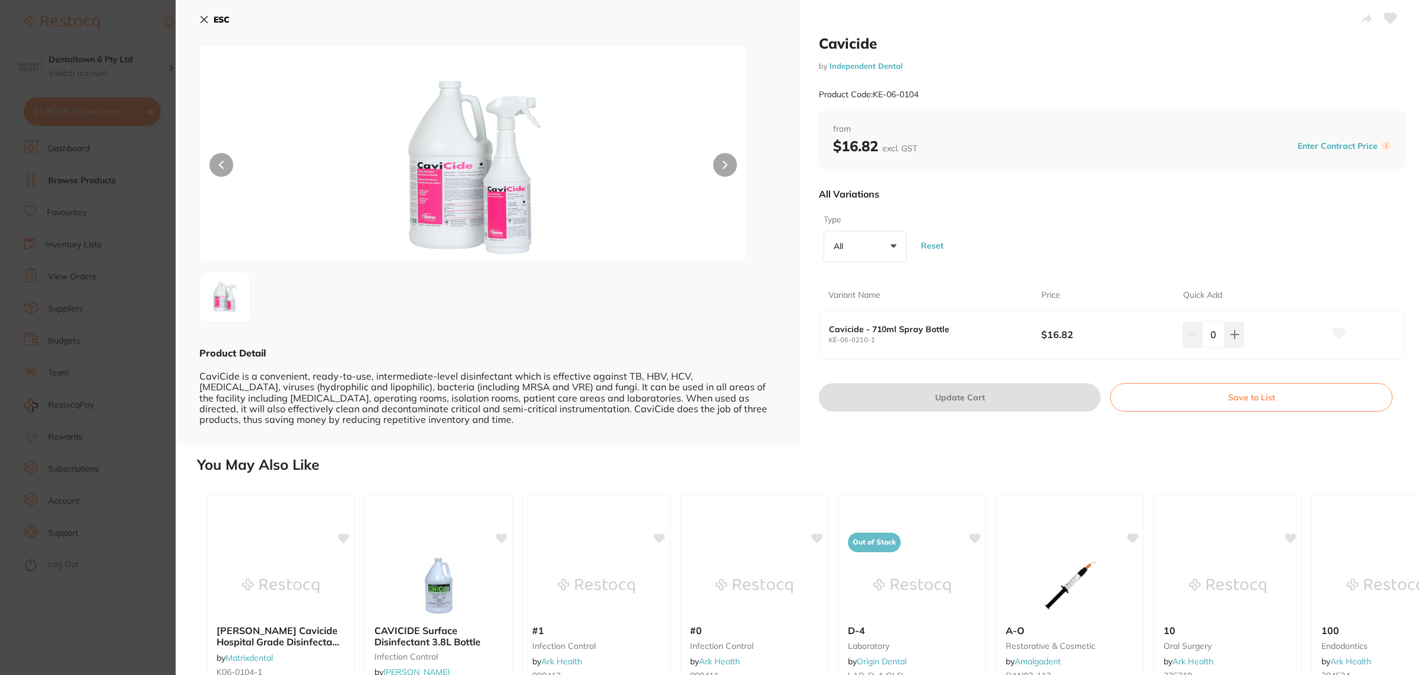
click at [865, 249] on button "All +0" at bounding box center [865, 247] width 83 height 32
click at [1053, 198] on div "All Variations" at bounding box center [1112, 194] width 586 height 31
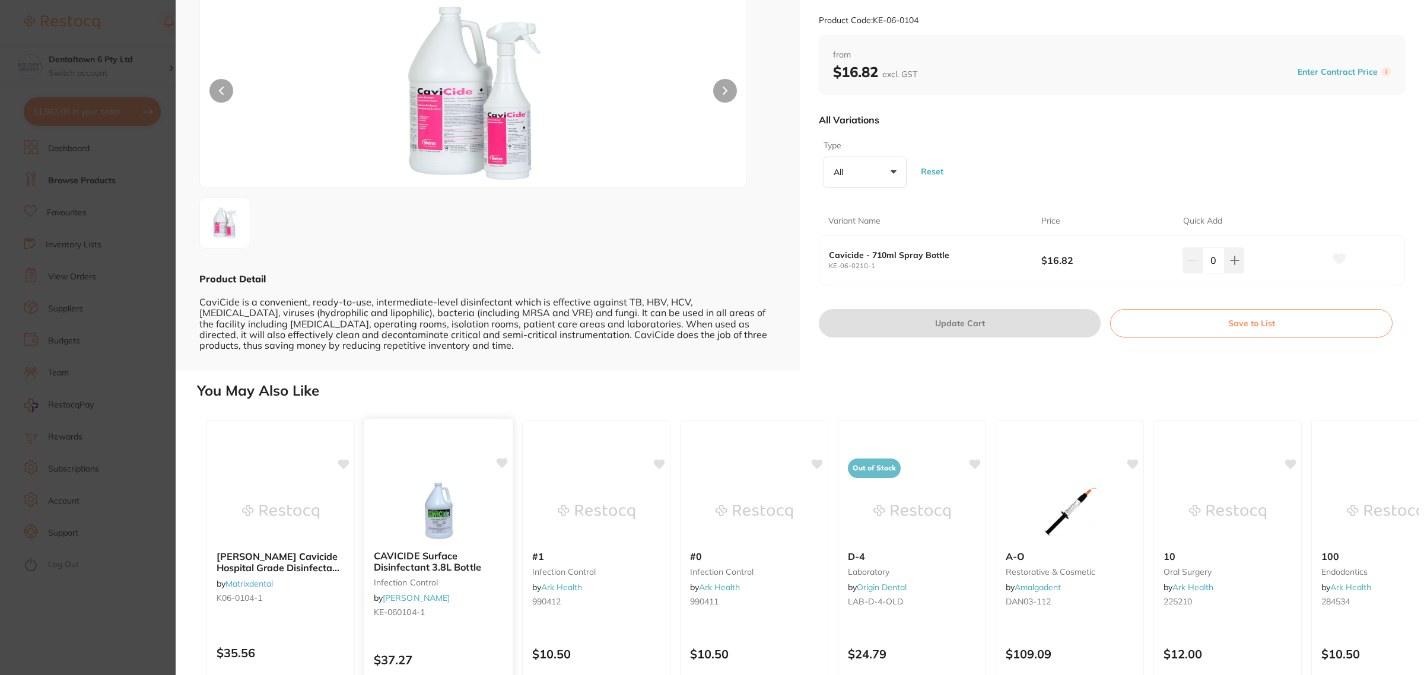
click at [447, 503] on img at bounding box center [438, 511] width 78 height 60
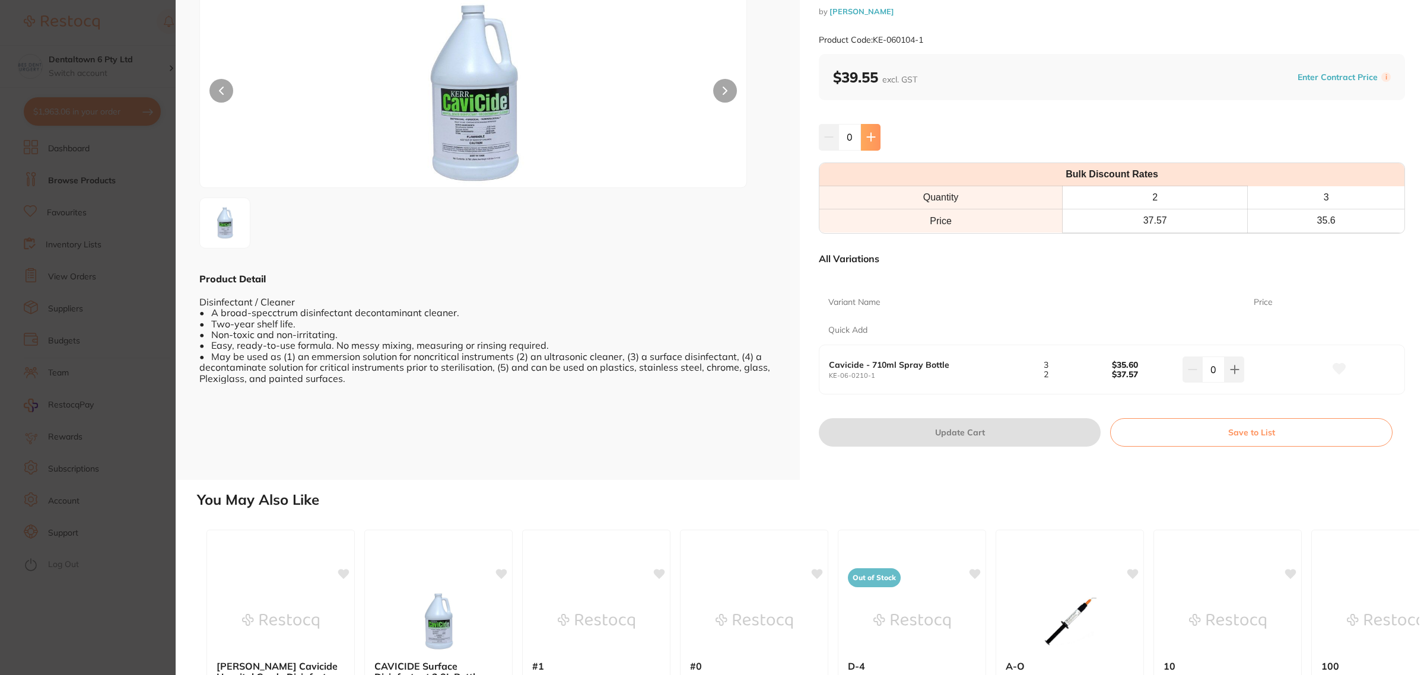
click at [870, 142] on icon at bounding box center [870, 136] width 9 height 9
type input "2"
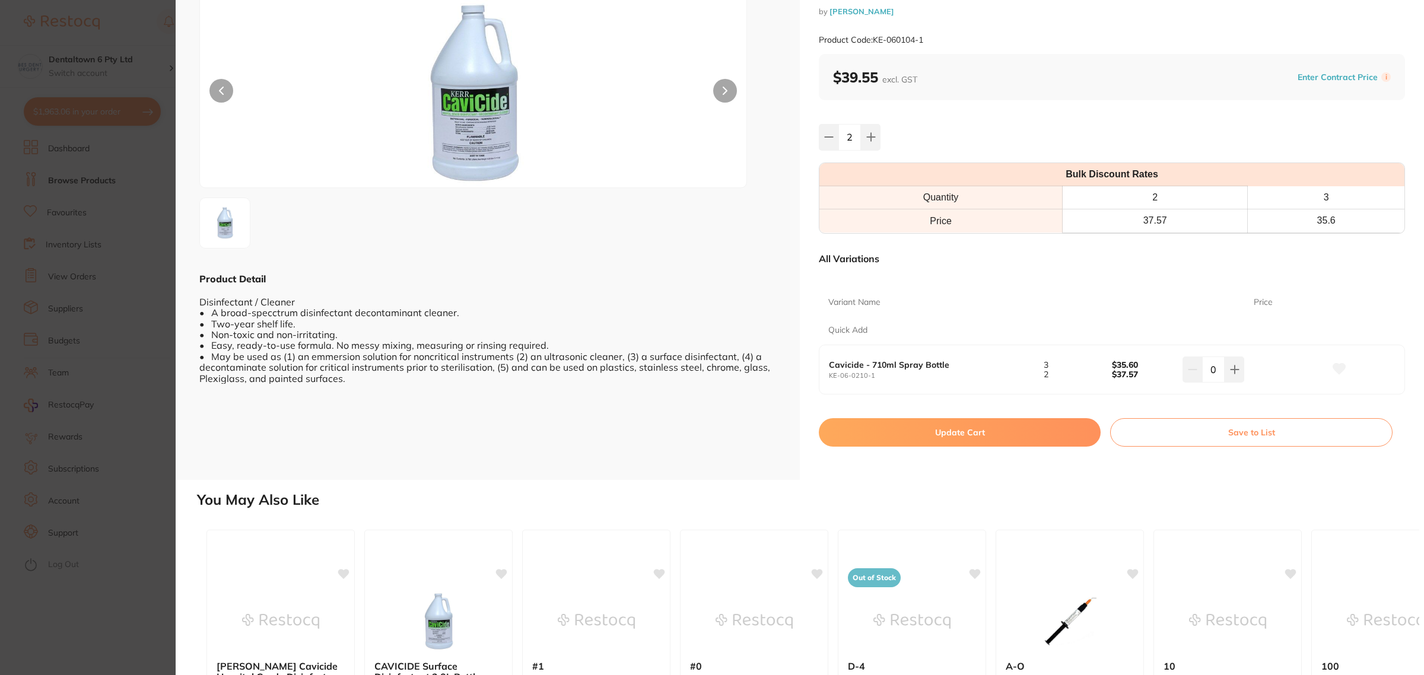
click at [923, 447] on button "Update Cart" at bounding box center [960, 432] width 282 height 28
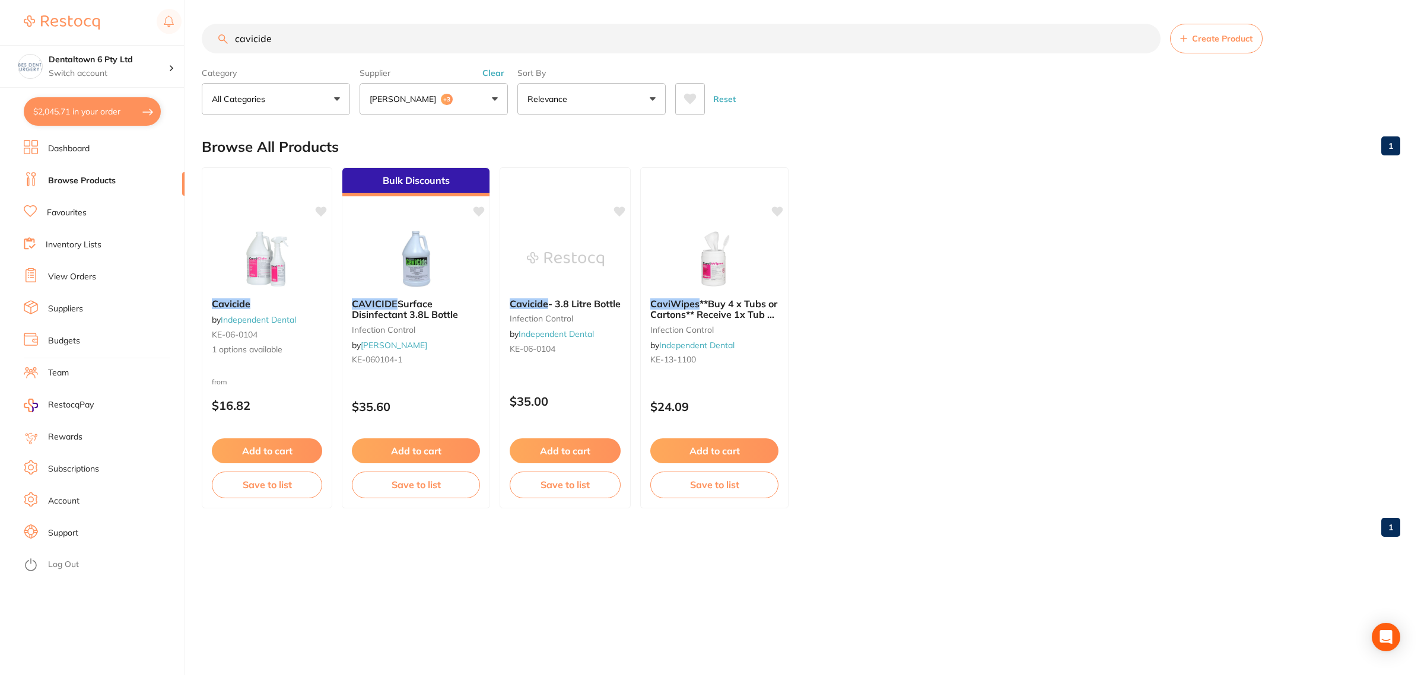
click at [43, 101] on button "$2,045.71 in your order" at bounding box center [92, 111] width 137 height 28
checkbox input "true"
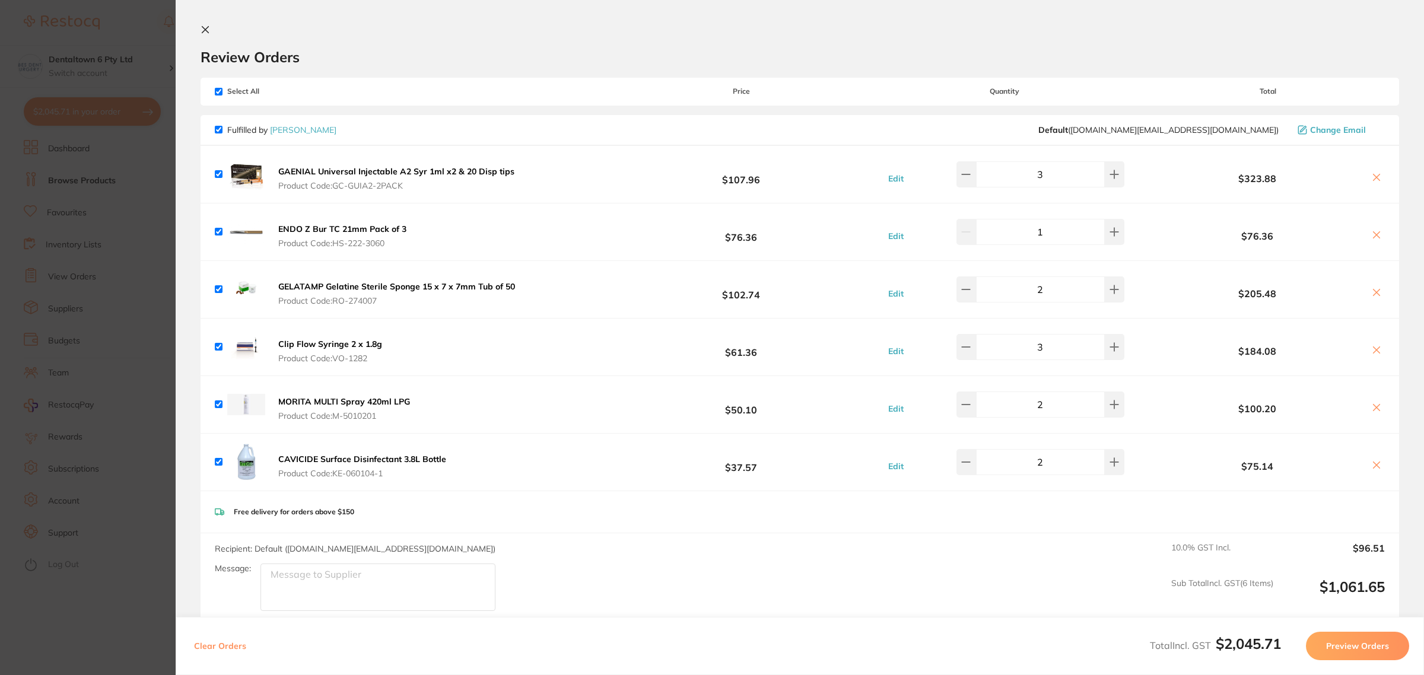
click at [117, 335] on section "Update RRP Set your pre negotiated price for this item. Item Agreed RRP (excl. …" at bounding box center [712, 337] width 1424 height 675
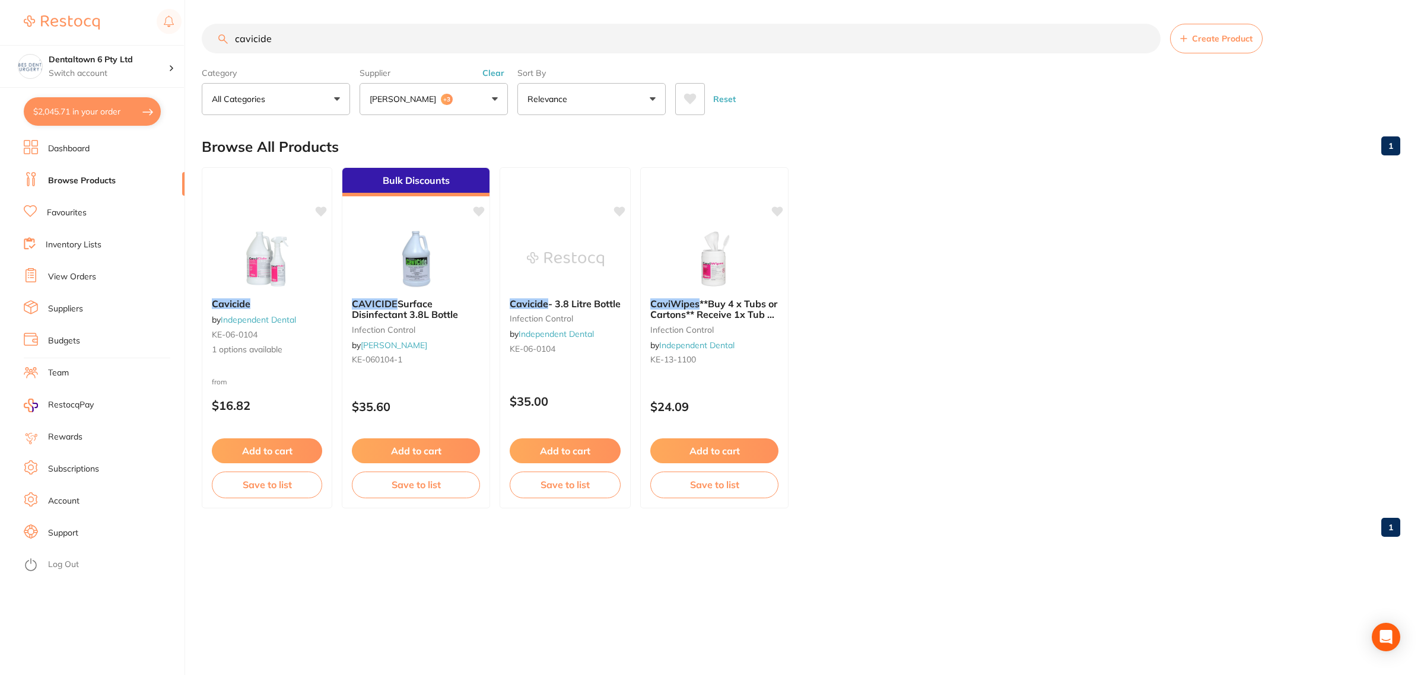
drag, startPoint x: 45, startPoint y: 101, endPoint x: 113, endPoint y: 247, distance: 161.4
click at [45, 101] on button "$2,045.71 in your order" at bounding box center [92, 111] width 137 height 28
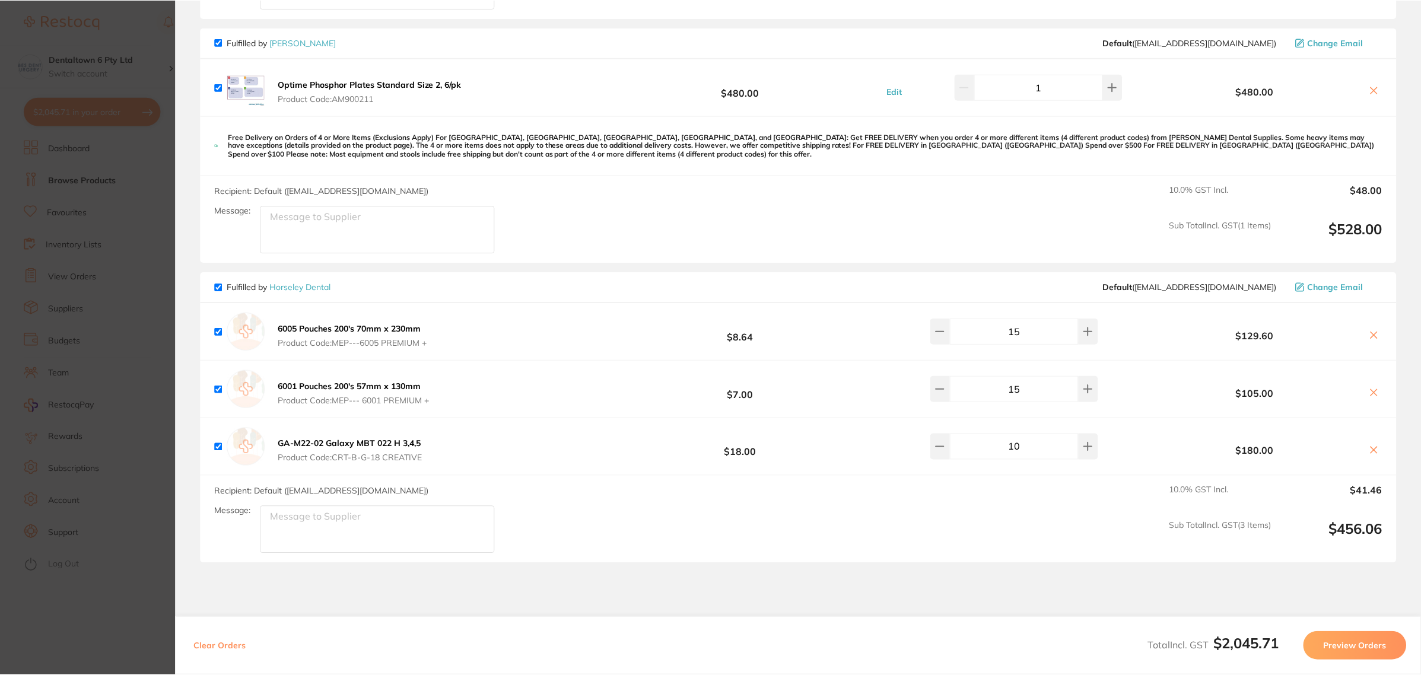
scroll to position [719, 0]
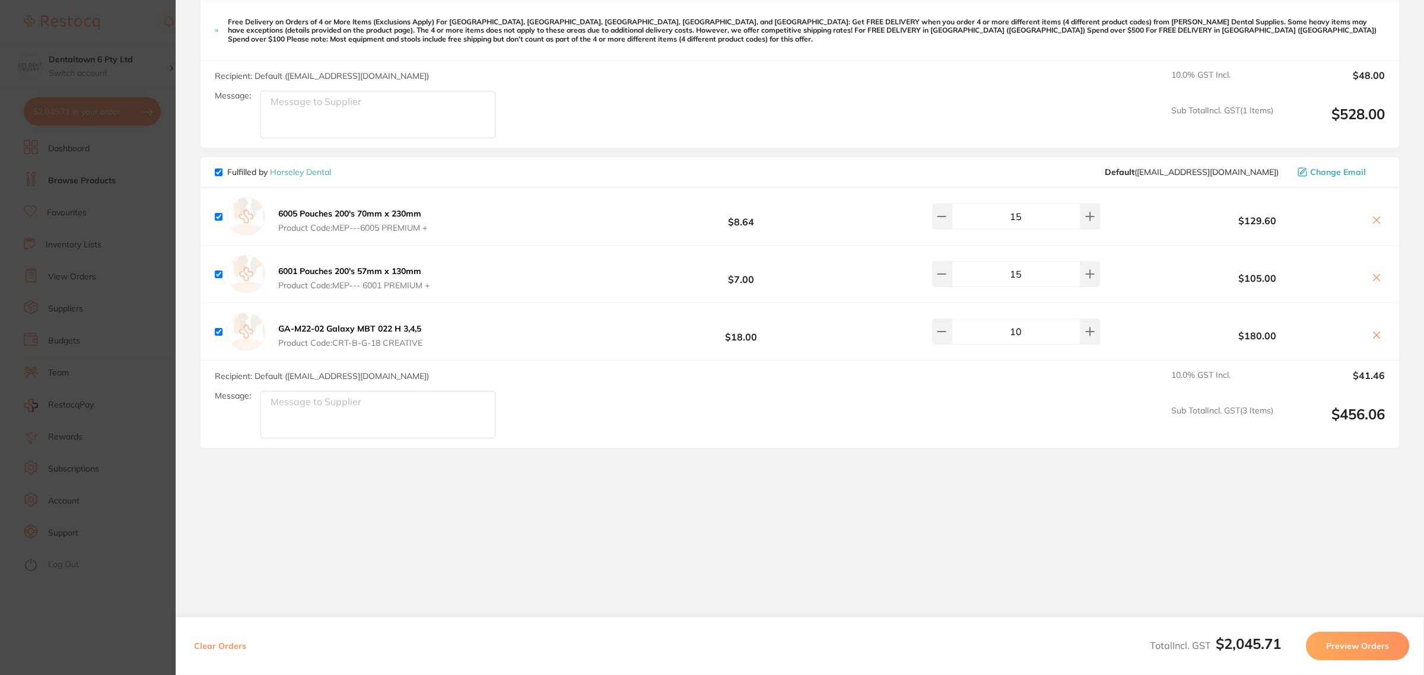
click at [138, 363] on section "Update RRP Set your pre negotiated price for this item. Item Agreed RRP (excl. …" at bounding box center [712, 337] width 1424 height 675
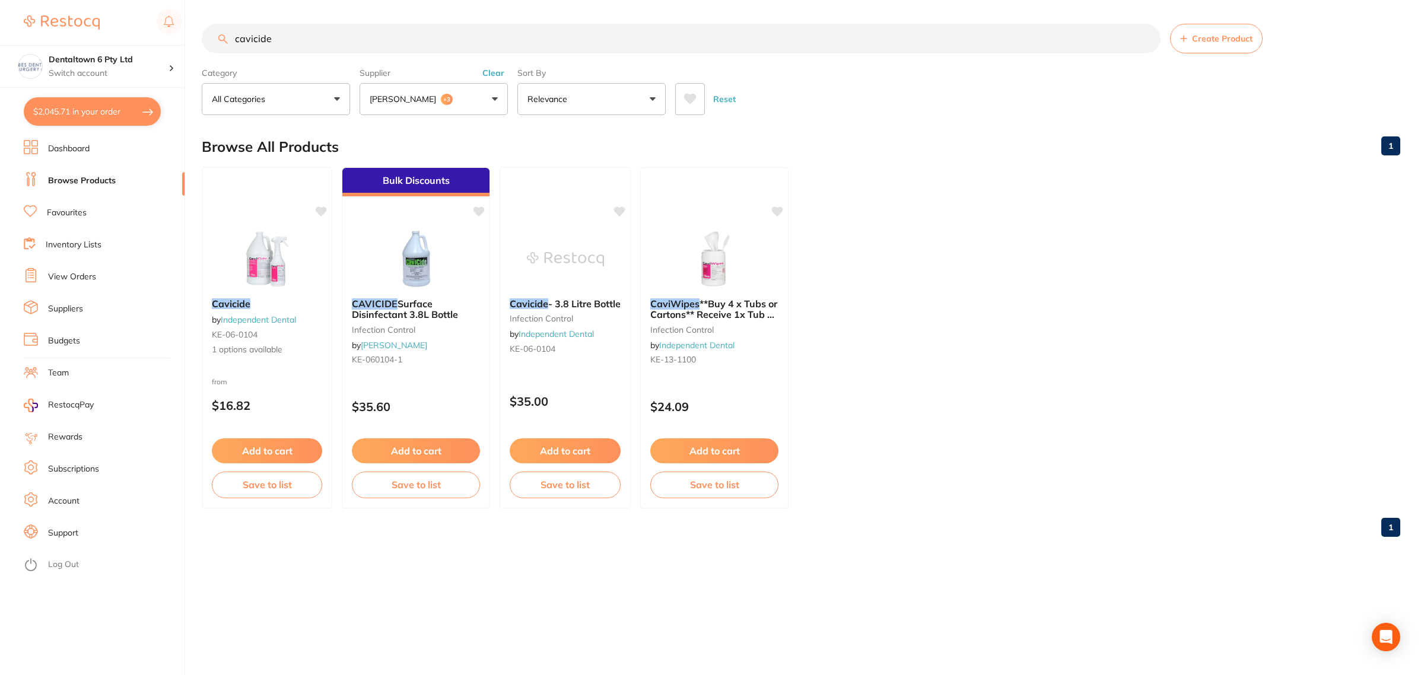
click at [48, 144] on link "Dashboard" at bounding box center [69, 149] width 42 height 12
